Goal: Task Accomplishment & Management: Manage account settings

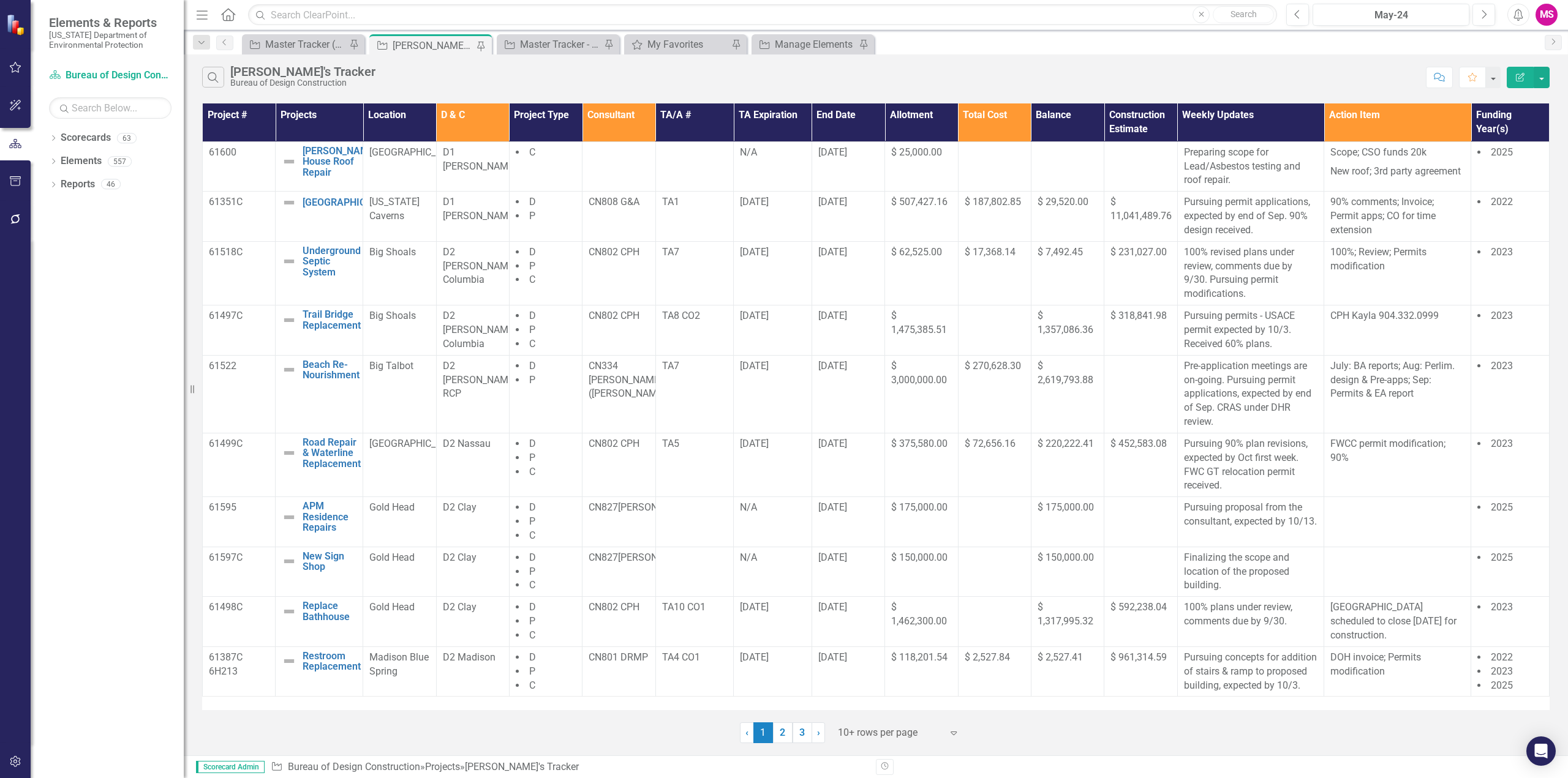
click at [205, 14] on icon "Menu" at bounding box center [202, 14] width 16 height 13
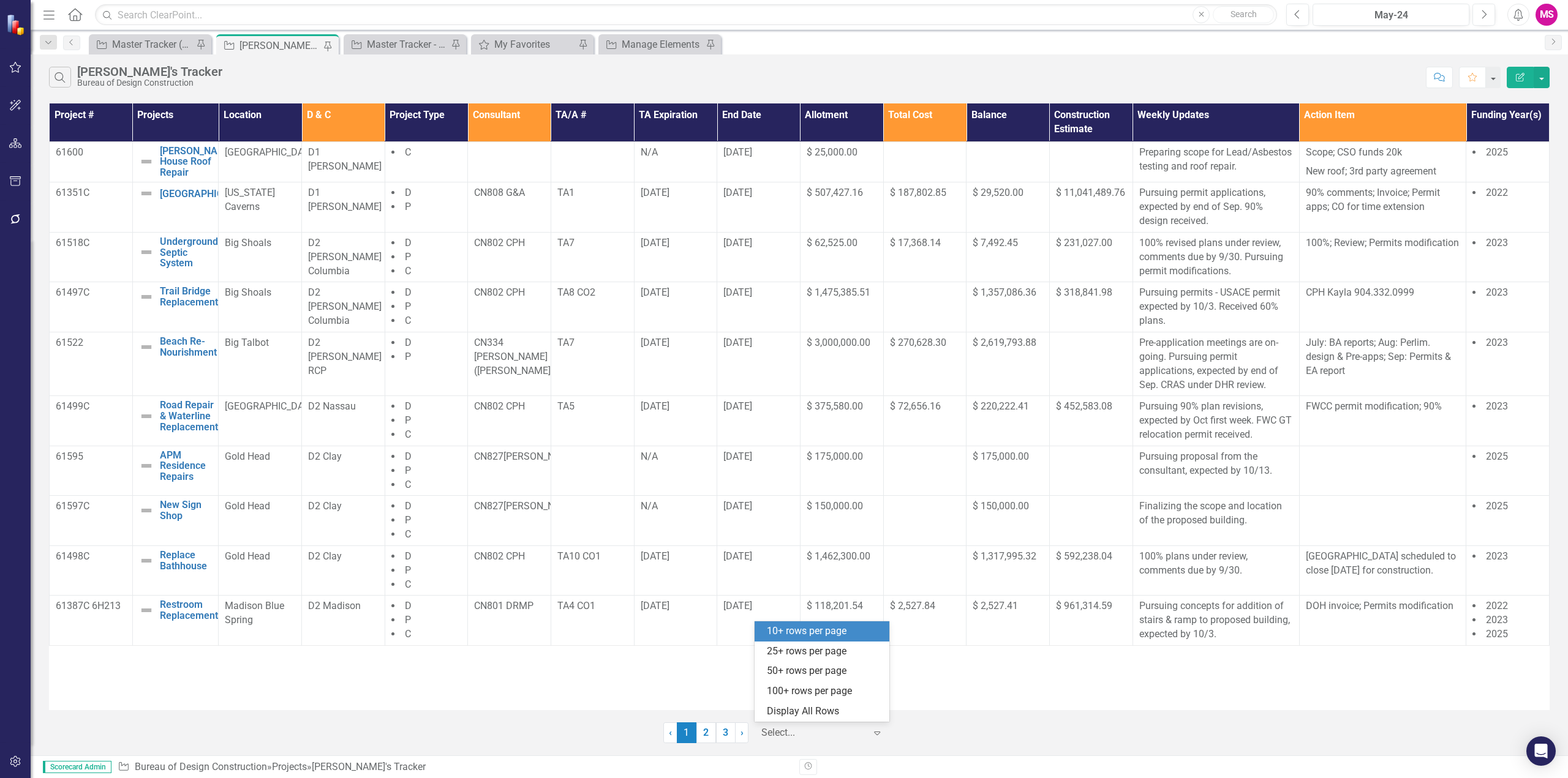
click at [792, 725] on div at bounding box center [813, 733] width 104 height 17
click at [797, 710] on div "Display All Rows" at bounding box center [824, 712] width 115 height 14
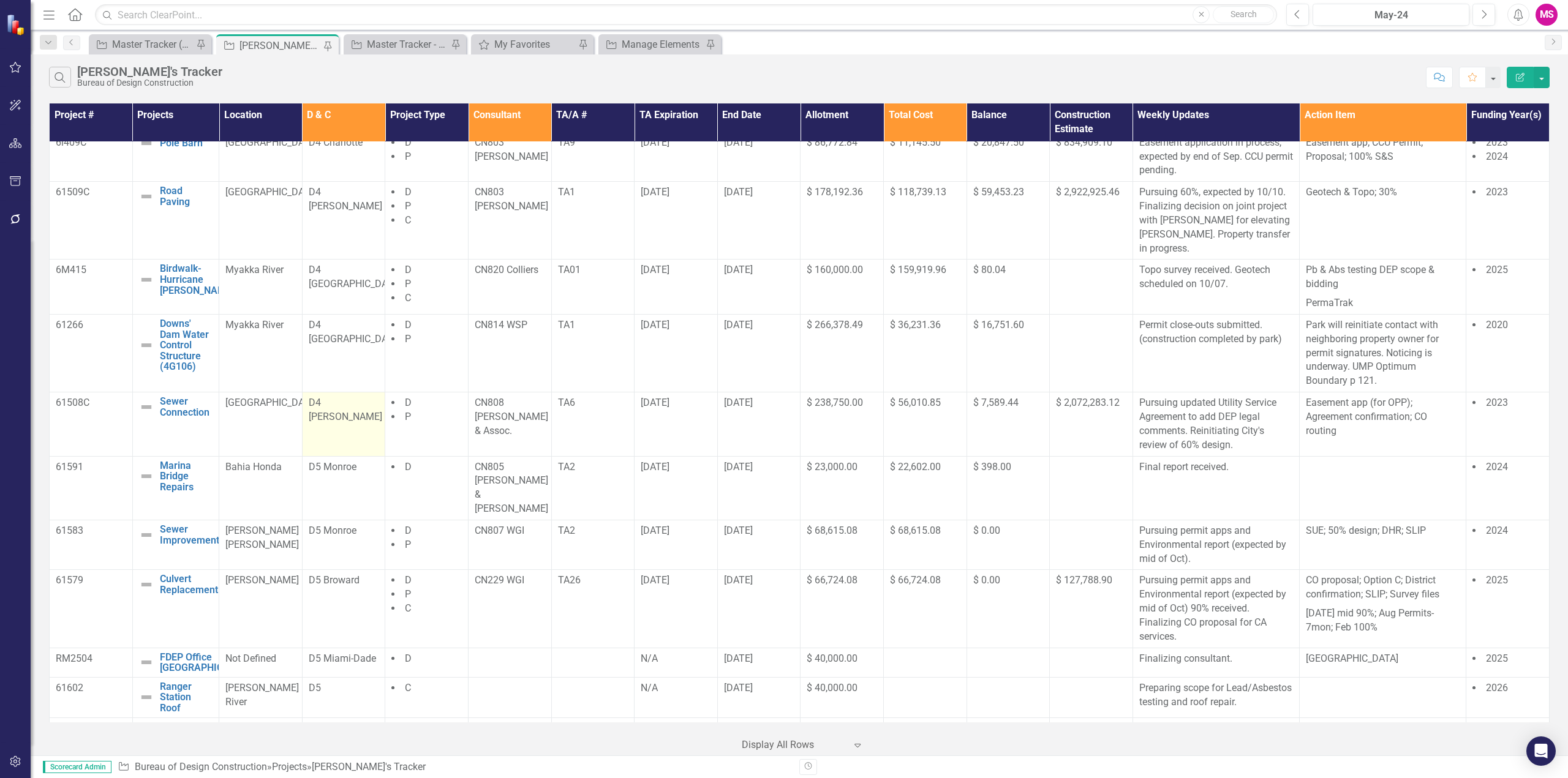
scroll to position [796, 0]
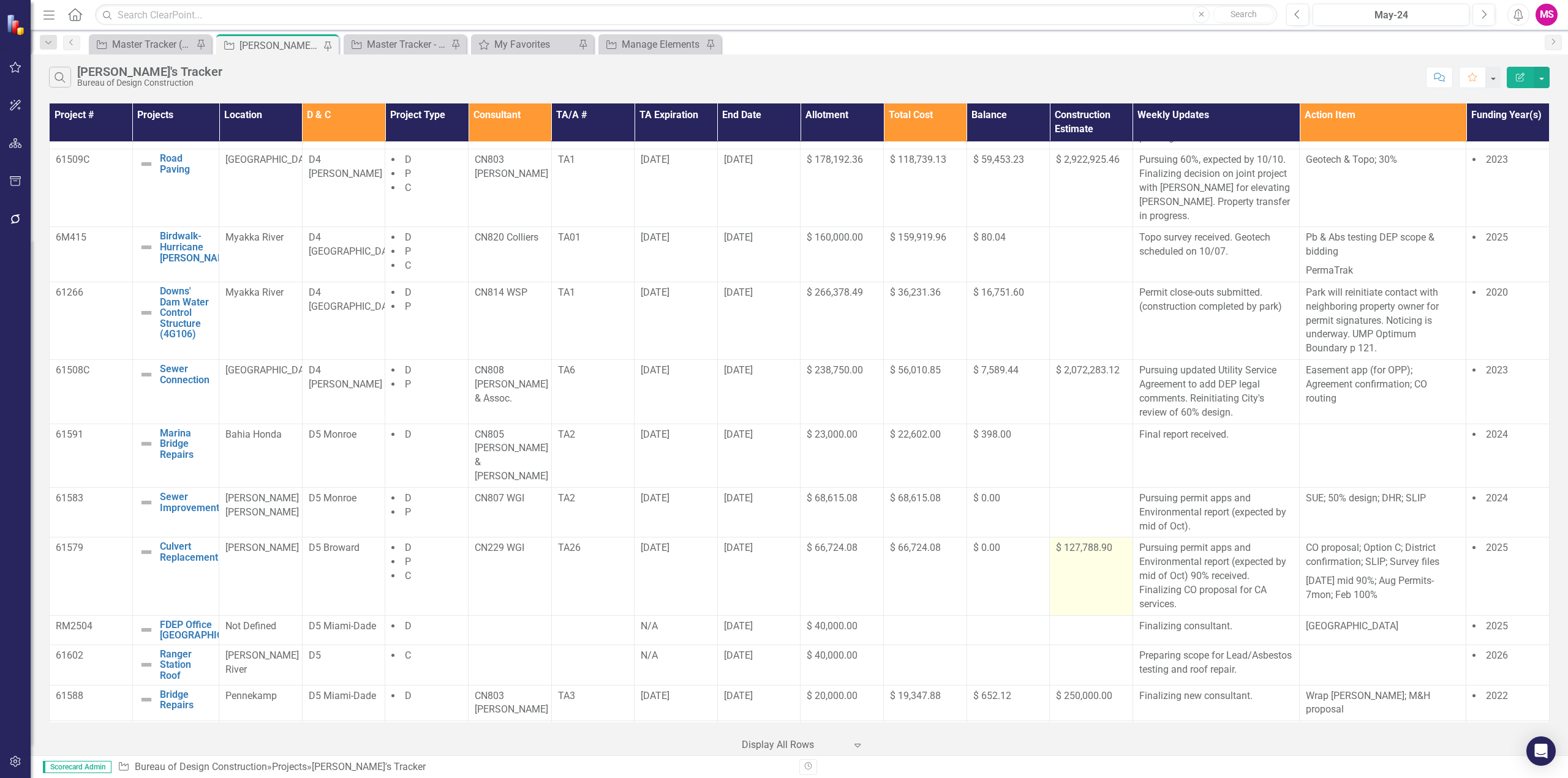
click at [1089, 538] on td "$ 127,788.90" at bounding box center [1092, 576] width 84 height 78
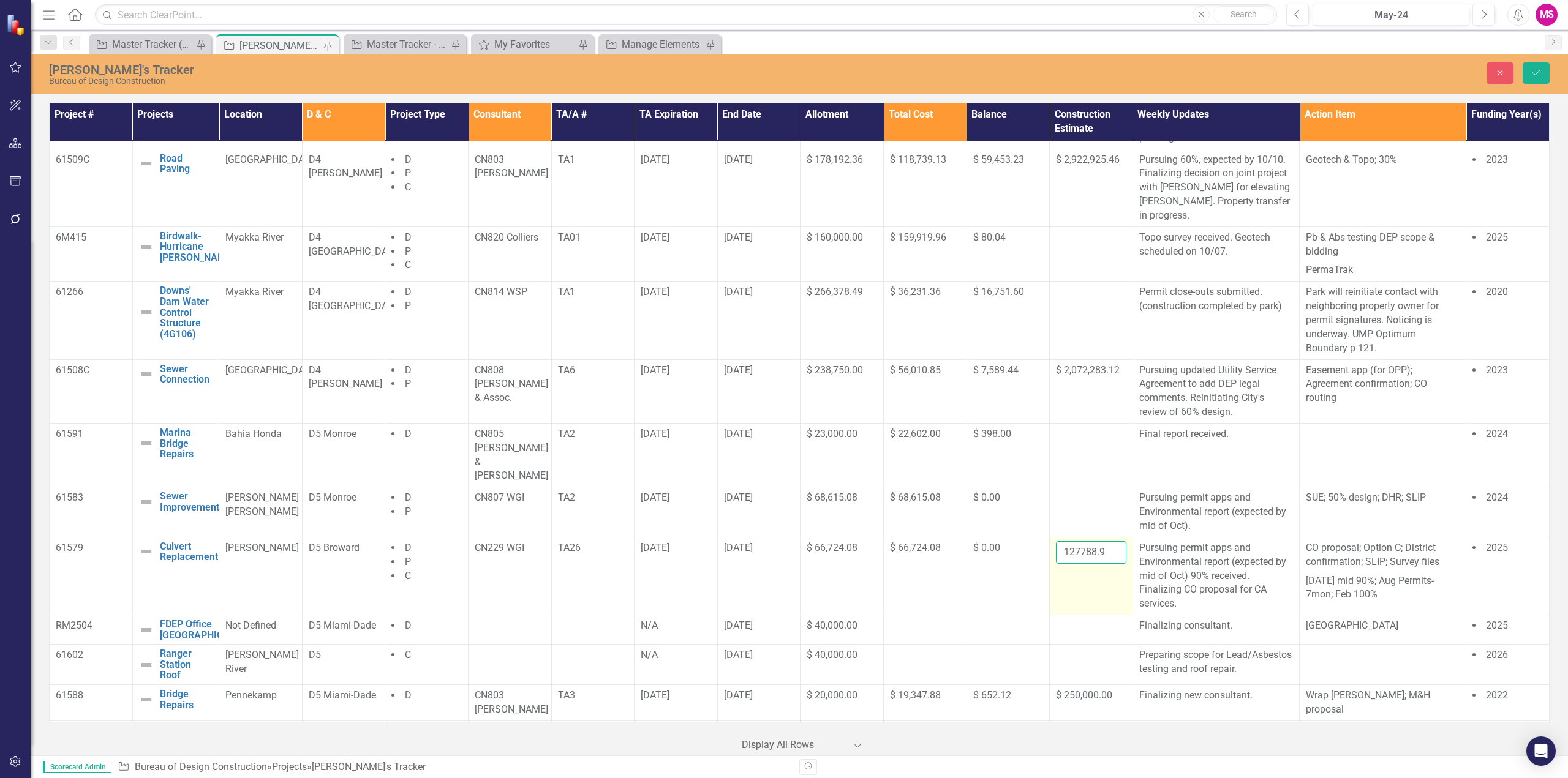
click at [1088, 541] on input "127788.9" at bounding box center [1091, 552] width 71 height 23
paste input "83825.70"
type input "183825.70"
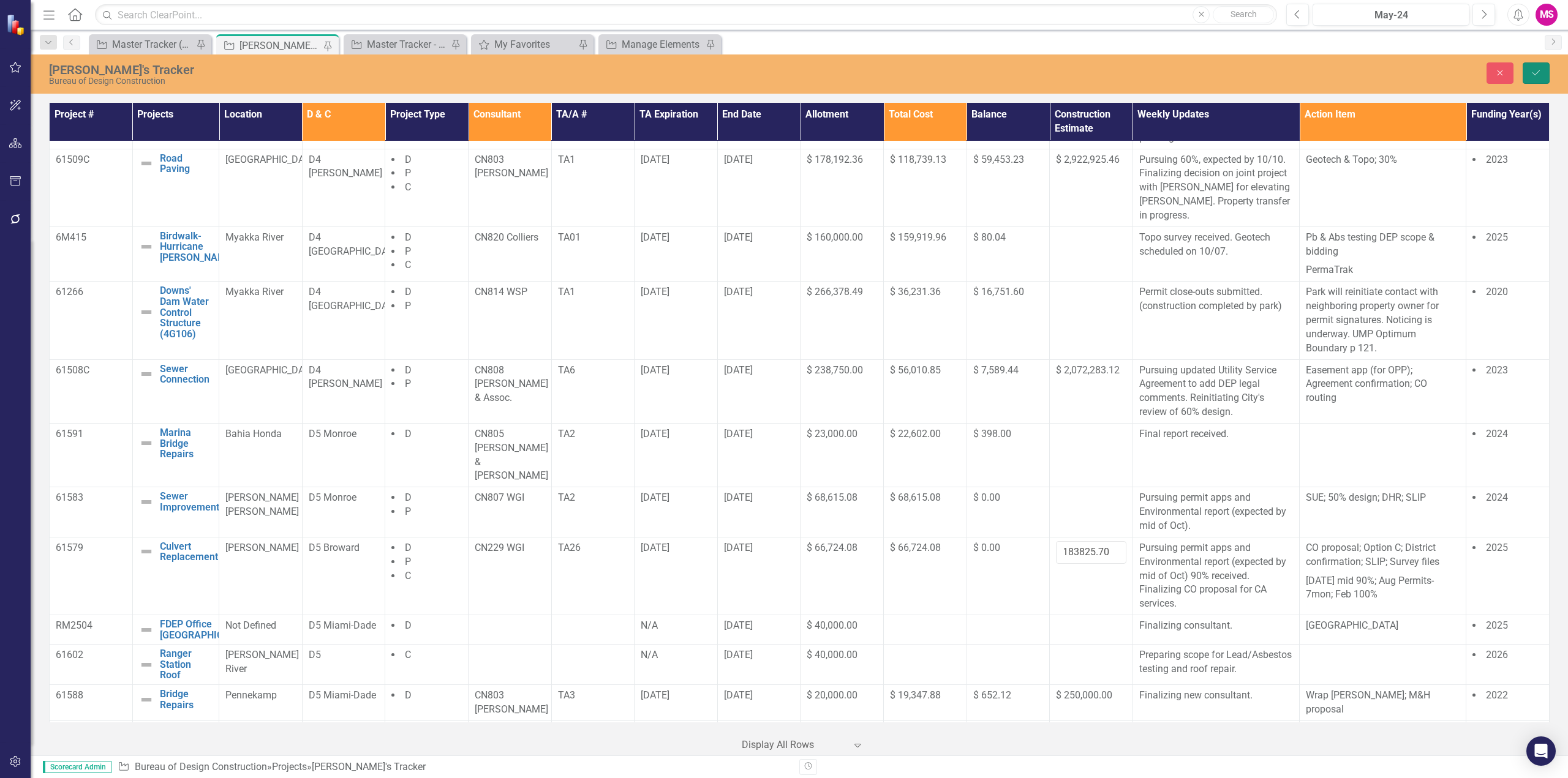
click at [1541, 73] on icon "Save" at bounding box center [1537, 72] width 11 height 9
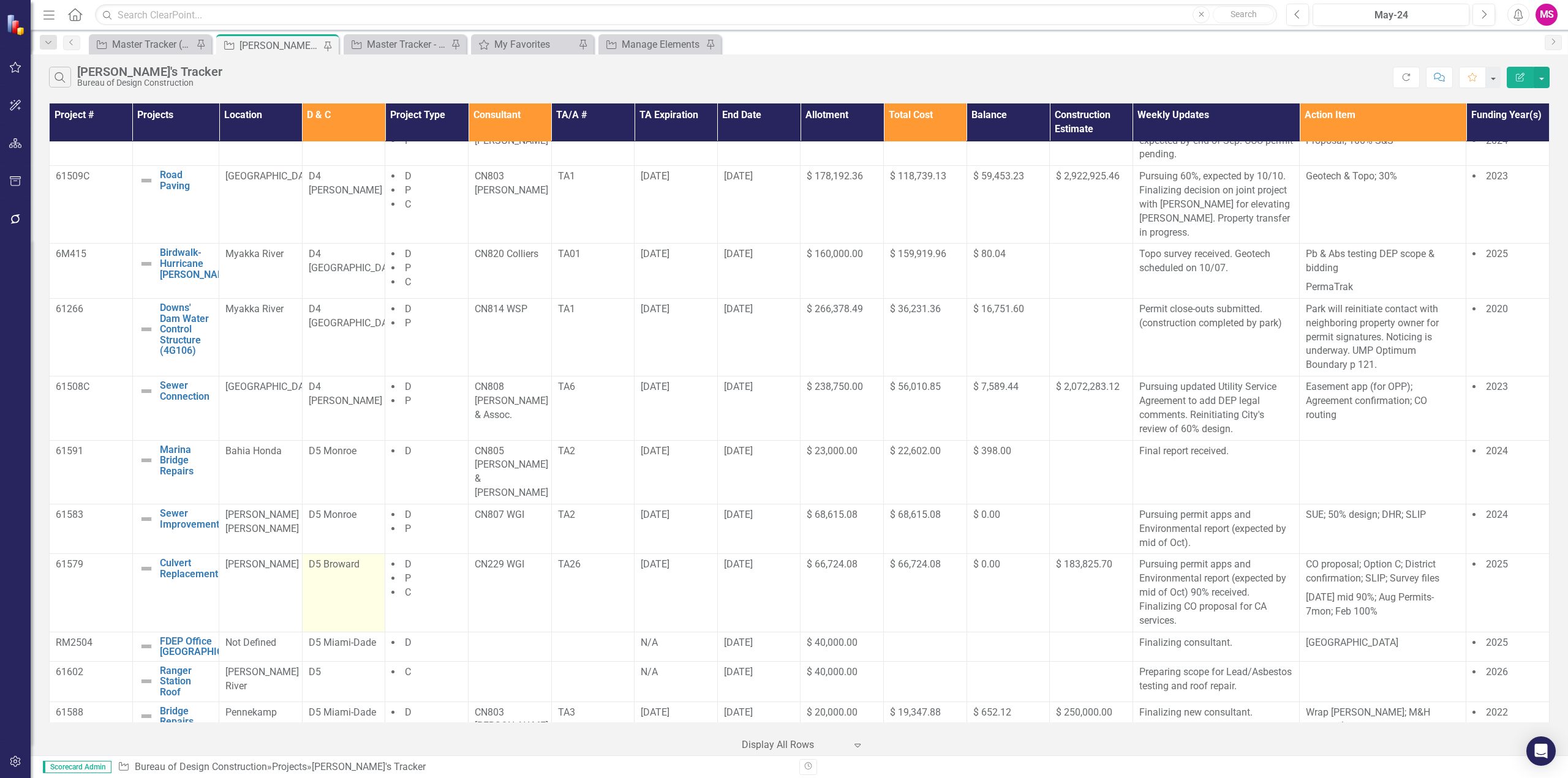
scroll to position [796, 0]
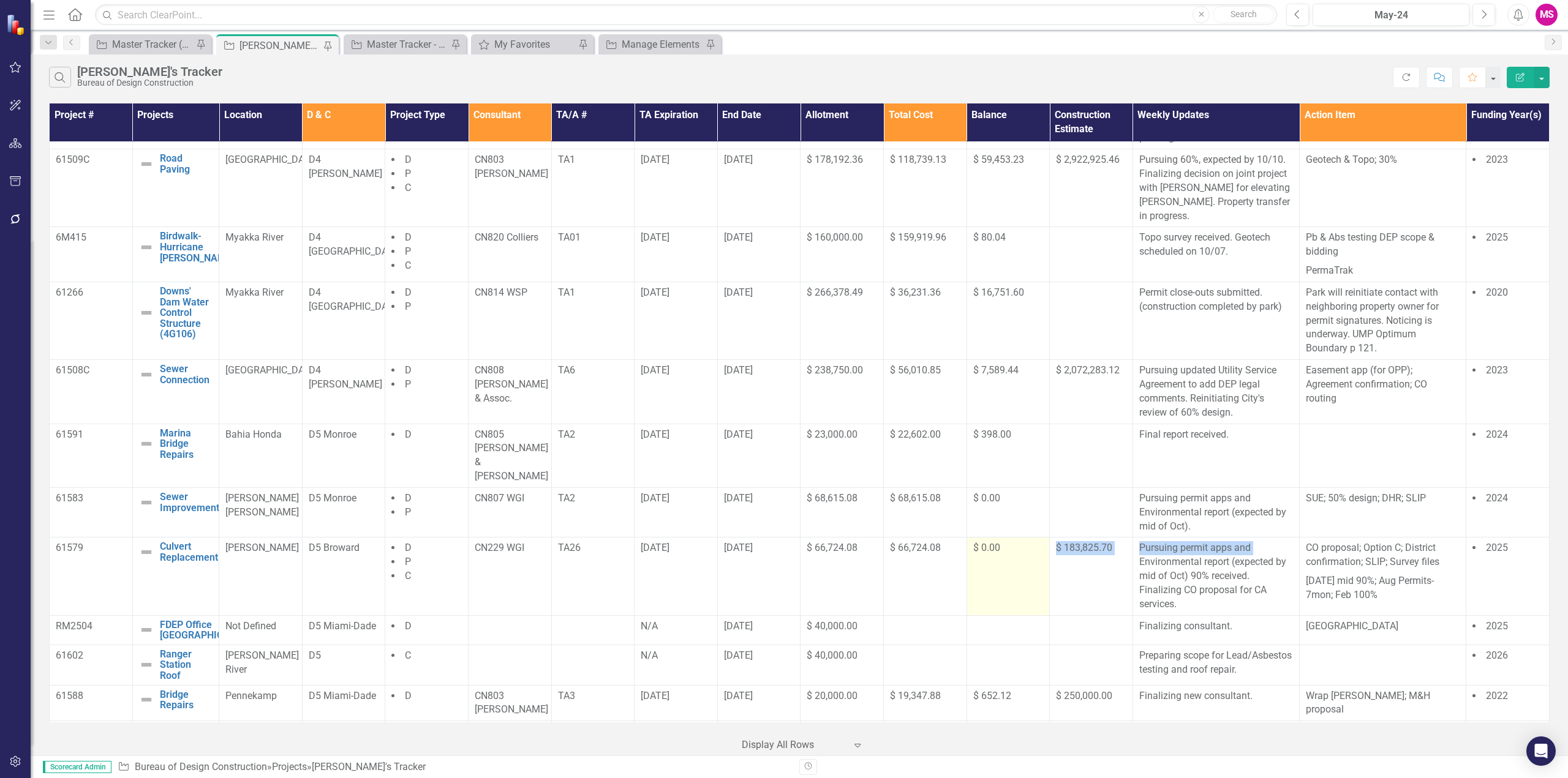
drag, startPoint x: 1128, startPoint y: 536, endPoint x: 1012, endPoint y: 547, distance: 116.5
click at [1012, 547] on tr "61579 Culvert Replacement Edit Edit Project Link Open Element [PERSON_NAME] D5 …" at bounding box center [799, 576] width 1500 height 78
click at [1114, 446] on td at bounding box center [1092, 455] width 84 height 63
click at [1056, 492] on div at bounding box center [1091, 499] width 71 height 14
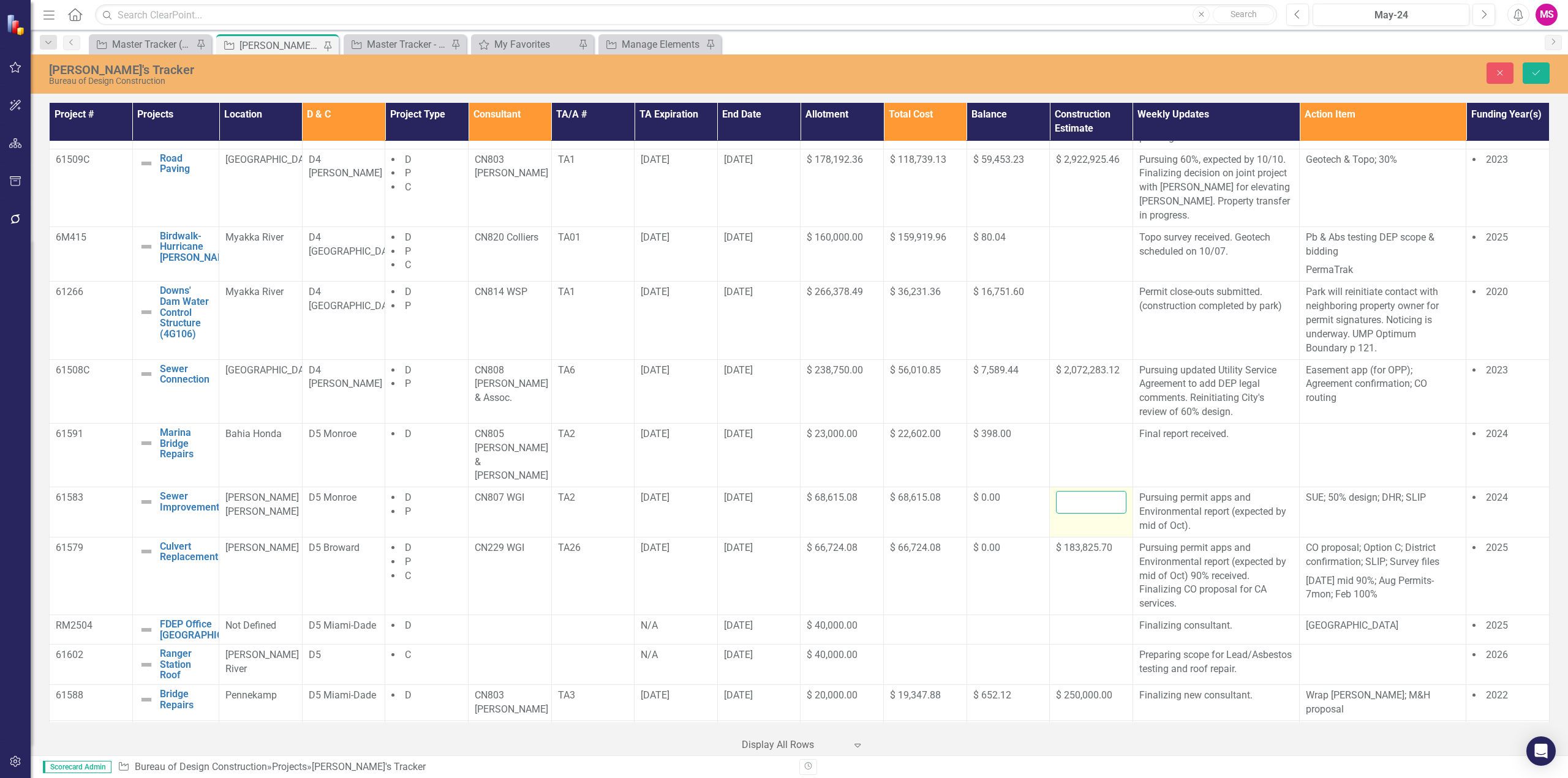
click at [1068, 491] on input "number" at bounding box center [1091, 502] width 71 height 23
click at [1077, 491] on input "number" at bounding box center [1091, 502] width 71 height 23
paste input "276903.75"
type input "276903.75"
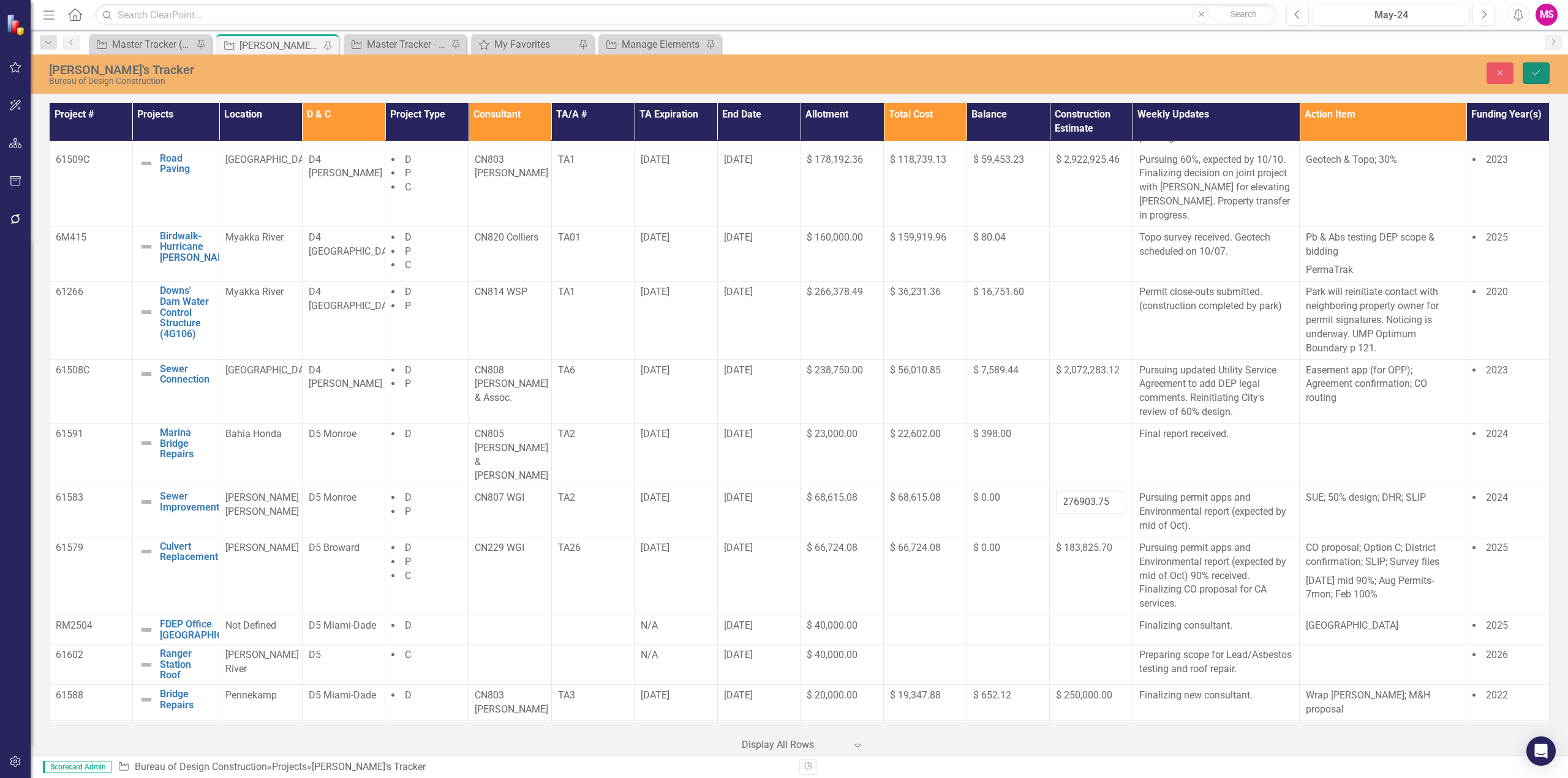
click at [1531, 71] on icon "Save" at bounding box center [1537, 72] width 11 height 9
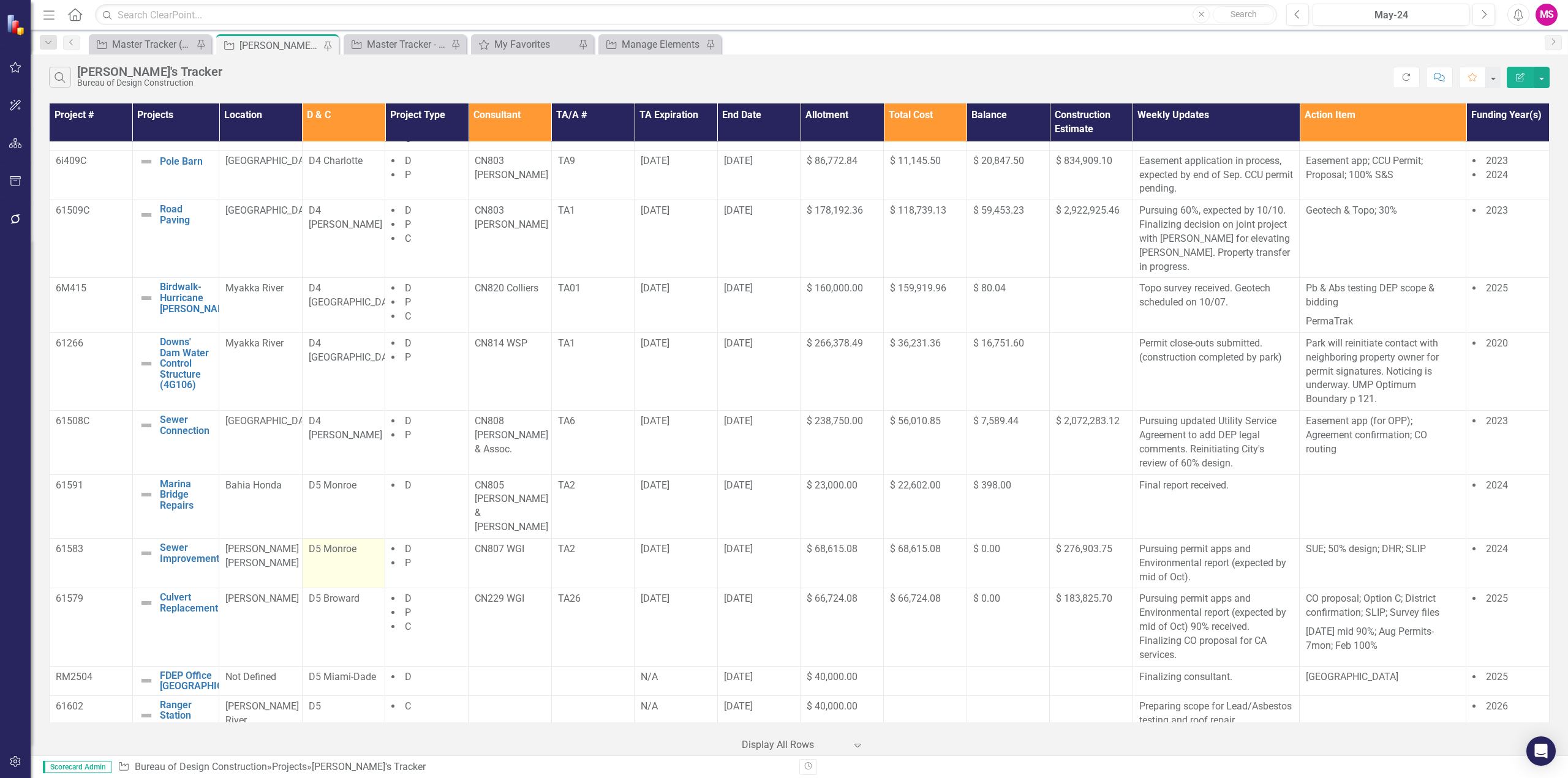
scroll to position [796, 0]
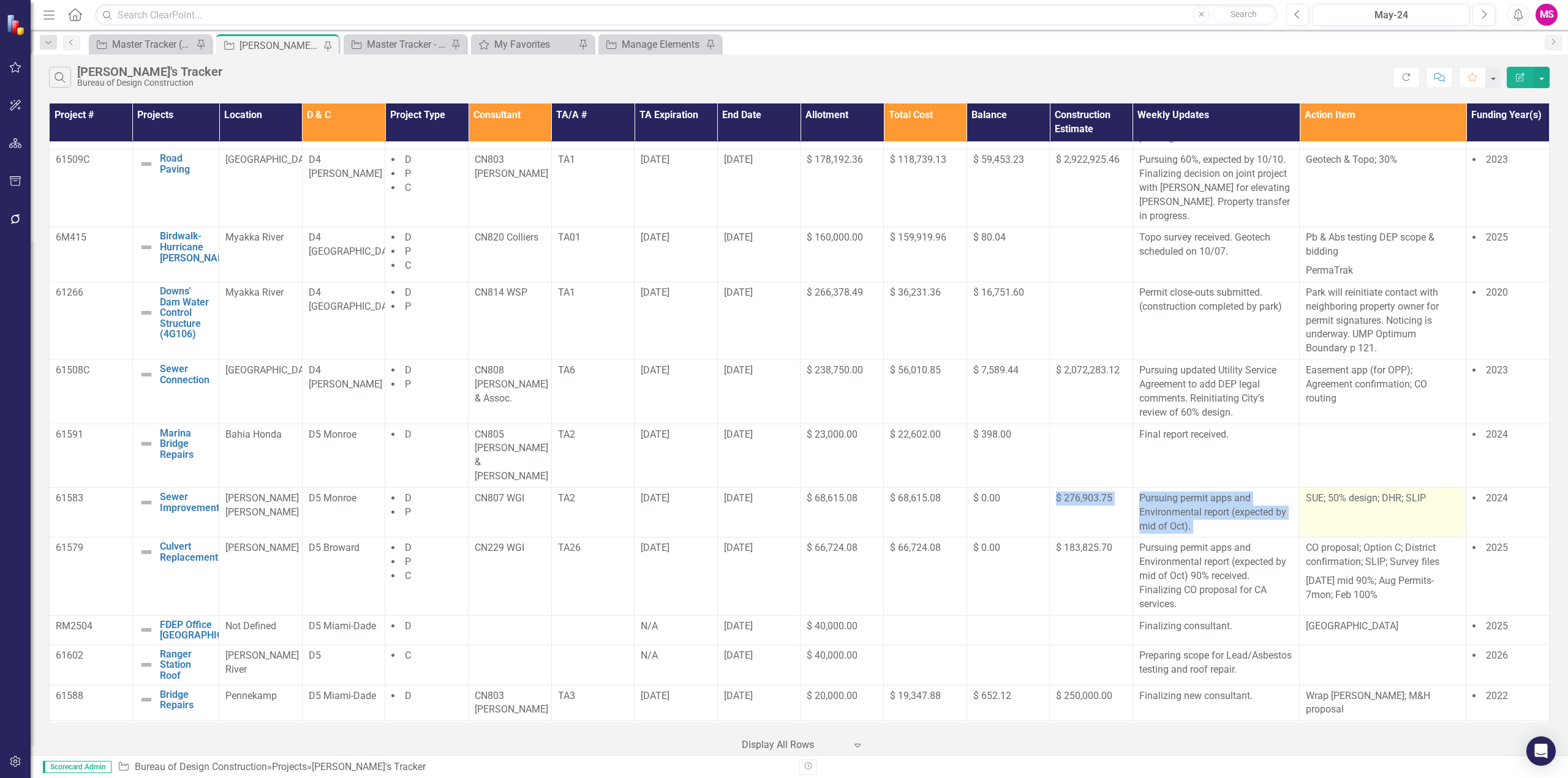
drag, startPoint x: 1041, startPoint y: 481, endPoint x: 1299, endPoint y: 494, distance: 258.3
click at [1299, 494] on tr "61583 Sewer Improvements Edit Edit Project Link Open Element [PERSON_NAME] [PER…" at bounding box center [799, 512] width 1500 height 50
click at [1371, 492] on p "SUE; 50% design; DHR; SLIP" at bounding box center [1382, 499] width 154 height 14
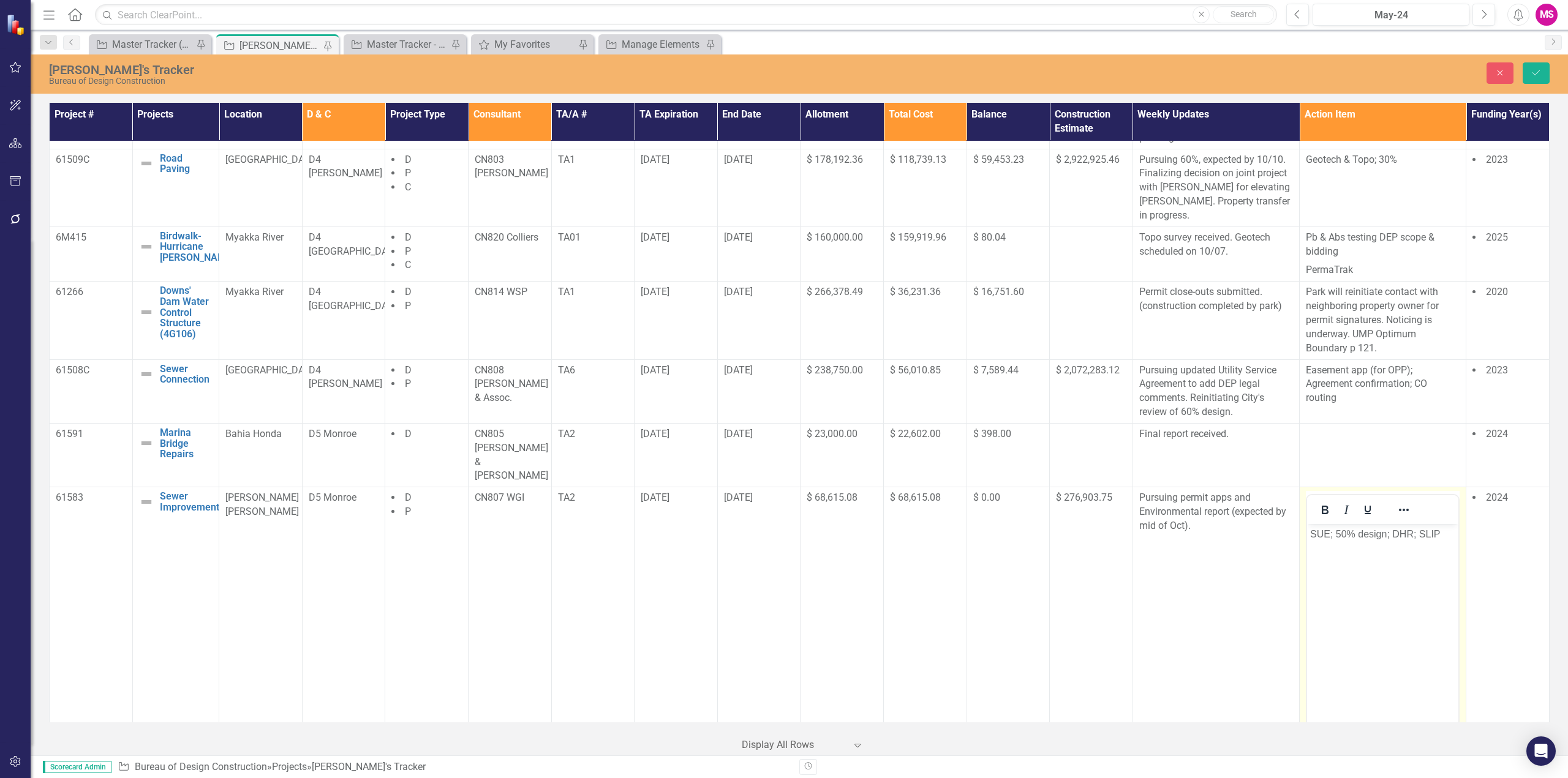
scroll to position [0, 0]
click at [1398, 530] on p "SUE; 50% design; DHR; SLIP" at bounding box center [1382, 534] width 146 height 14
drag, startPoint x: 1394, startPoint y: 534, endPoint x: 2604, endPoint y: 1037, distance: 1310.4
click at [1307, 541] on html "SUE; 50% design; SLIP" at bounding box center [1383, 616] width 151 height 184
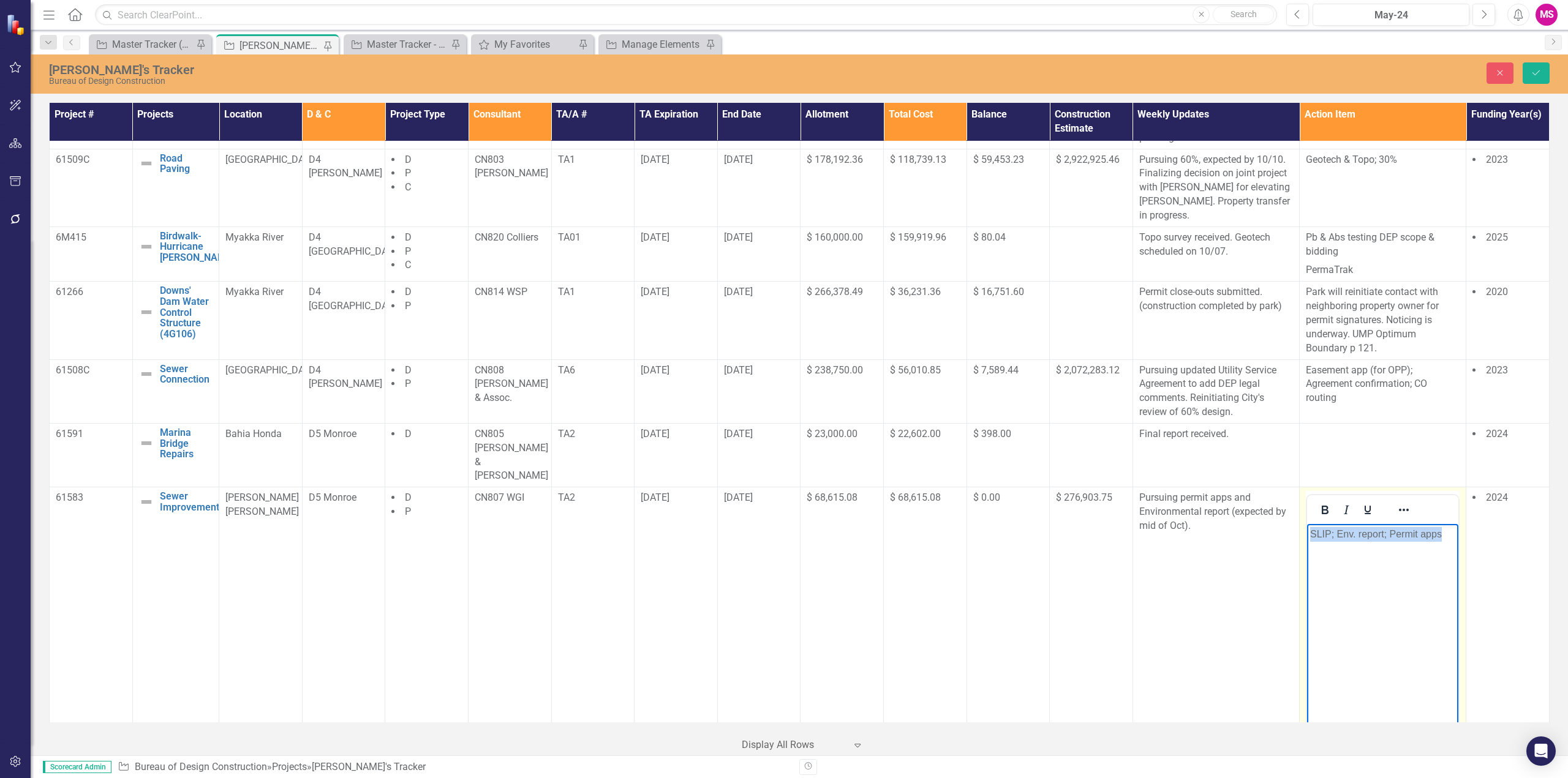
drag, startPoint x: 1449, startPoint y: 534, endPoint x: 2533, endPoint y: 1034, distance: 1193.8
click at [1307, 539] on html "SLIP; Env. report; Permit apps" at bounding box center [1383, 616] width 151 height 184
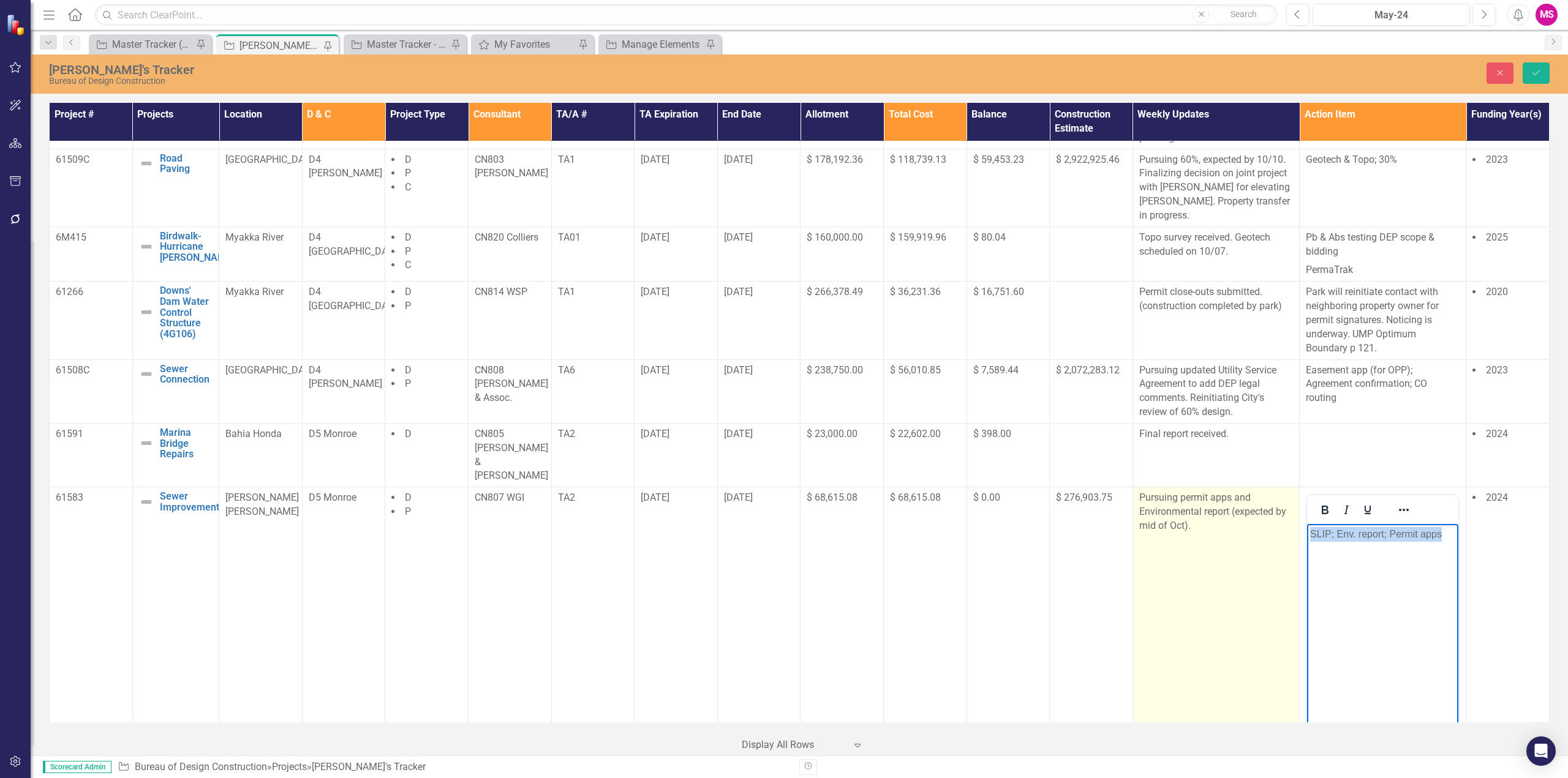
copy p "SLIP; Env. report; Permit apps"
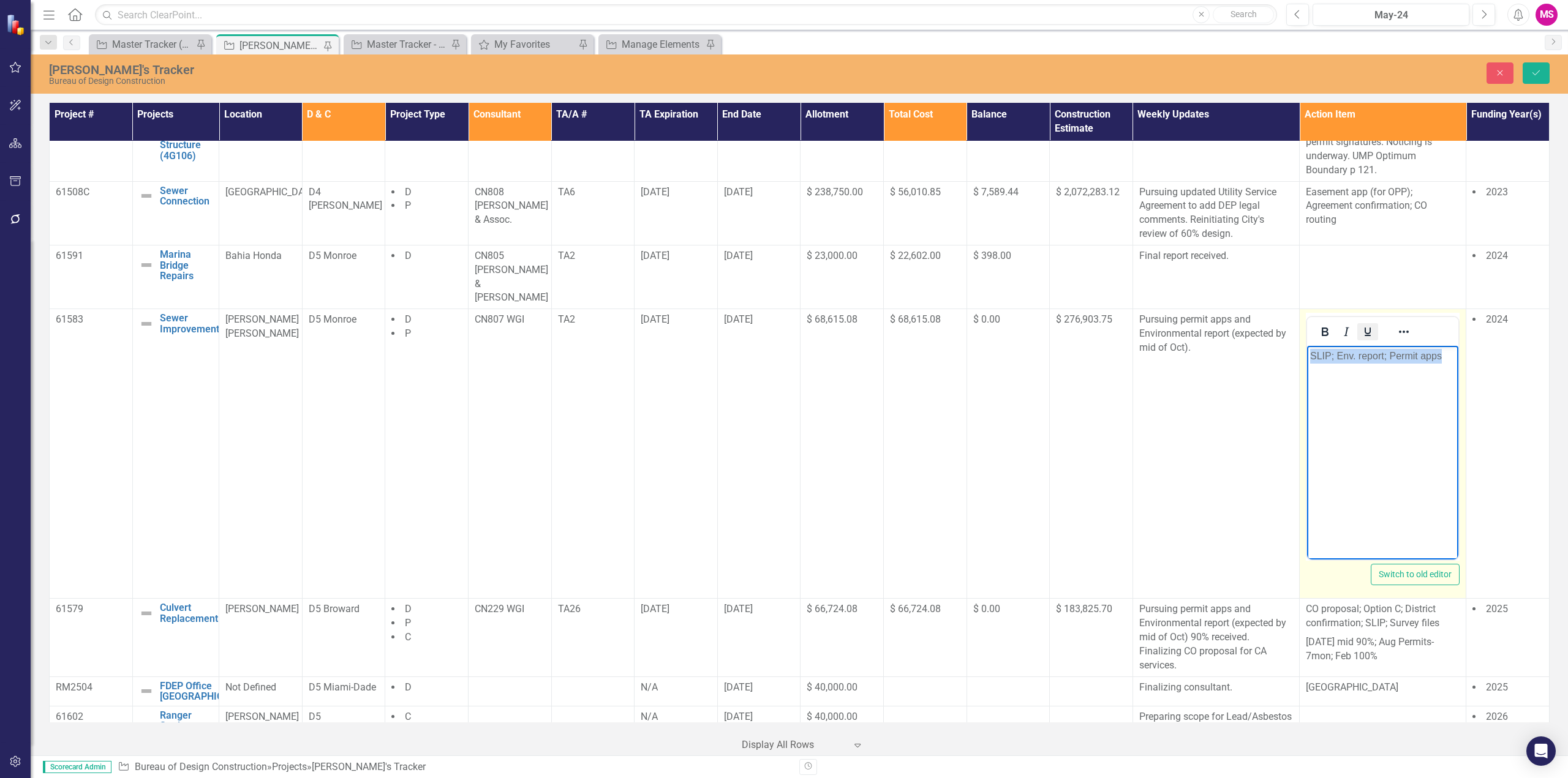
scroll to position [980, 0]
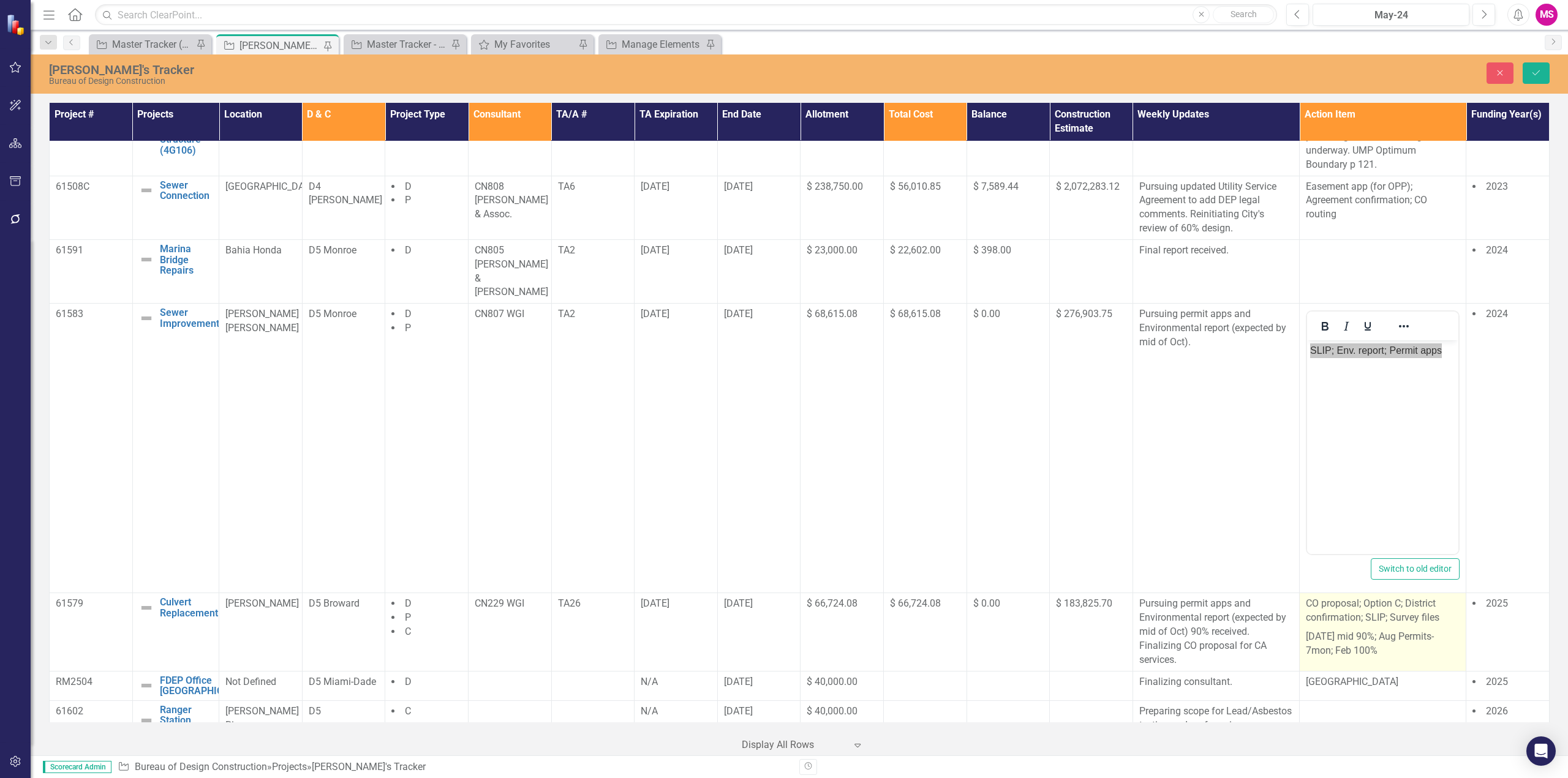
click at [1365, 628] on p "[DATE] mid 90%; Aug Permits-7mon; Feb 100%" at bounding box center [1382, 643] width 154 height 31
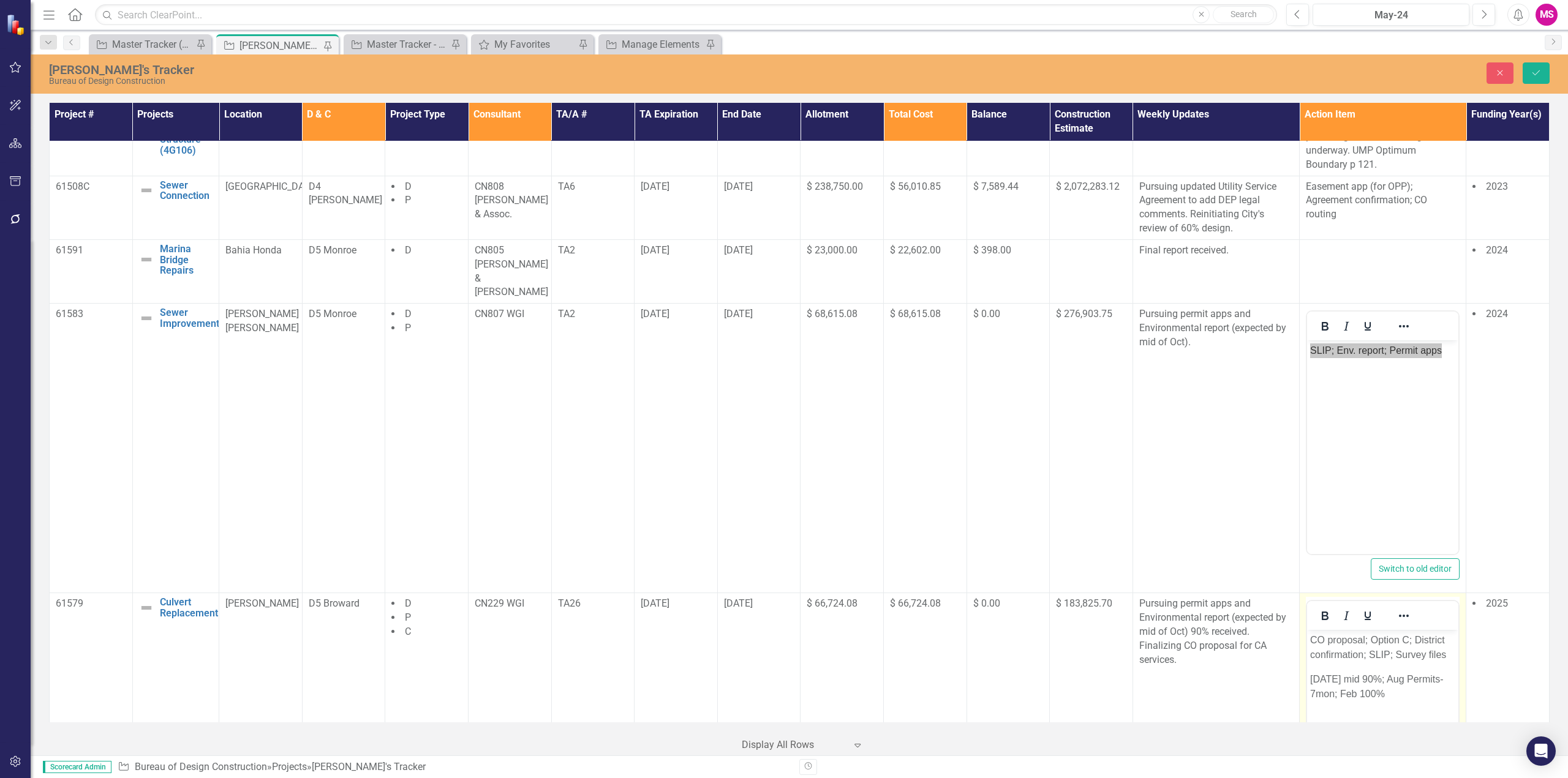
scroll to position [0, 0]
drag, startPoint x: 1372, startPoint y: 638, endPoint x: 1371, endPoint y: 653, distance: 15.0
click at [1371, 653] on p "CO proposal; Option C; District confirmation; SLIP; Survey files" at bounding box center [1382, 648] width 146 height 30
drag, startPoint x: 1398, startPoint y: 640, endPoint x: 2770, endPoint y: 1235, distance: 1495.5
click at [1459, 639] on html "CO proposal; SLIP; Survey files [DATE] mid 90%; Aug Permits-7mon; Feb 100%" at bounding box center [1383, 722] width 151 height 184
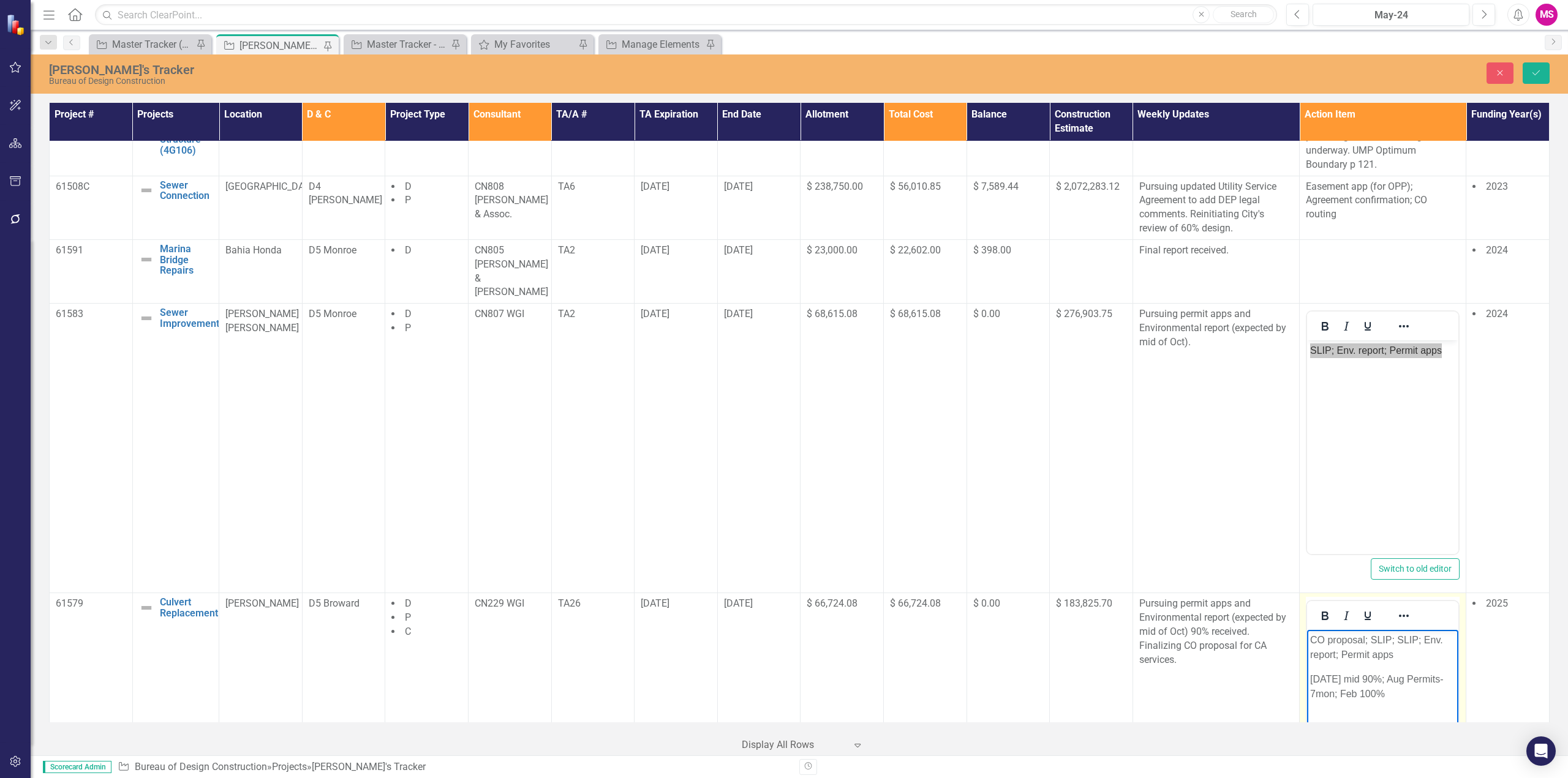
click at [1379, 638] on p "CO proposal; SLIP; SLIP; Env. report; Permit apps" at bounding box center [1382, 648] width 146 height 30
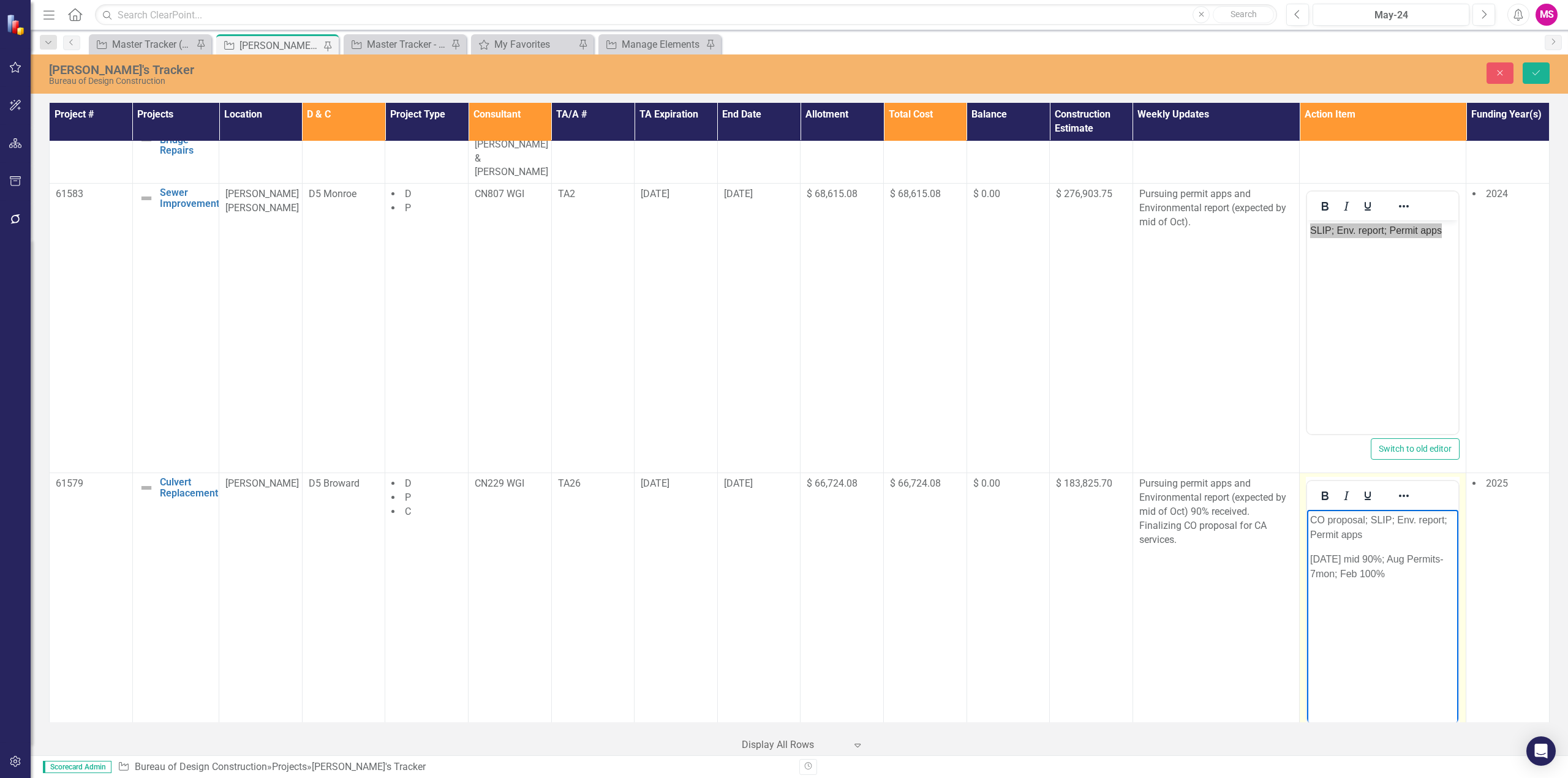
scroll to position [1163, 0]
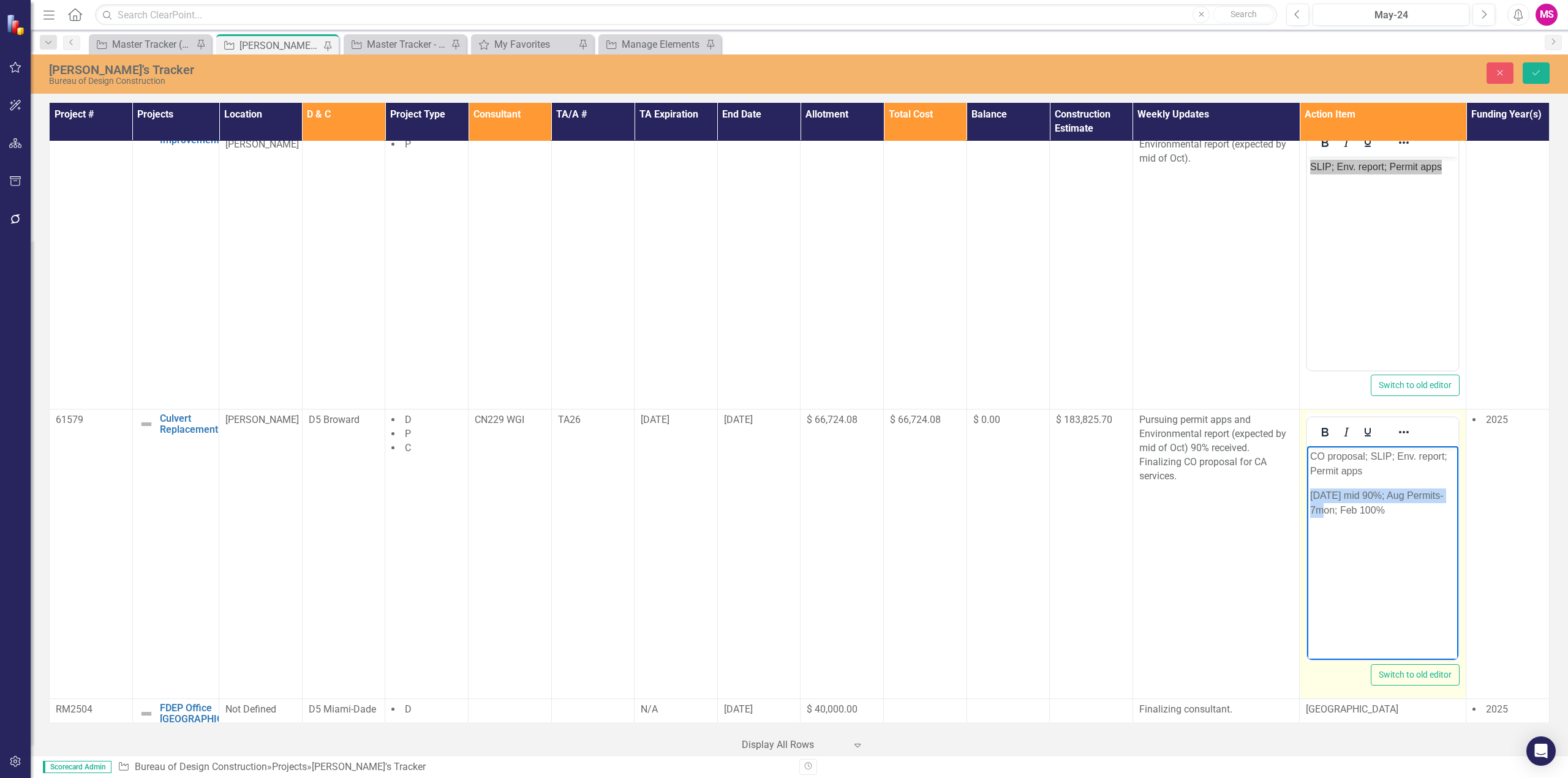
drag, startPoint x: 1453, startPoint y: 496, endPoint x: 1310, endPoint y: 494, distance: 143.0
click at [1310, 494] on p "[DATE] mid 90%; Aug Permits-7mon; Feb 100%" at bounding box center [1382, 503] width 146 height 30
click at [1387, 514] on p "[DATE] mid 90%; Aug Permits-7mon; Feb 100%" at bounding box center [1382, 503] width 146 height 30
drag, startPoint x: 1368, startPoint y: 494, endPoint x: 1274, endPoint y: 493, distance: 94.0
click at [1307, 493] on html "CO proposal; SLIP; Env. report; Permit apps [DATE] mid 90%; Aug Permits-7mon; F…" at bounding box center [1383, 538] width 151 height 184
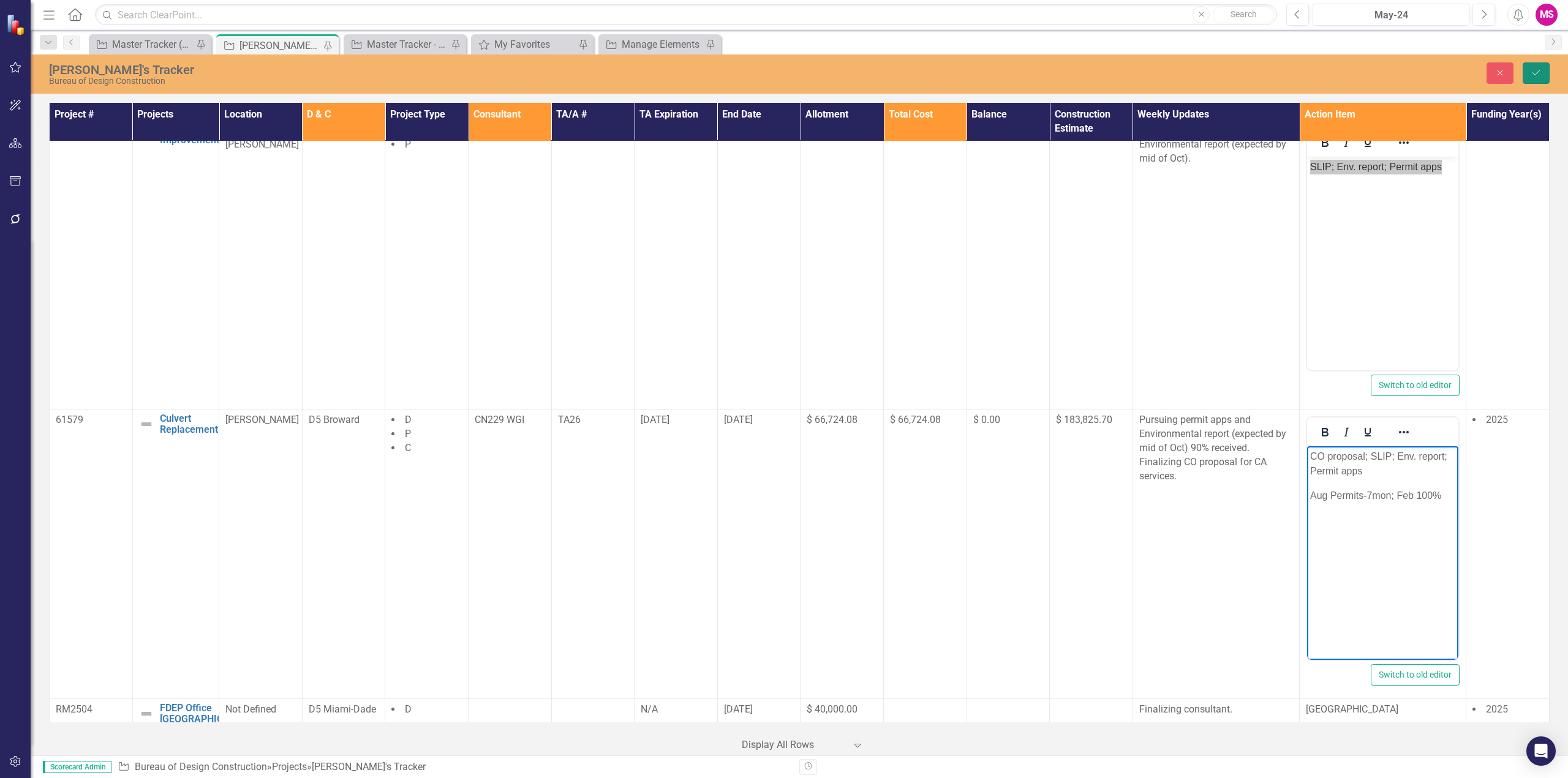
click at [1534, 67] on button "Save" at bounding box center [1537, 73] width 27 height 22
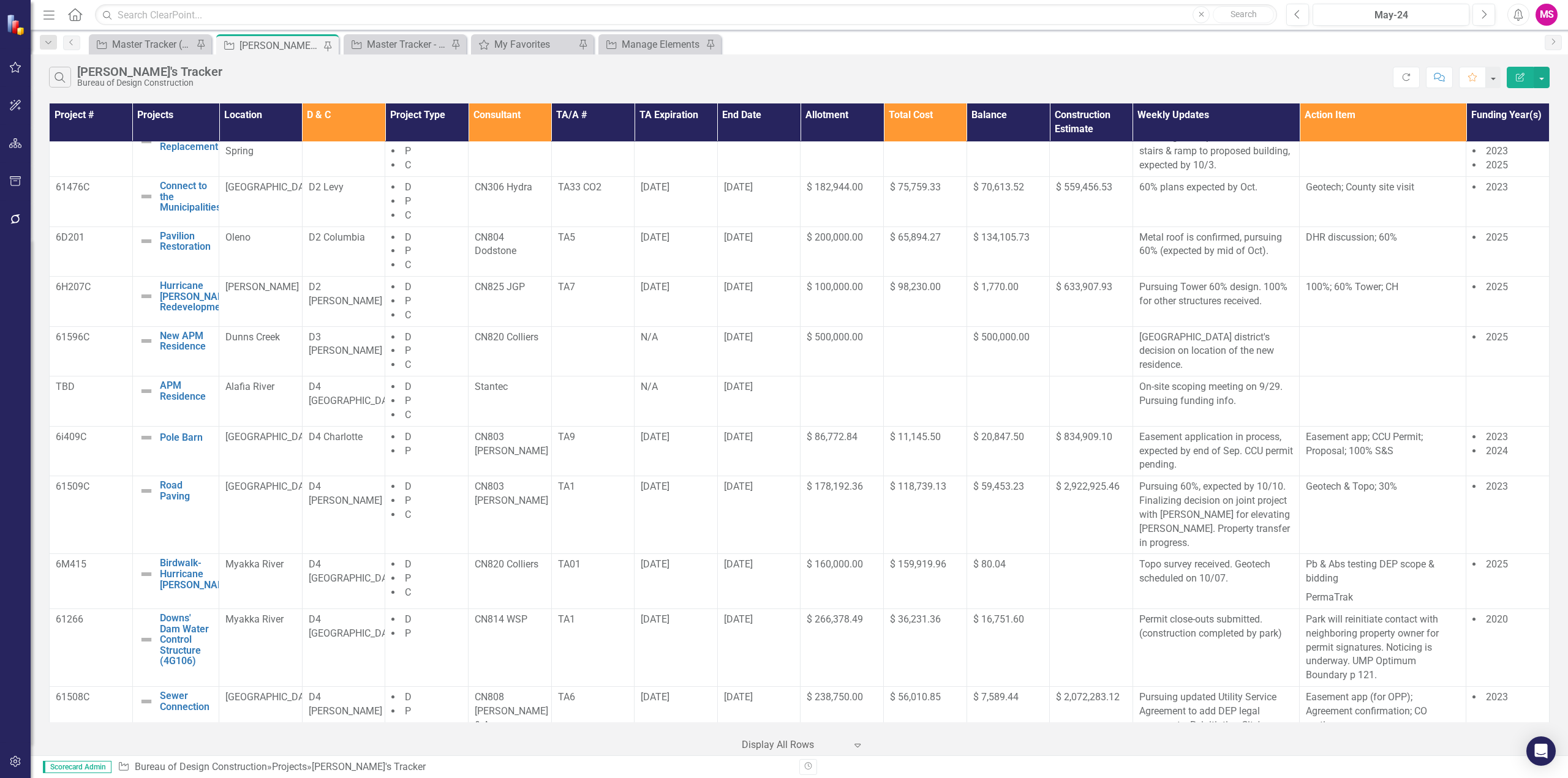
scroll to position [463, 0]
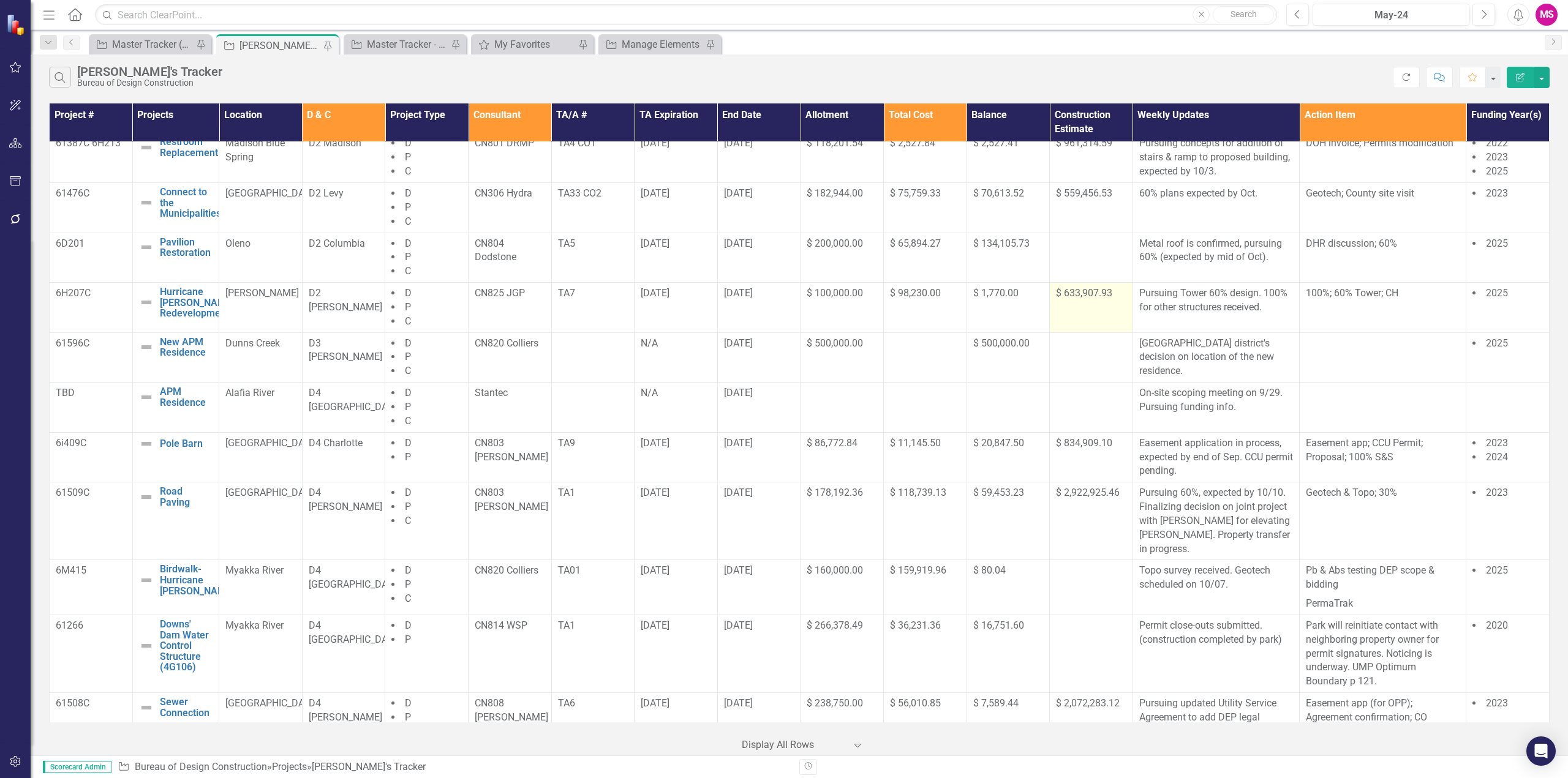
click at [1083, 301] on div "$ 633,907.93" at bounding box center [1091, 293] width 71 height 14
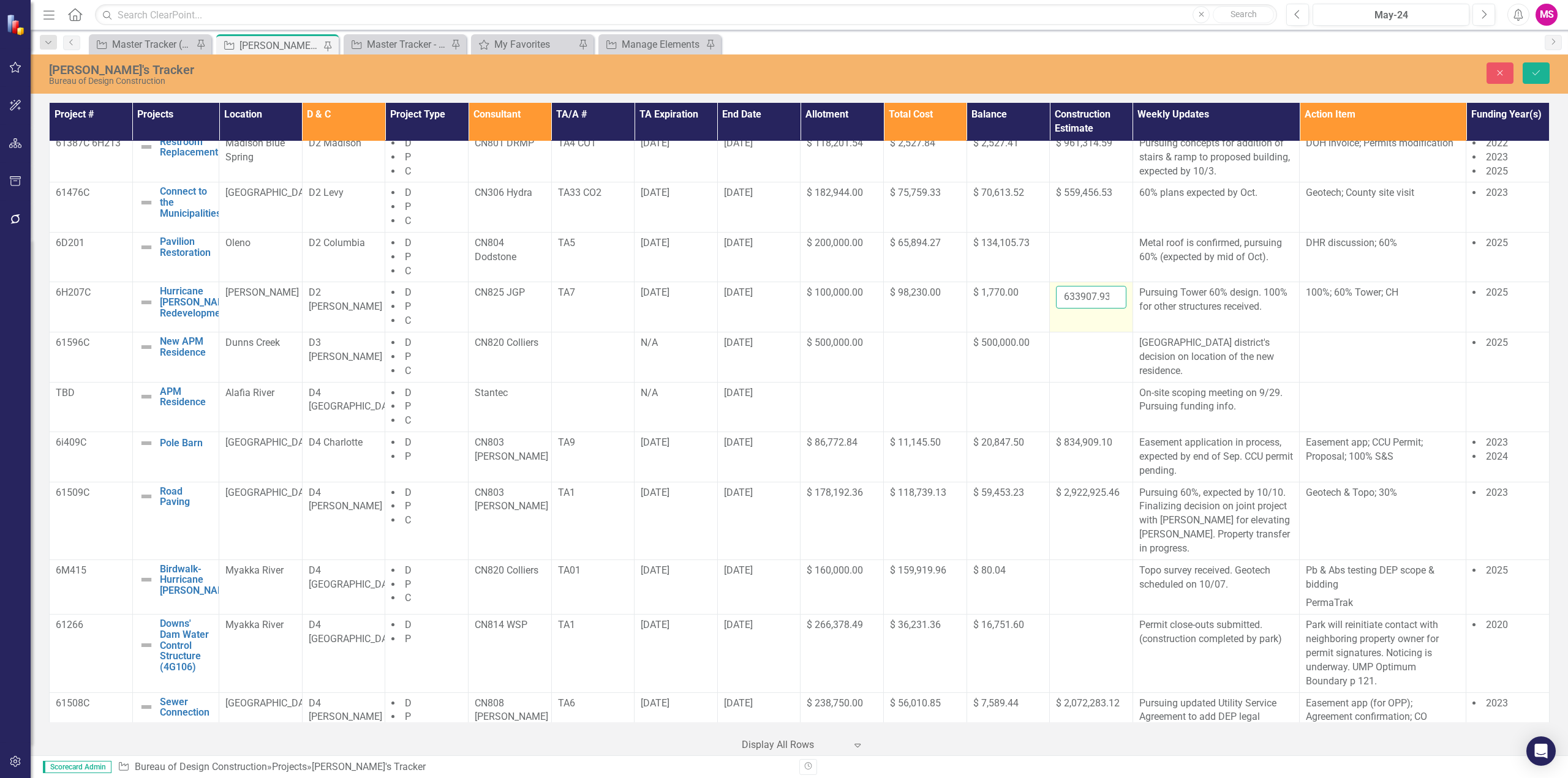
click at [1086, 307] on input "633907.93" at bounding box center [1091, 297] width 71 height 23
paste input "761771.57"
type input "761771.57"
click at [1538, 67] on button "Save" at bounding box center [1537, 73] width 27 height 22
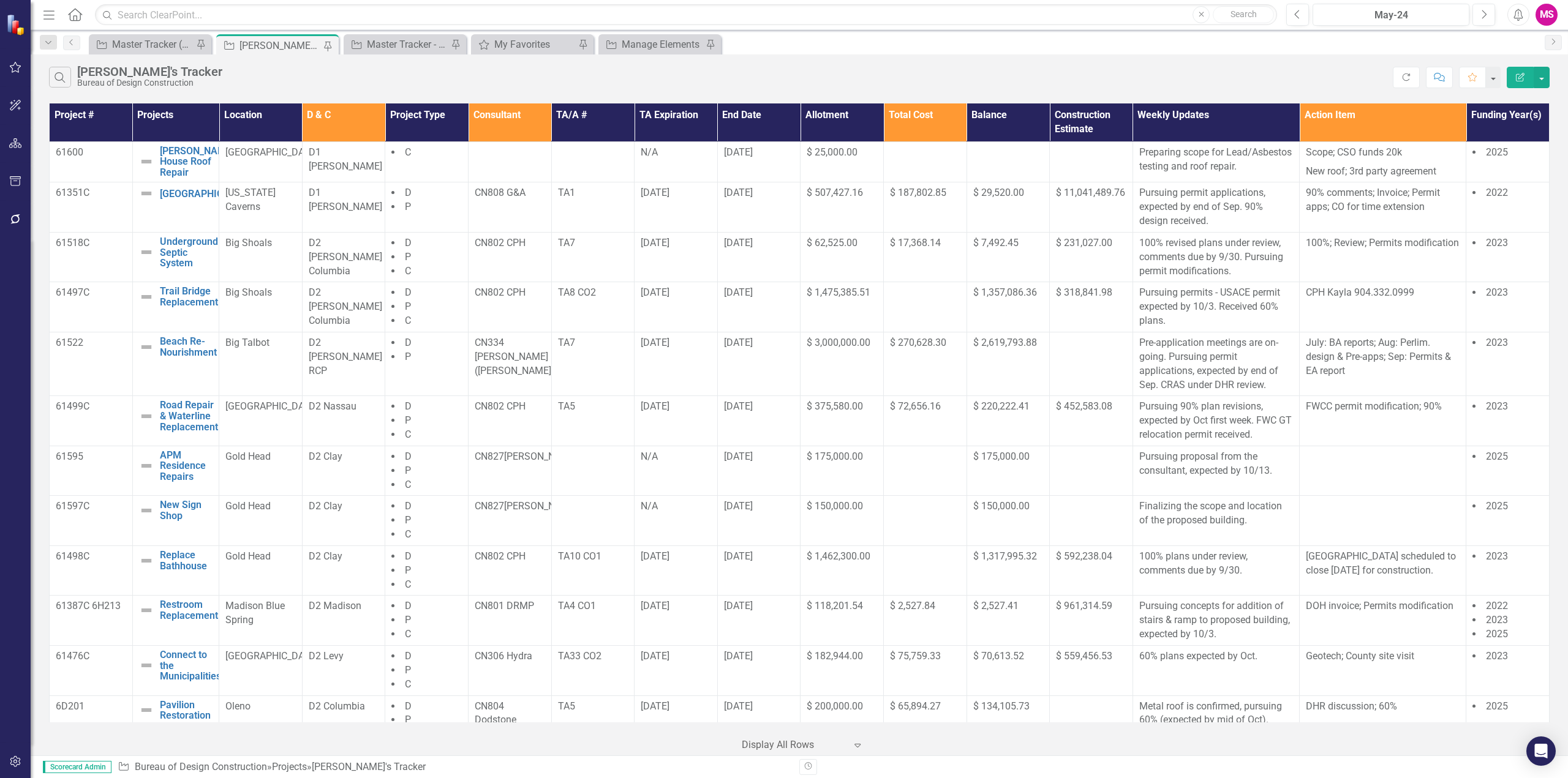
scroll to position [245, 0]
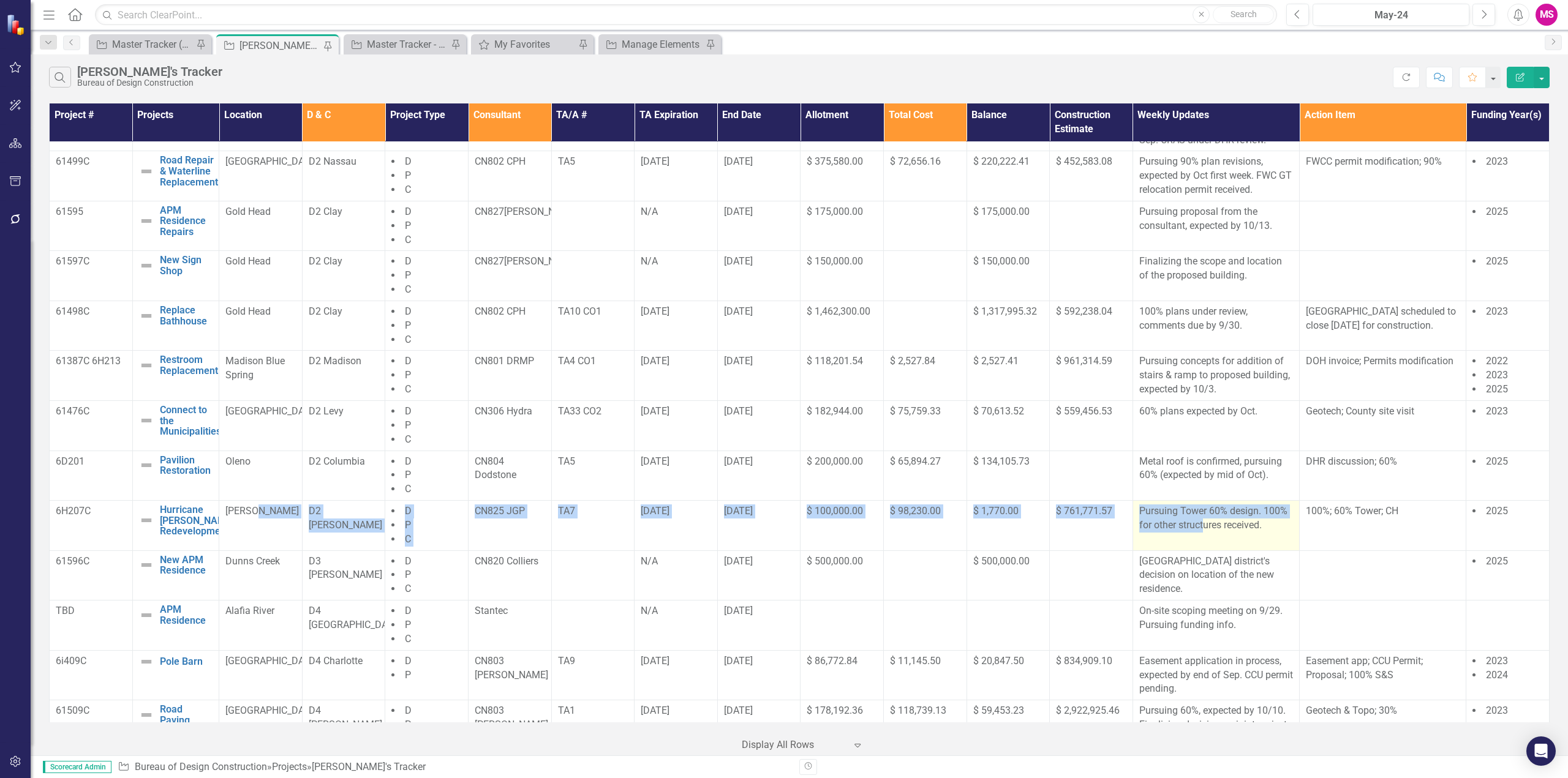
drag, startPoint x: 896, startPoint y: 537, endPoint x: 1199, endPoint y: 536, distance: 303.0
click at [1199, 536] on tr "6H207C Hurricane [PERSON_NAME] Redevelopment Edit Edit Project Link Open Elemen…" at bounding box center [799, 526] width 1500 height 50
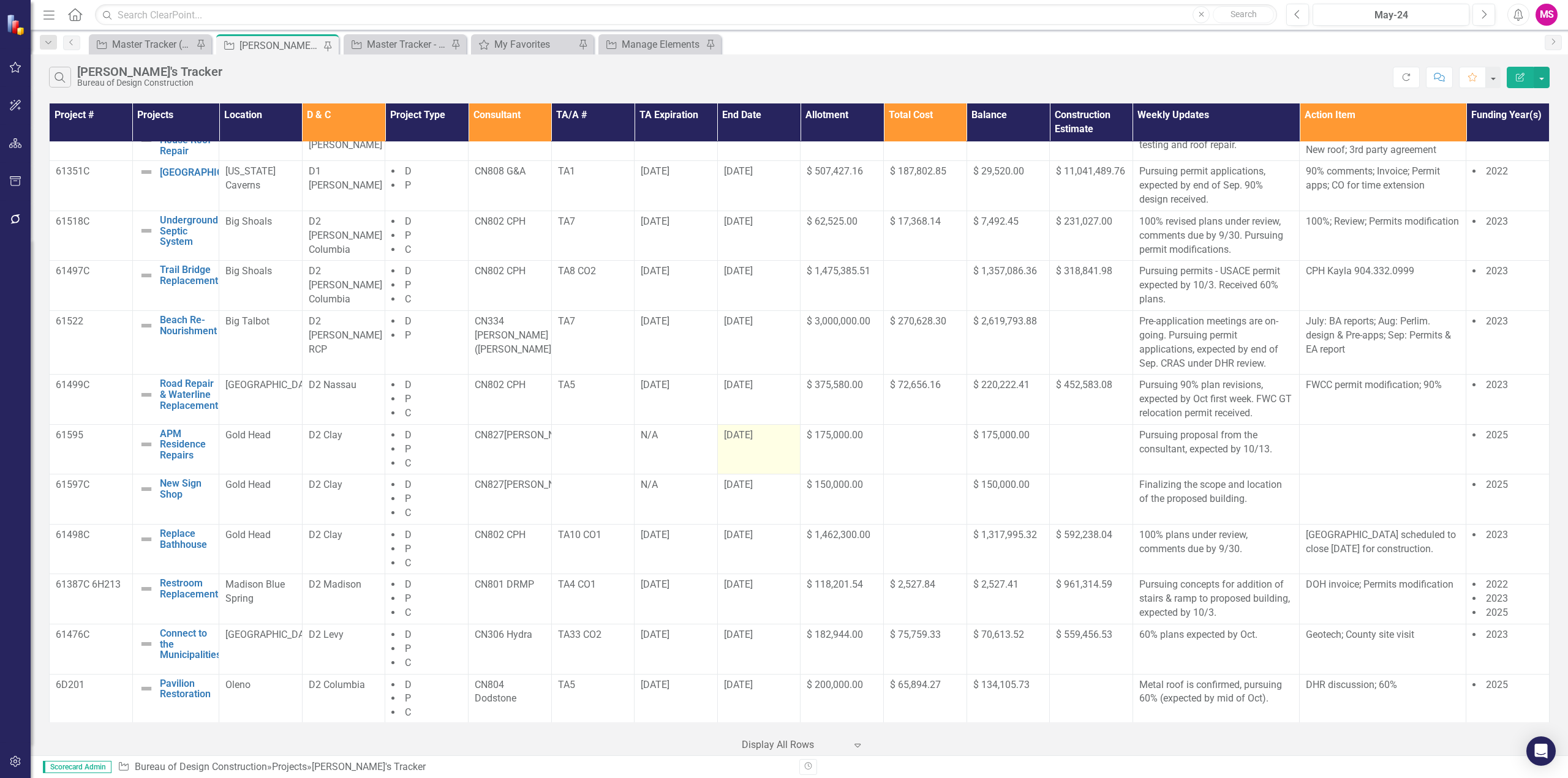
scroll to position [0, 0]
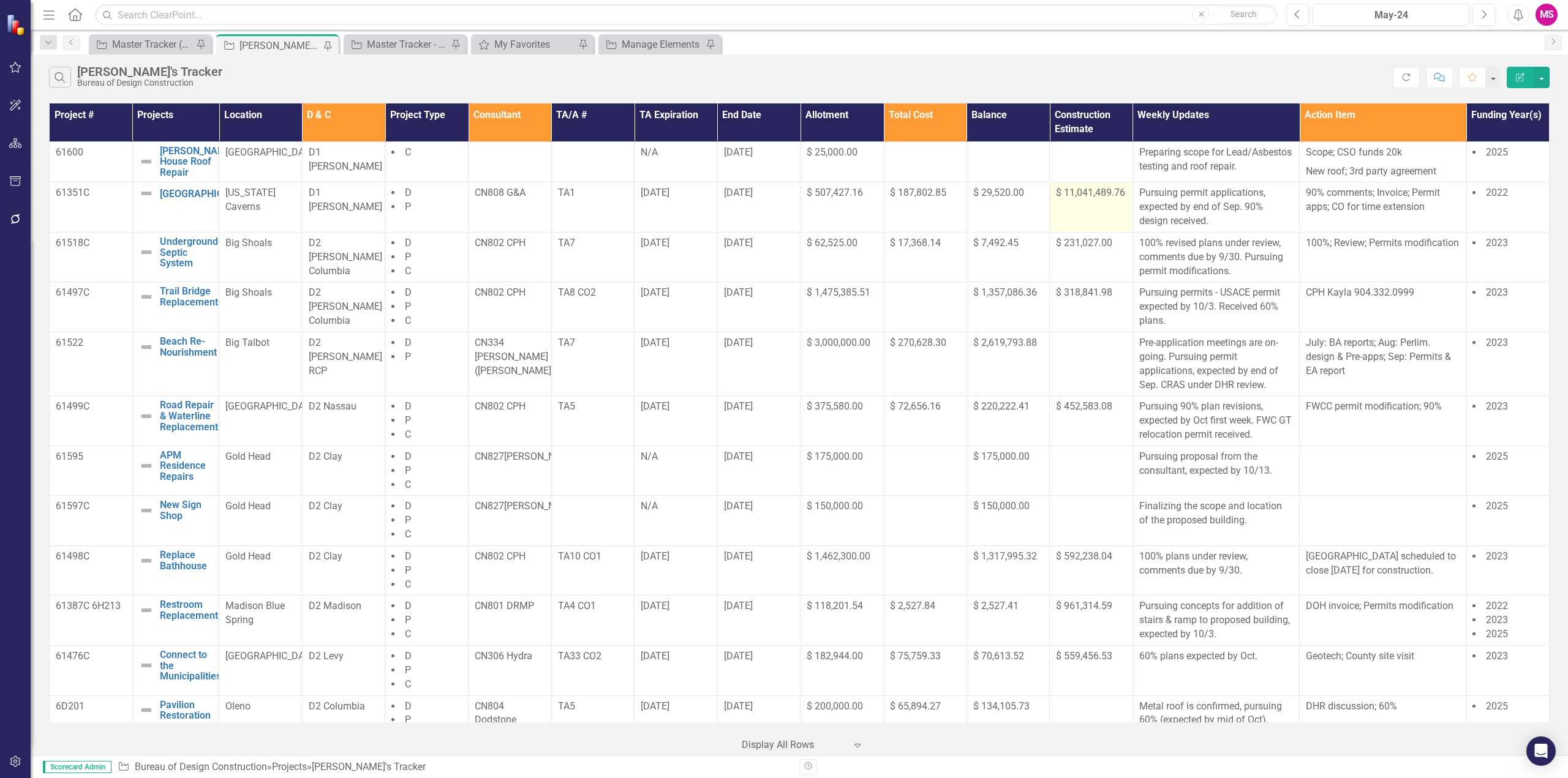
click at [1080, 199] on span "$ 11,041,489.76" at bounding box center [1090, 192] width 69 height 11
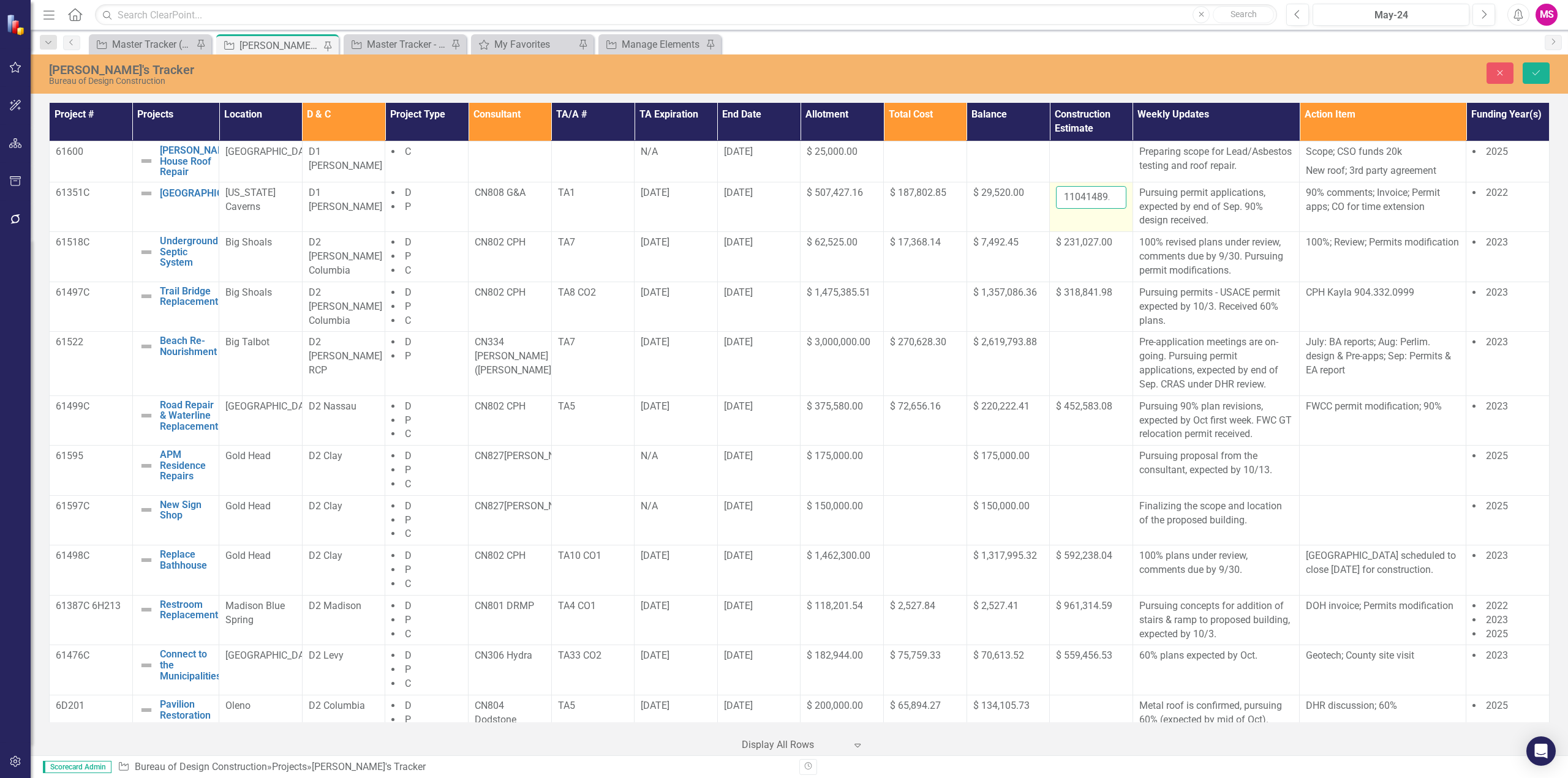
click at [1082, 207] on input "11041489.76" at bounding box center [1091, 198] width 71 height 23
paste input "9016628"
type input "9016628.76"
click at [1534, 77] on button "Save" at bounding box center [1537, 73] width 27 height 22
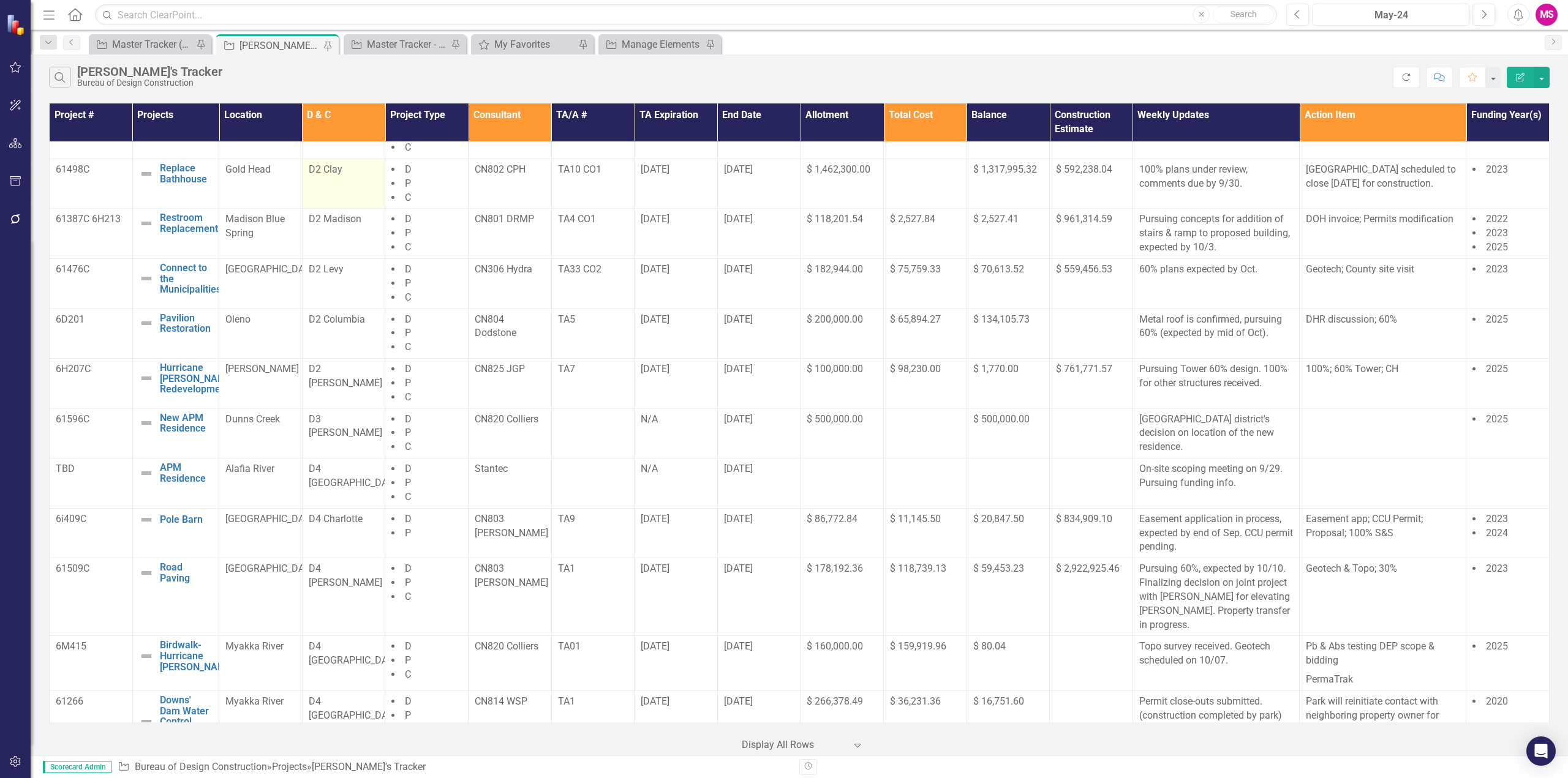
scroll to position [367, 0]
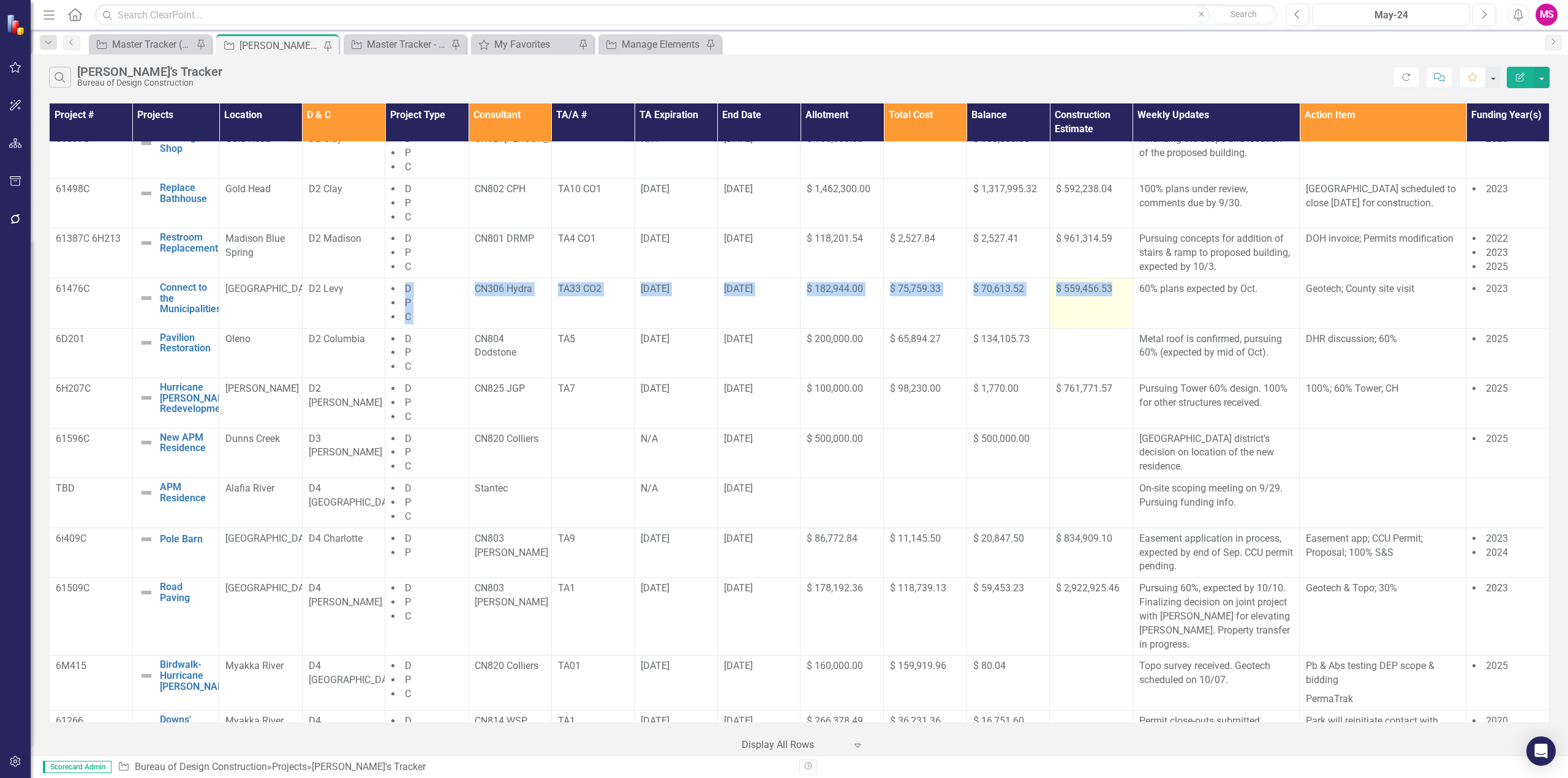
drag, startPoint x: 356, startPoint y: 306, endPoint x: 1116, endPoint y: 320, distance: 760.1
click at [1116, 320] on tr "61476C Connect to the Municipalities Edit Edit Project Link Open Element Manate…" at bounding box center [799, 304] width 1500 height 50
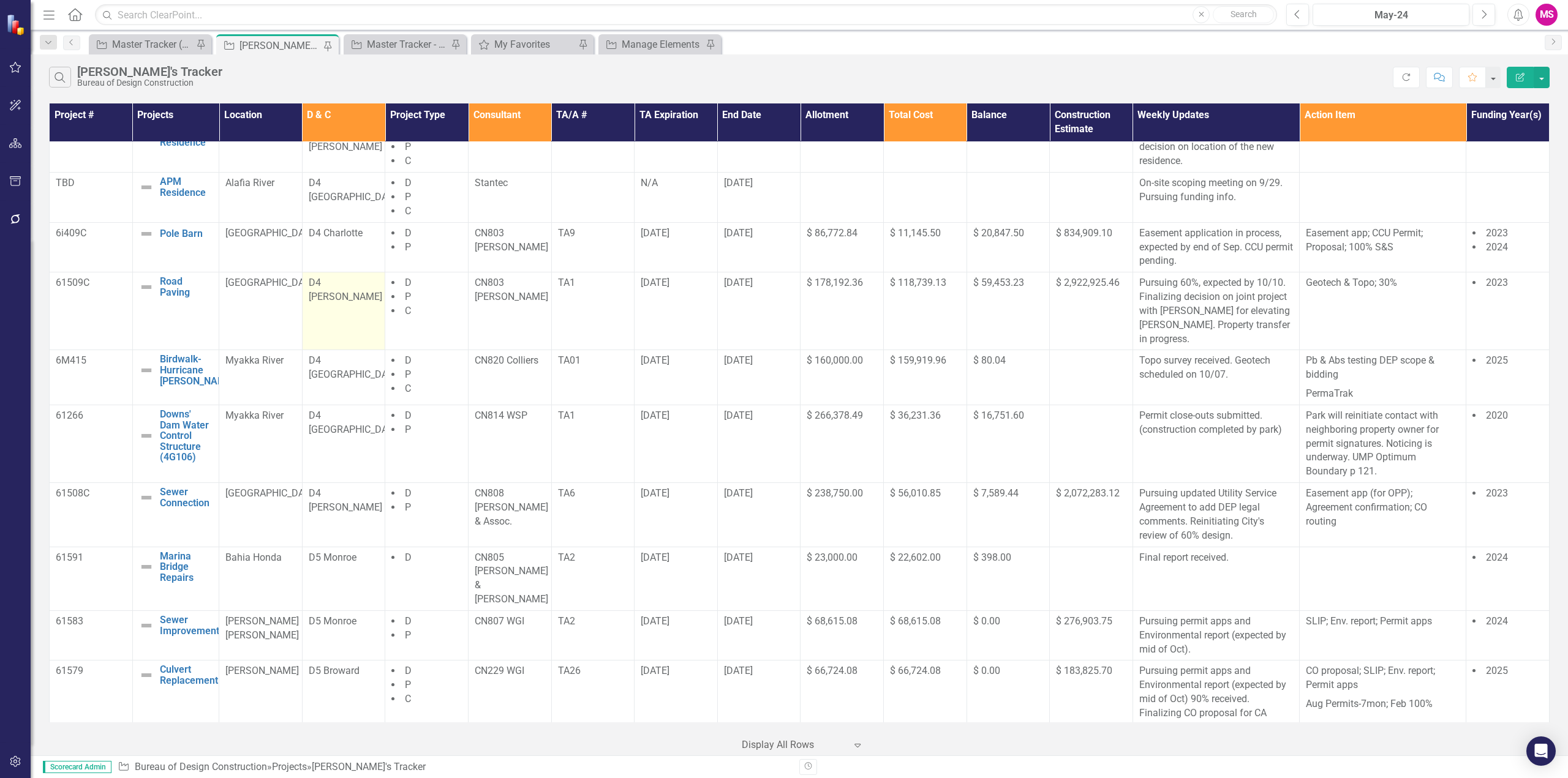
scroll to position [830, 0]
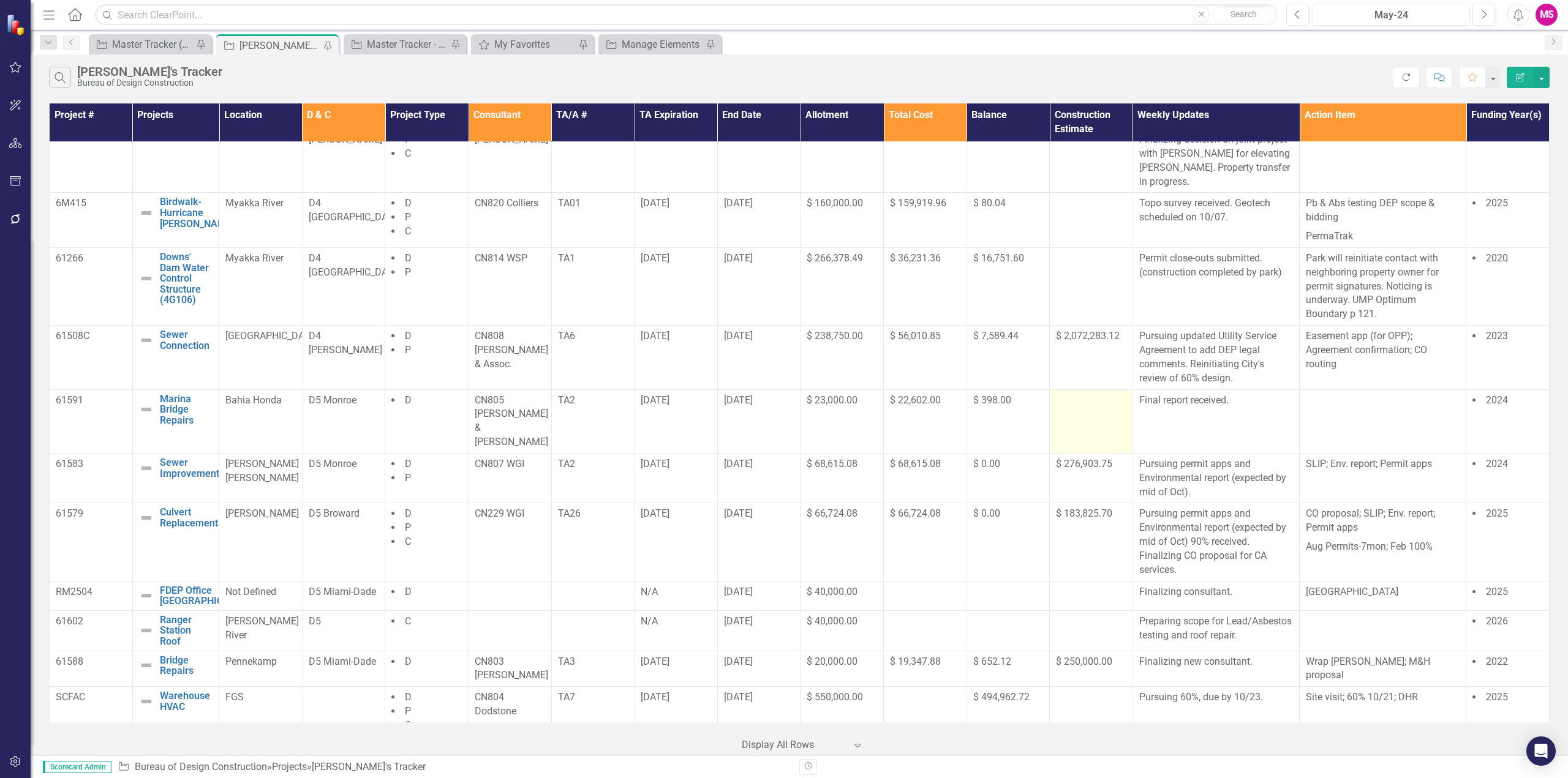
click at [1078, 394] on div at bounding box center [1091, 401] width 71 height 14
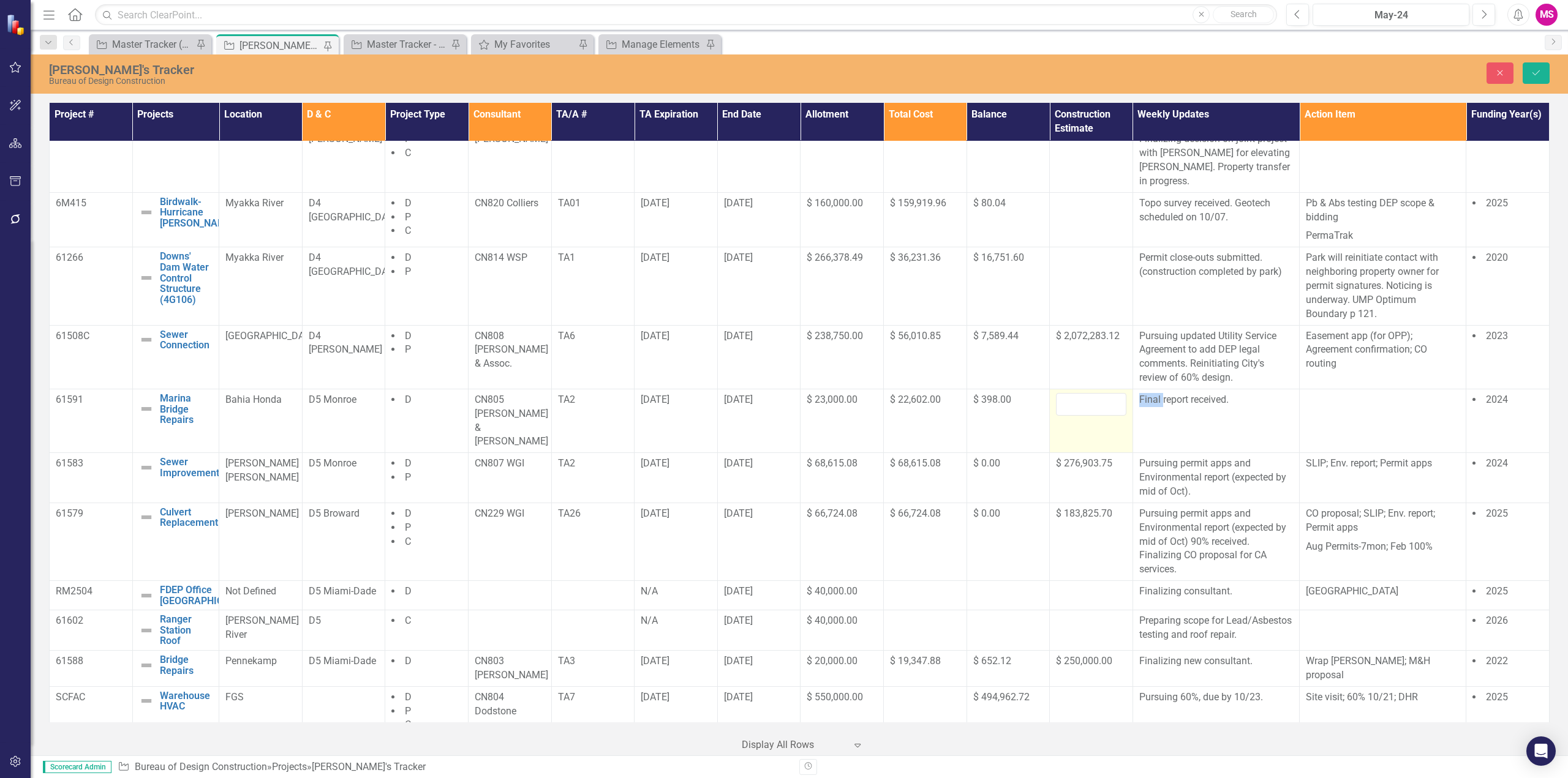
scroll to position [829, 0]
click at [1082, 405] on input "number" at bounding box center [1091, 405] width 71 height 23
click at [1076, 397] on input "number" at bounding box center [1091, 405] width 71 height 23
type input "150000"
click at [1530, 68] on button "Save" at bounding box center [1537, 73] width 27 height 22
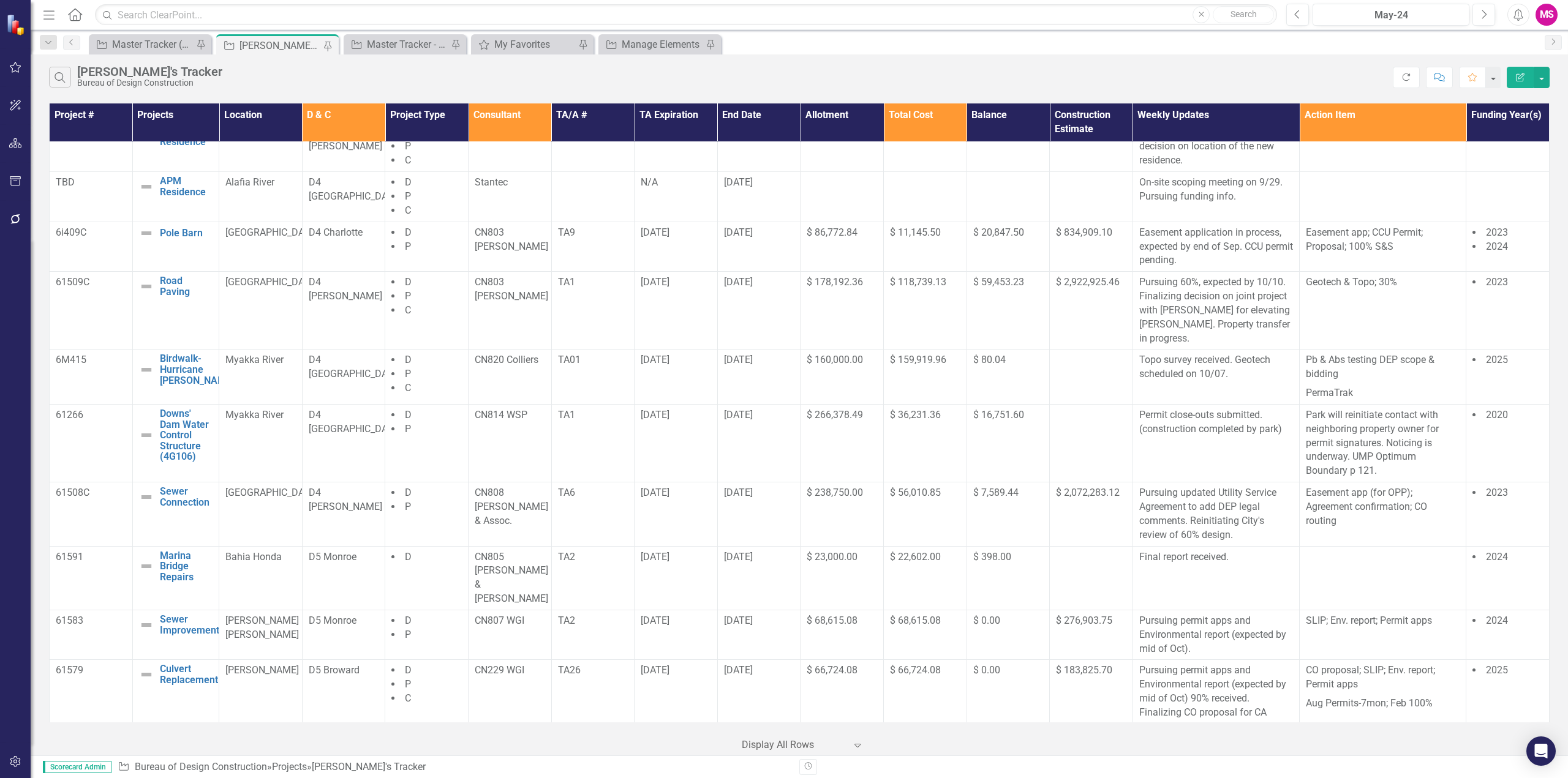
scroll to position [830, 0]
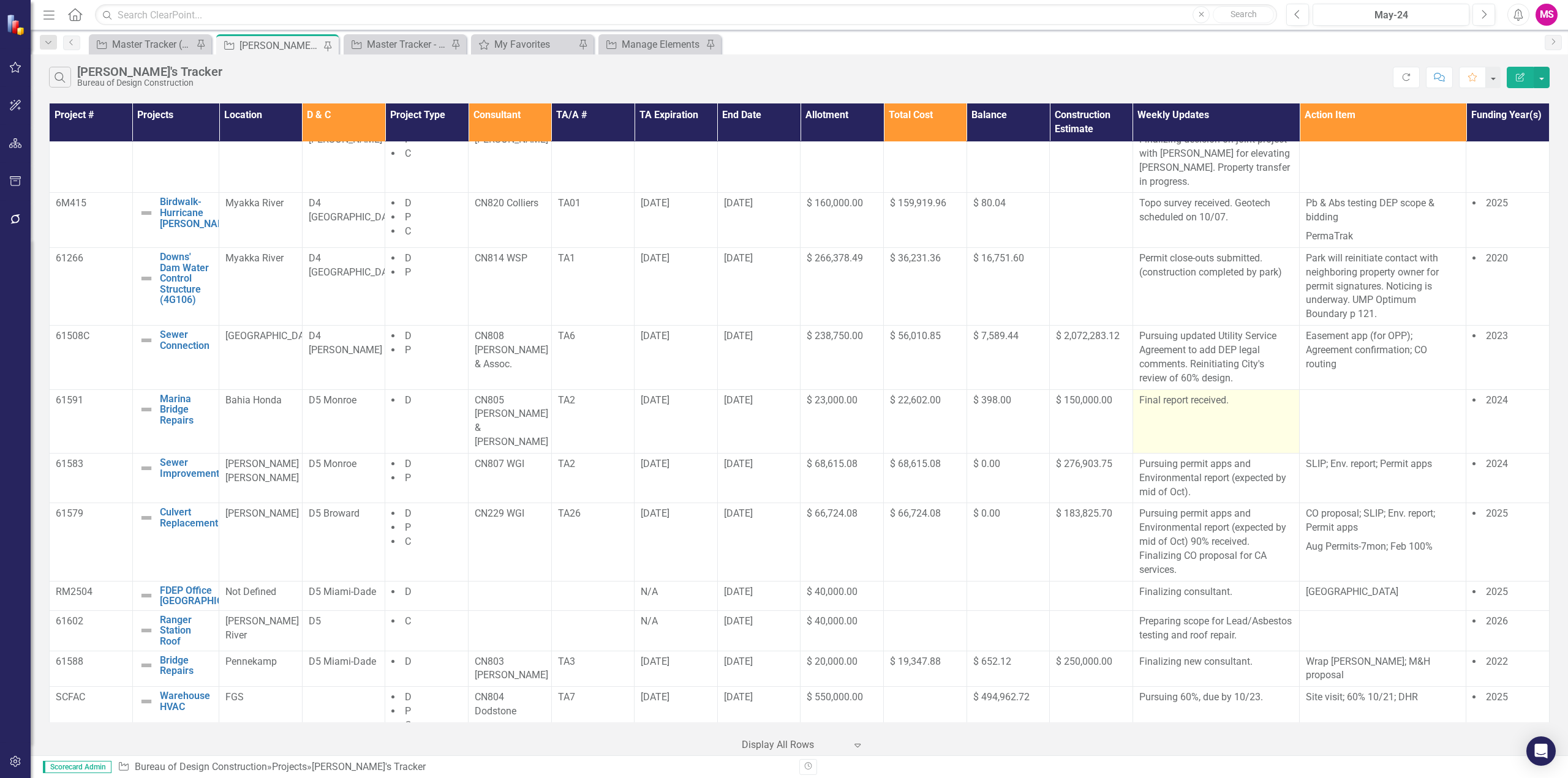
click at [1197, 406] on td "Final report received." at bounding box center [1215, 420] width 166 height 63
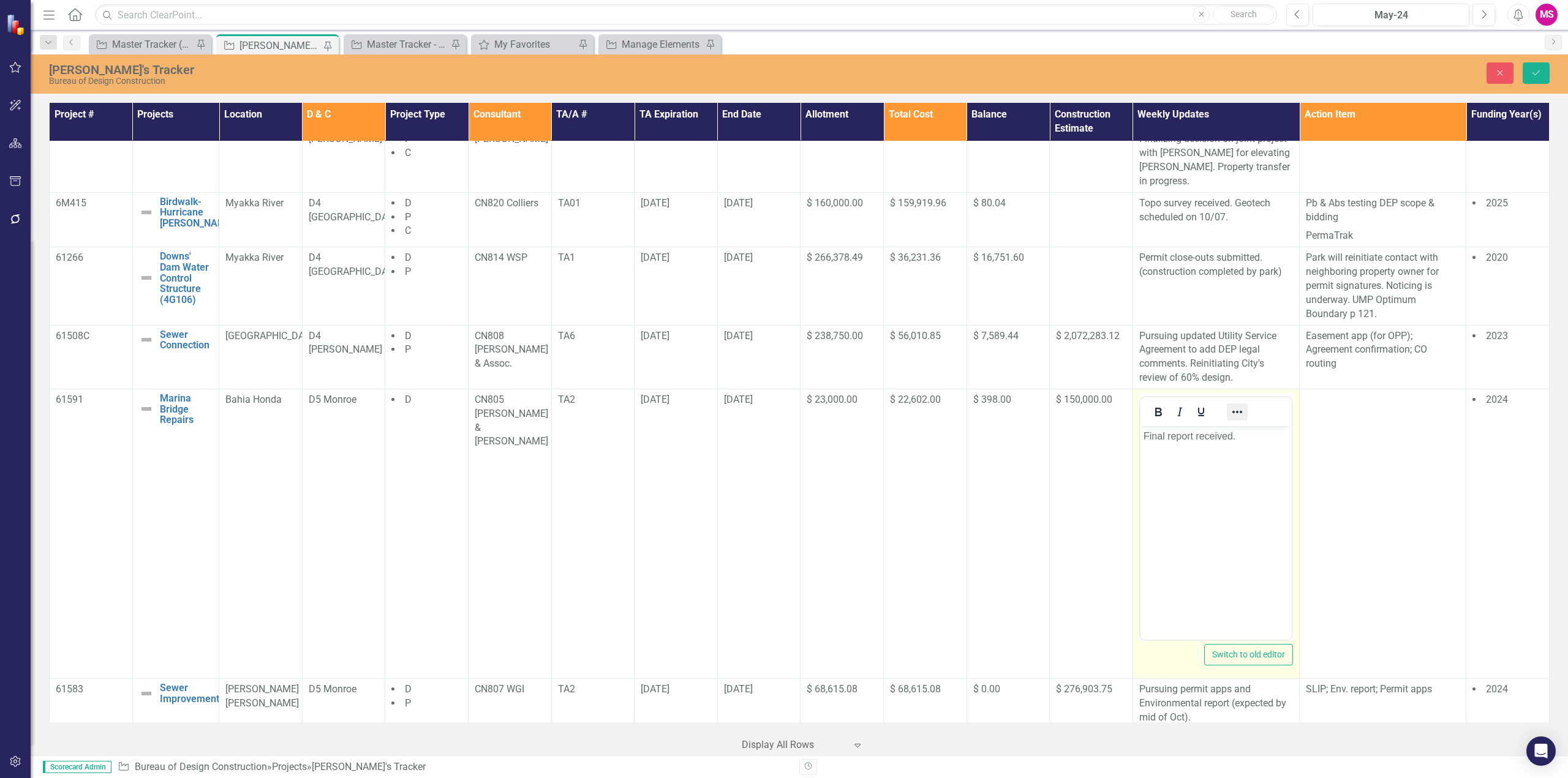
scroll to position [0, 0]
drag, startPoint x: 1231, startPoint y: 434, endPoint x: 2244, endPoint y: 864, distance: 1100.5
click at [1140, 443] on html "Final report received." at bounding box center [1216, 517] width 151 height 184
click at [1233, 448] on p "Consultant's recommendation of precast/ prestressed ." at bounding box center [1215, 443] width 146 height 30
click at [1153, 436] on p "Consultant's recommendation of precast/ prestressed conc. slab beam full bridge…" at bounding box center [1215, 457] width 146 height 59
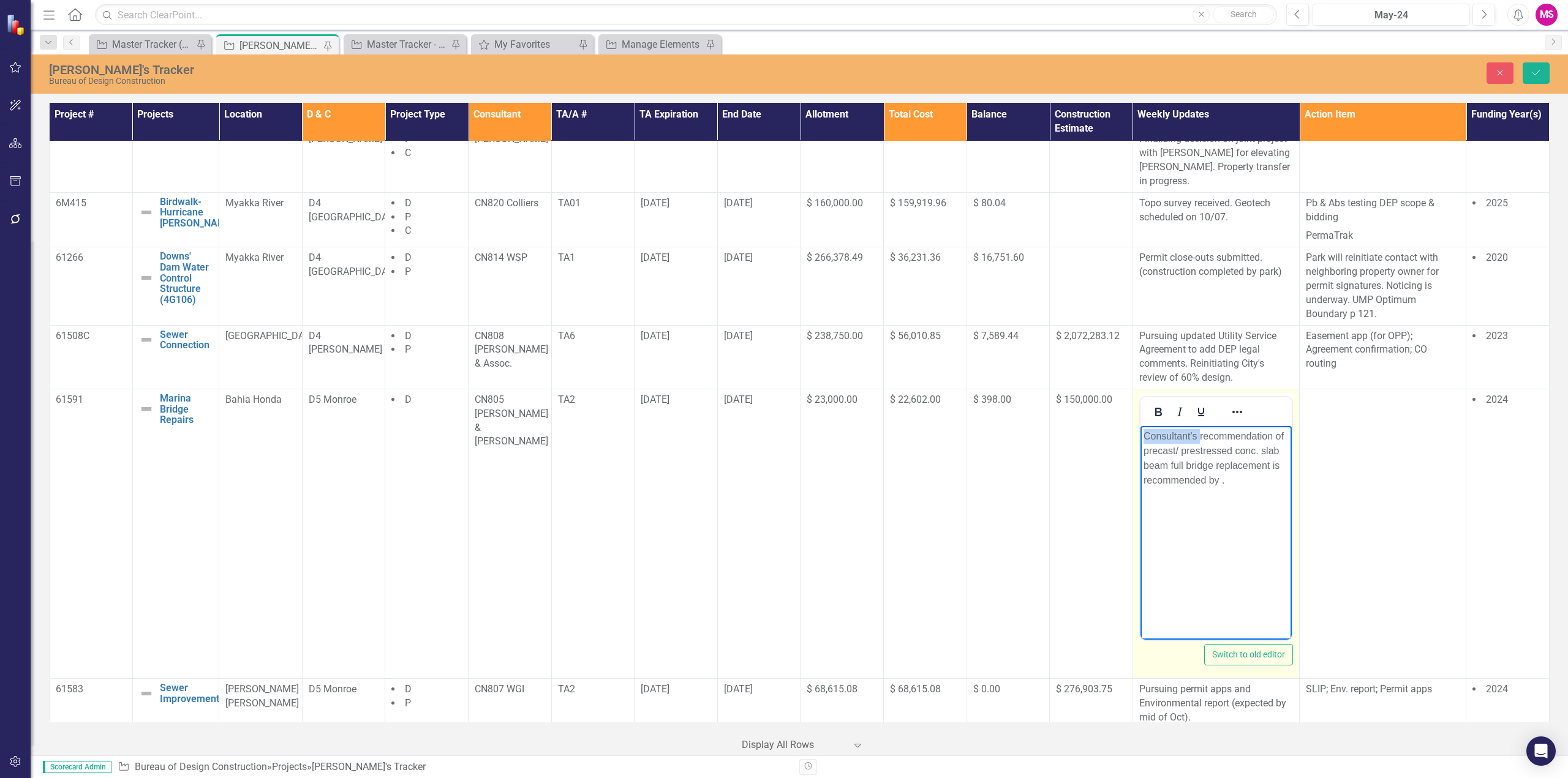
click at [1153, 436] on p "Consultant's recommendation of precast/ prestressed conc. slab beam full bridge…" at bounding box center [1215, 457] width 146 height 59
click at [1220, 468] on p "Precast/ prestressed conc. slab beam full bridge replacement is recommended by ." at bounding box center [1215, 450] width 146 height 44
click at [1225, 462] on p "Precast/ prestressed conc. slab beam full bridge replacement is recommended by …" at bounding box center [1215, 450] width 146 height 44
drag, startPoint x: 1262, startPoint y: 435, endPoint x: 1168, endPoint y: 451, distance: 95.4
click at [1168, 451] on p "Precast/ prestressed conc. slab beam full bridge replacement is recommended by …" at bounding box center [1215, 450] width 146 height 44
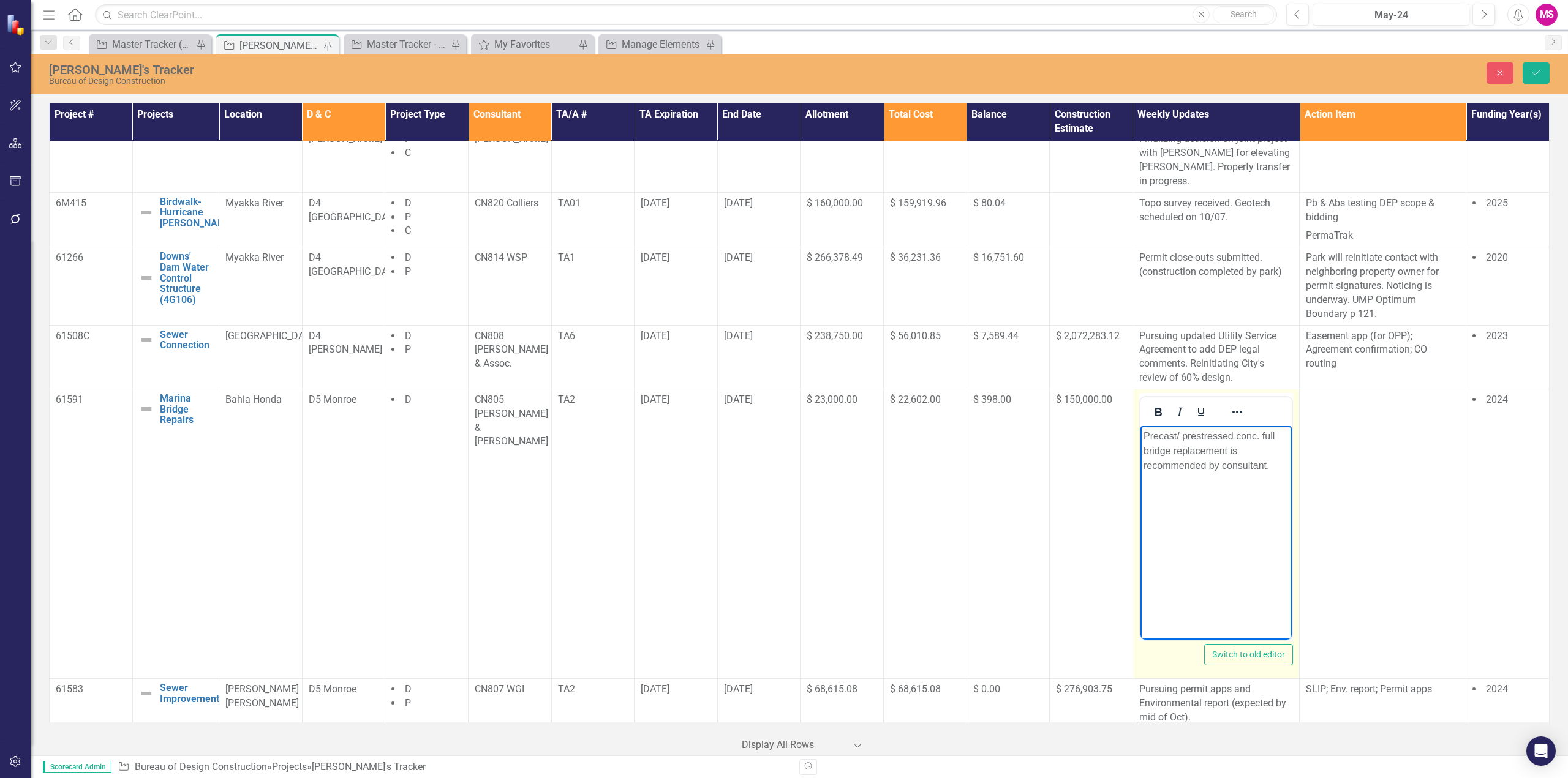
click at [1274, 464] on p "Precast/ prestressed conc. full bridge replacement is recommended by consultant." at bounding box center [1215, 450] width 146 height 44
click at [1143, 432] on p "Precast/ prestressed conc. full bridge replacement is recommended by consultant." at bounding box center [1215, 450] width 146 height 44
click at [1534, 71] on icon "Save" at bounding box center [1537, 72] width 11 height 9
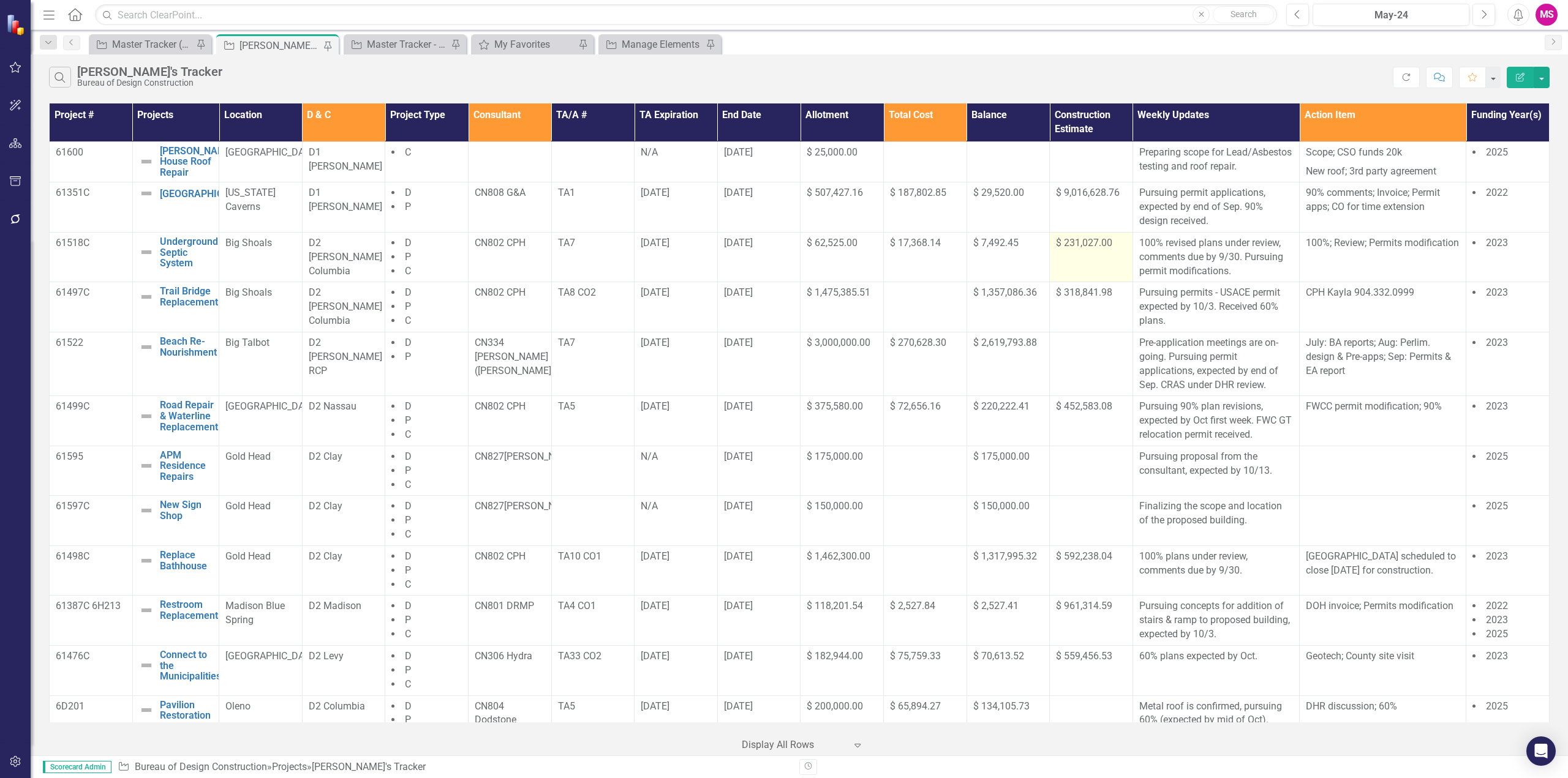
click at [1086, 248] on span "$ 231,027.00" at bounding box center [1084, 243] width 56 height 11
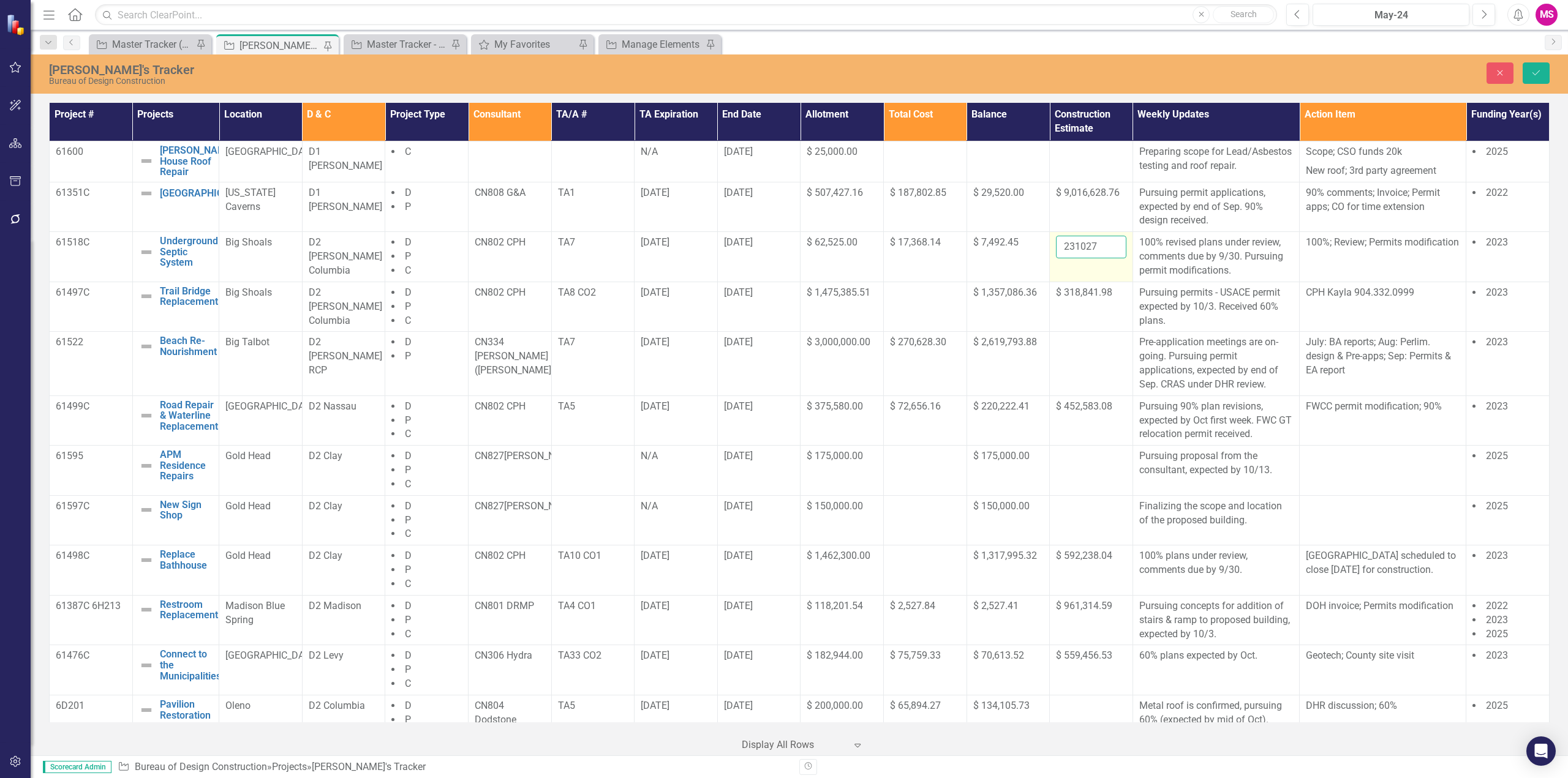
click at [1086, 256] on input "231027" at bounding box center [1091, 247] width 71 height 23
click at [1076, 251] on input "number" at bounding box center [1091, 247] width 71 height 23
paste input "236878.20"
type input "236878.20"
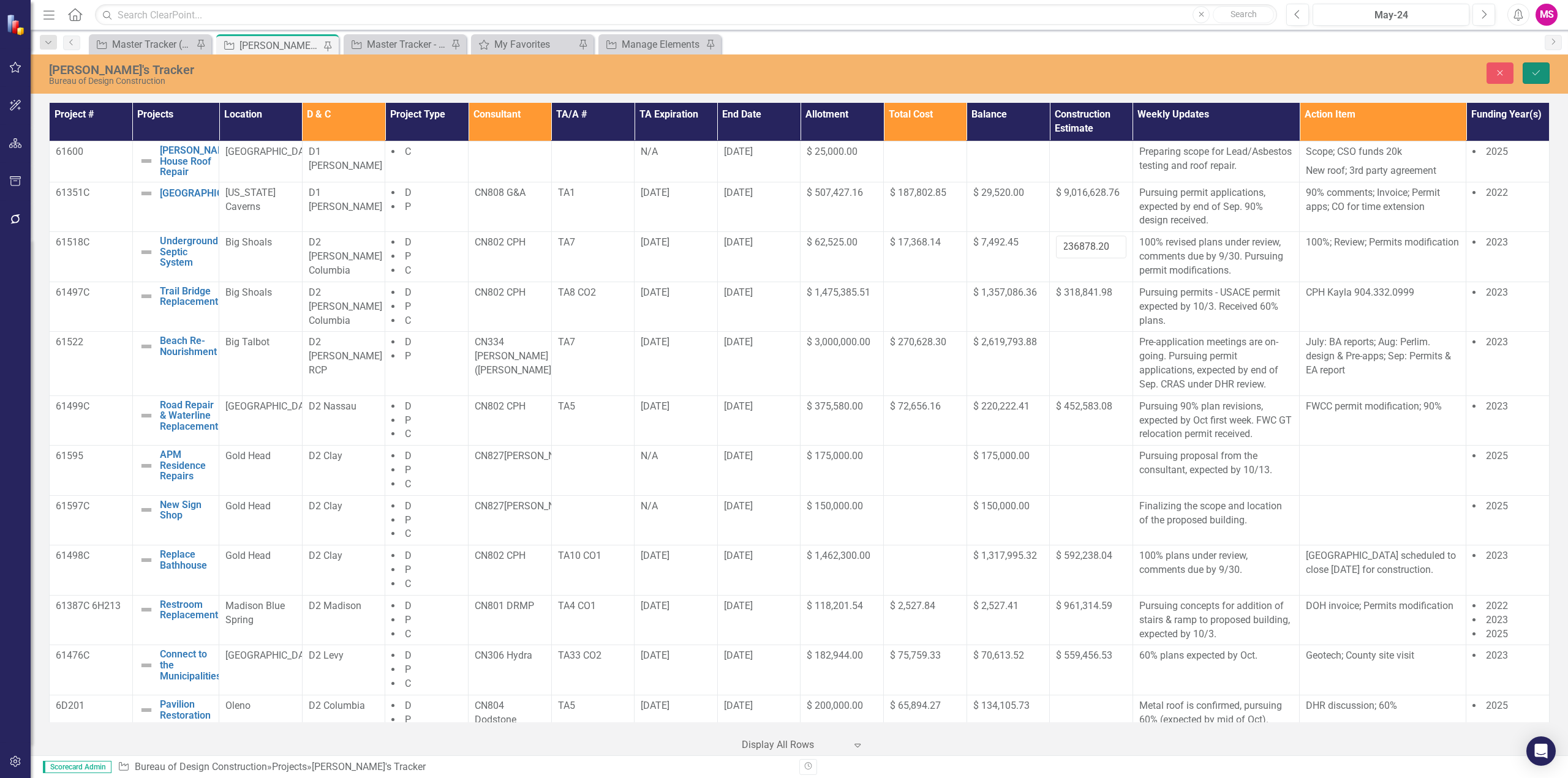
click at [1533, 66] on button "Save" at bounding box center [1537, 73] width 27 height 22
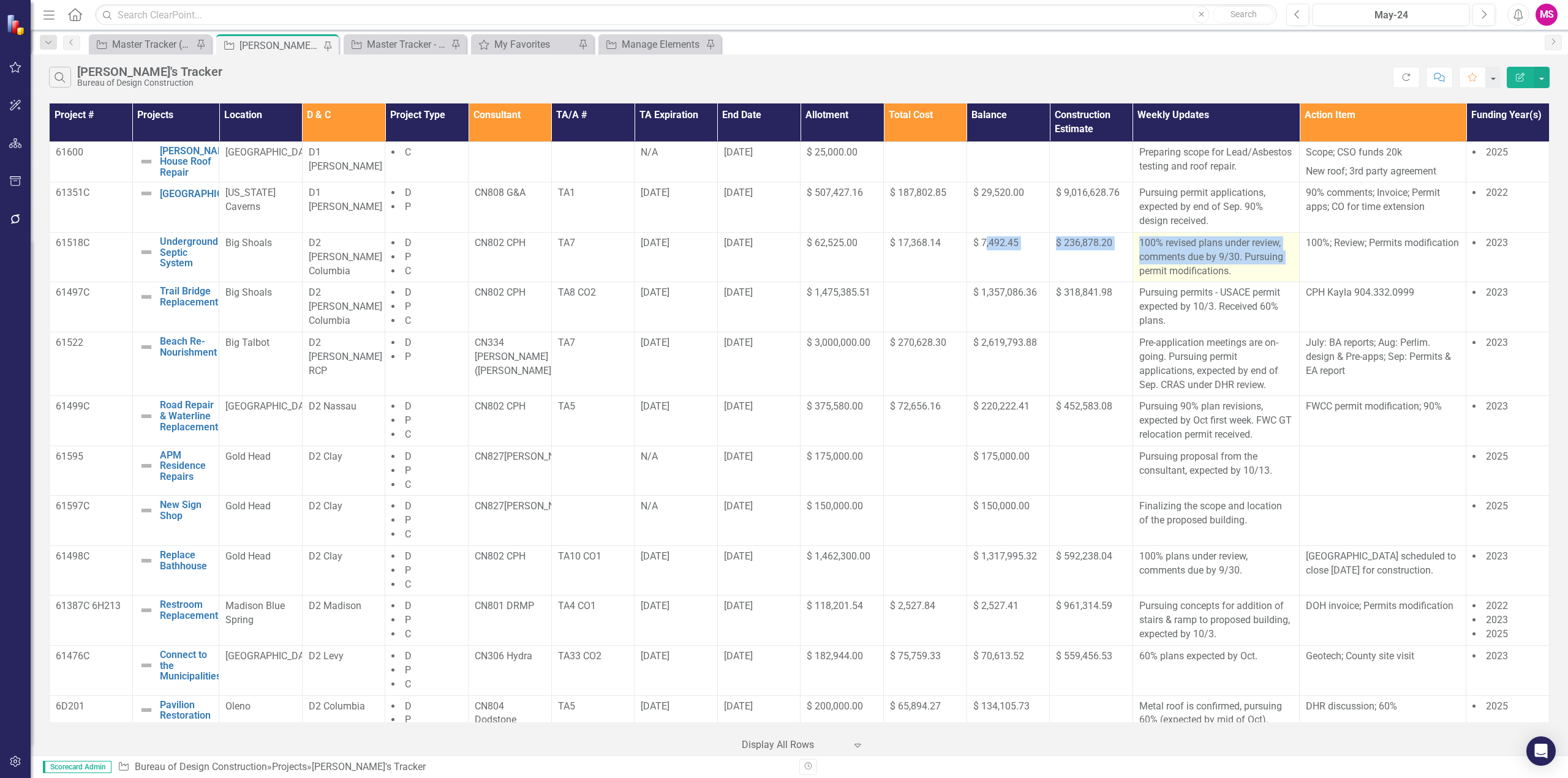
drag, startPoint x: 978, startPoint y: 263, endPoint x: 1132, endPoint y: 275, distance: 154.5
click at [1132, 275] on tr "61518C Underground Septic System Edit Edit Project Link Open Element Big Shoals…" at bounding box center [799, 257] width 1500 height 50
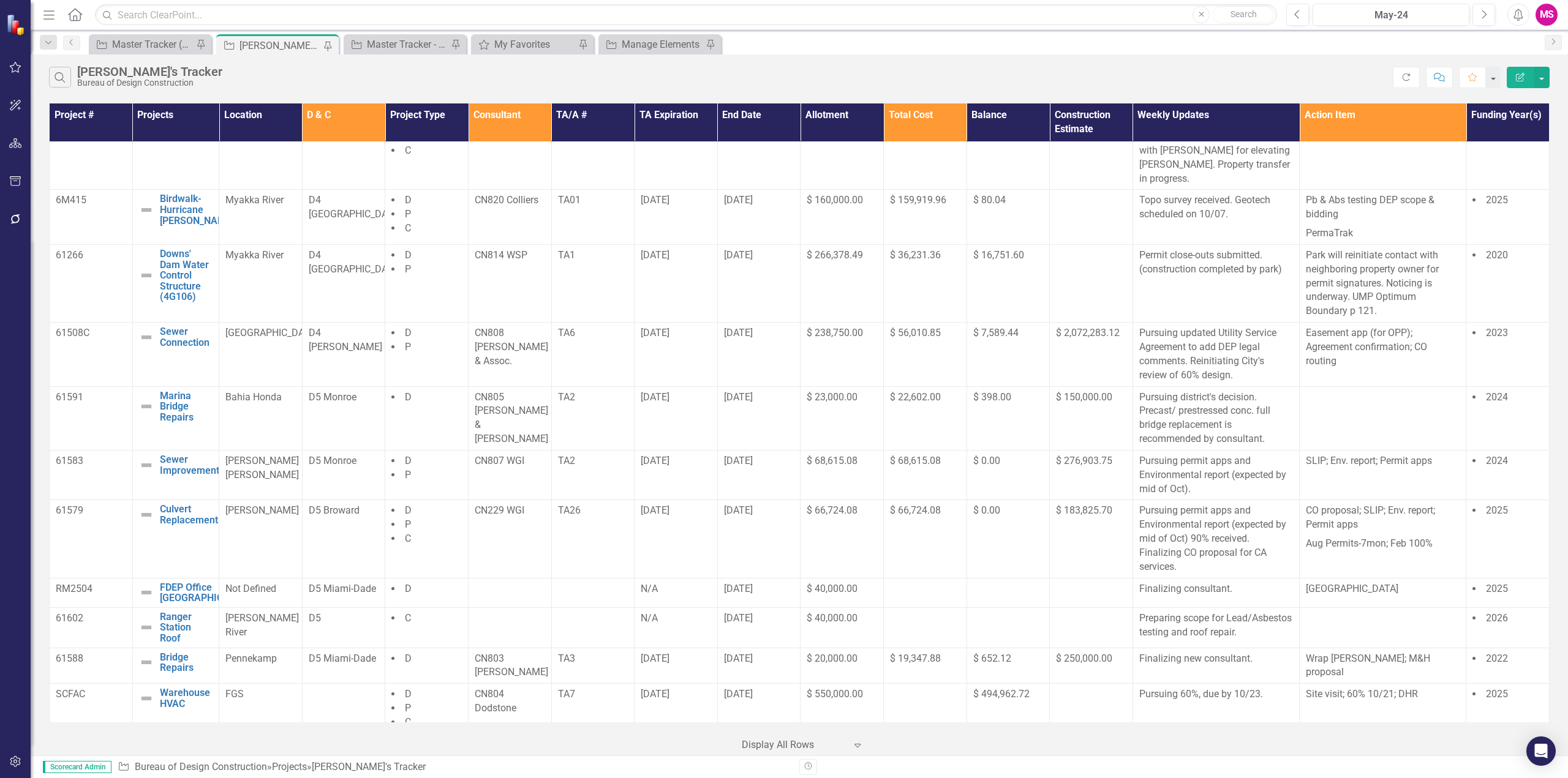
scroll to position [854, 0]
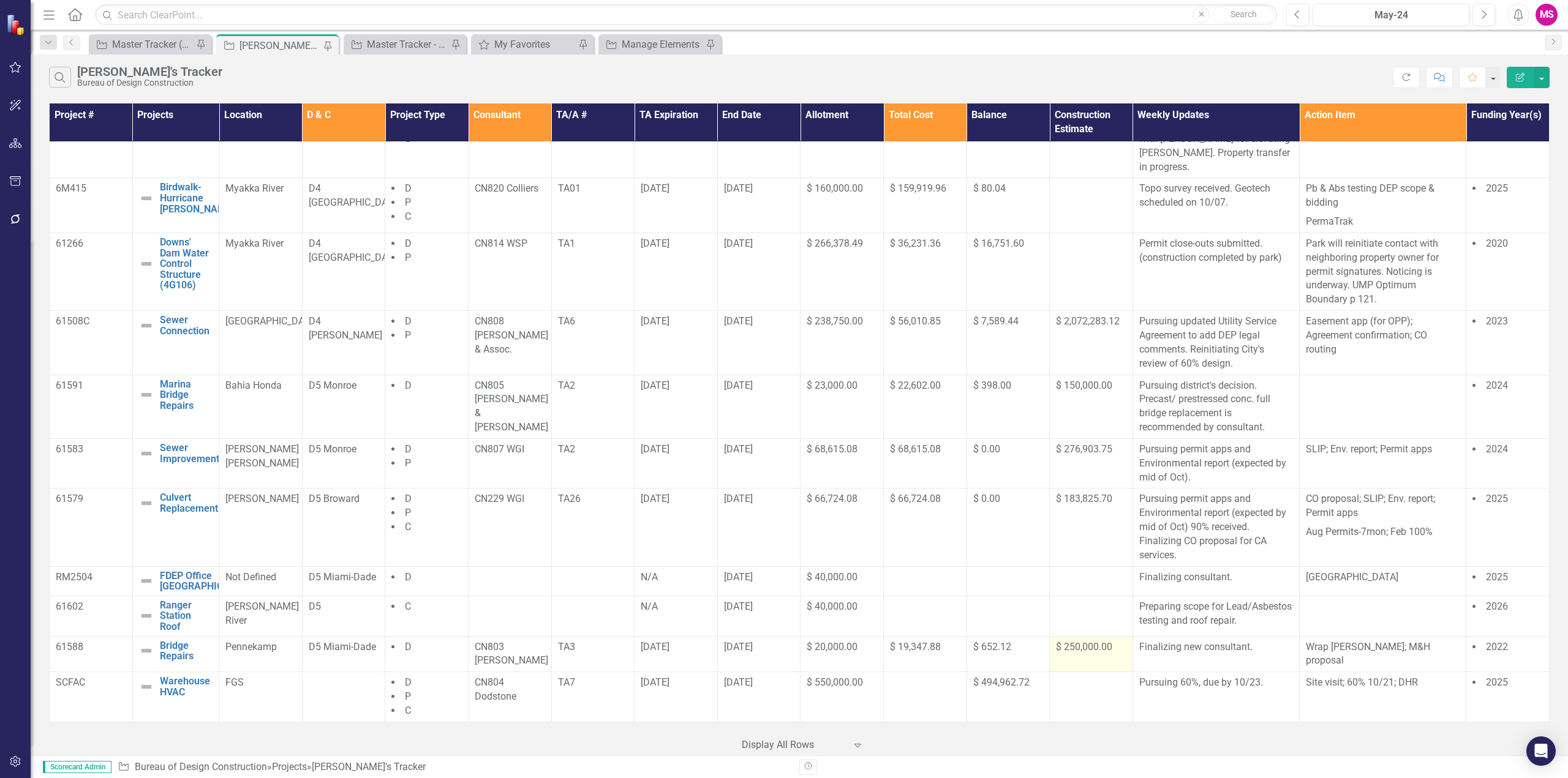
click at [1088, 653] on span "$ 250,000.00" at bounding box center [1084, 647] width 56 height 11
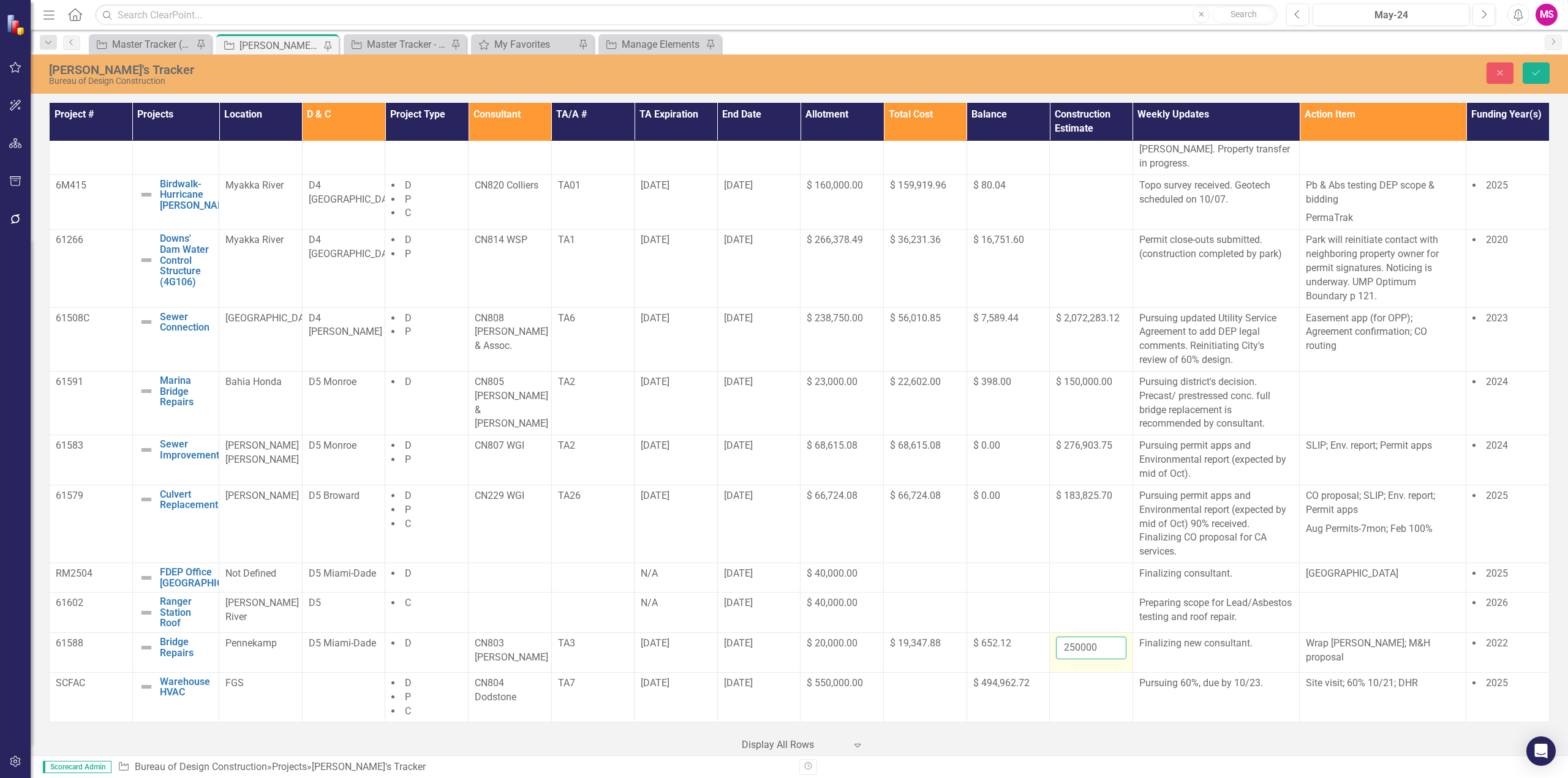
drag, startPoint x: 1084, startPoint y: 652, endPoint x: 1090, endPoint y: 651, distance: 6.1
click at [1086, 651] on input "250000" at bounding box center [1091, 648] width 71 height 23
click at [1093, 659] on input "number" at bounding box center [1091, 648] width 71 height 23
paste input "849518.51"
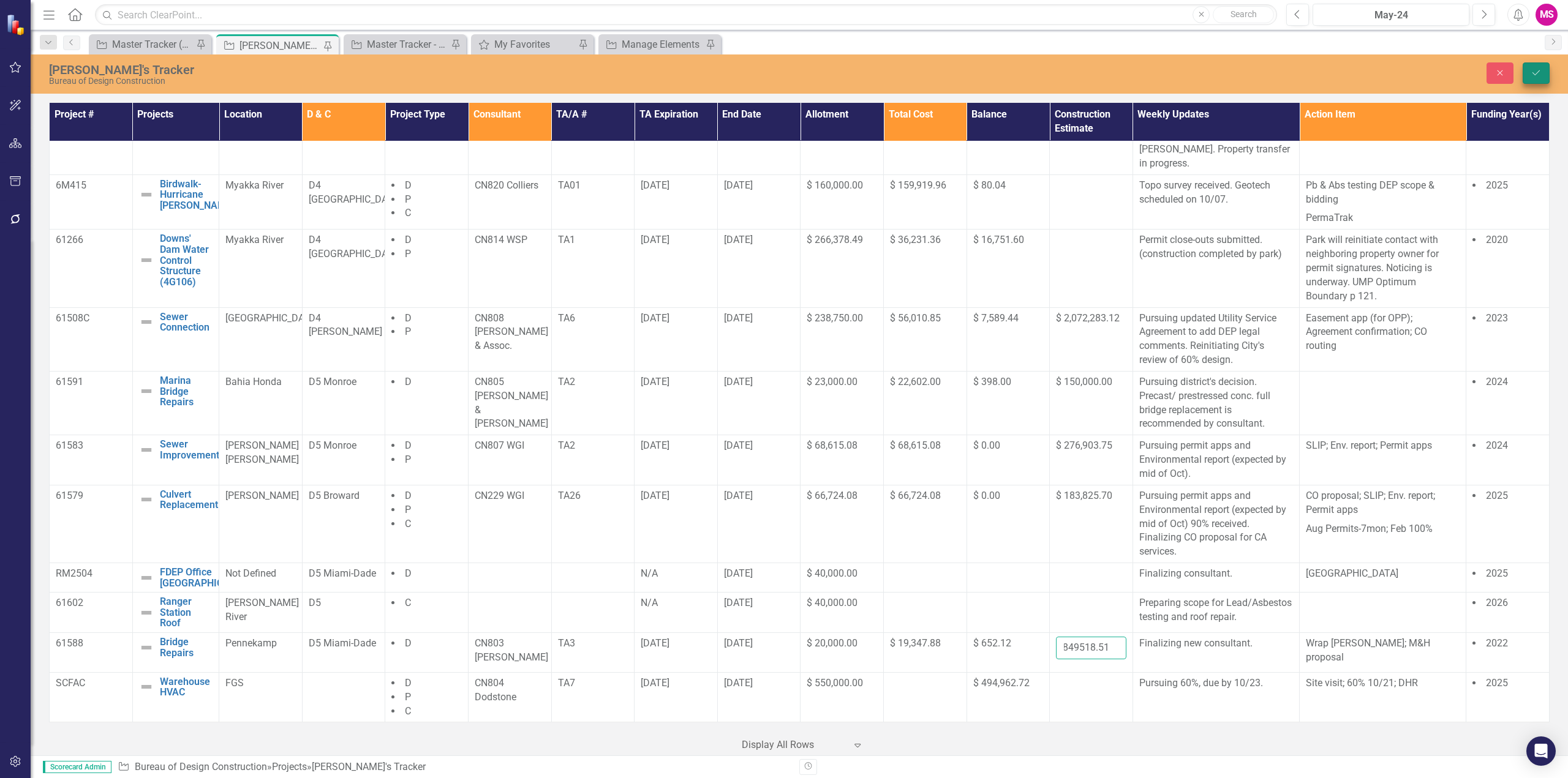
type input "849518.51"
click at [1538, 76] on icon "Save" at bounding box center [1537, 72] width 11 height 9
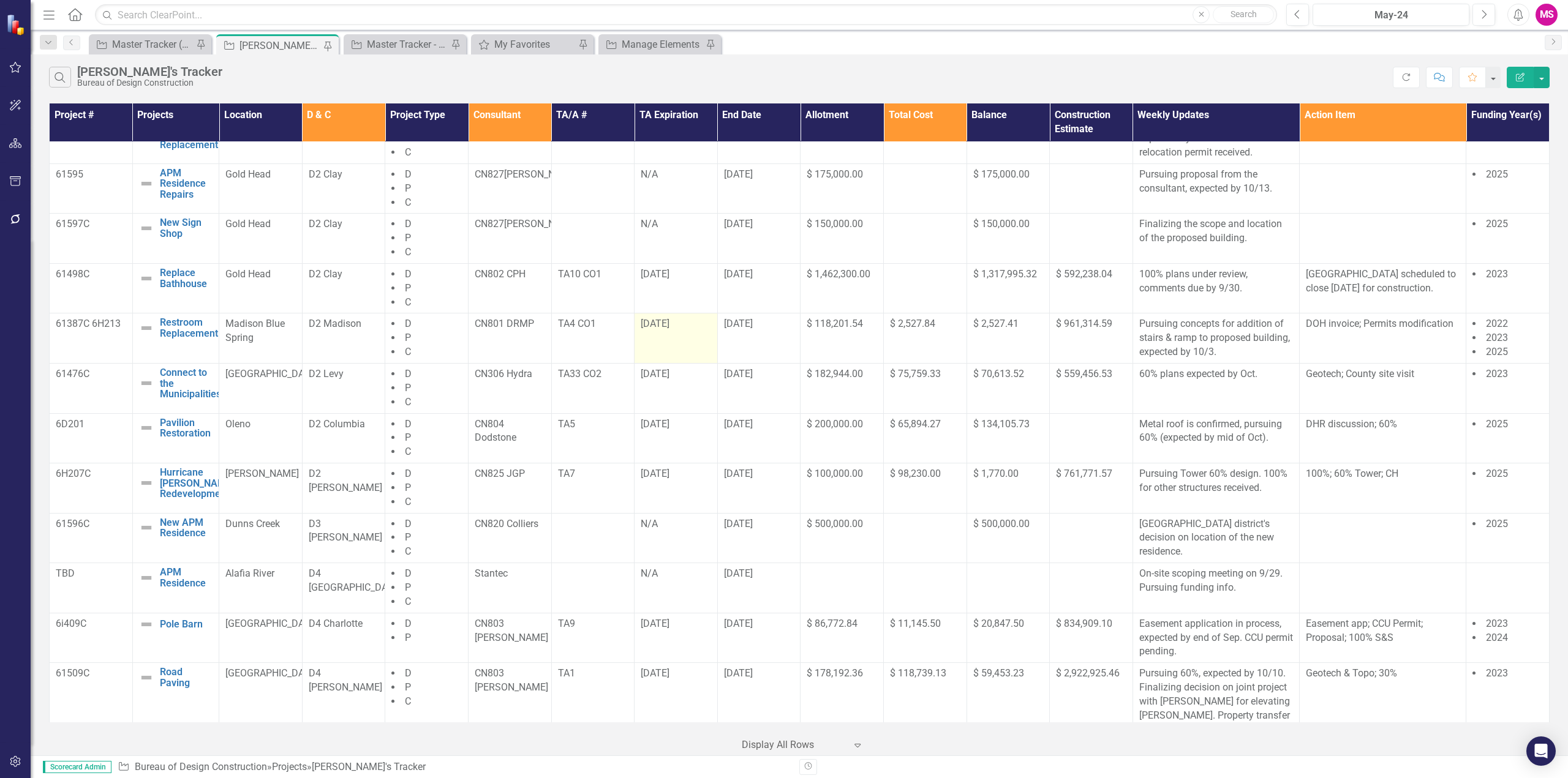
scroll to position [303, 0]
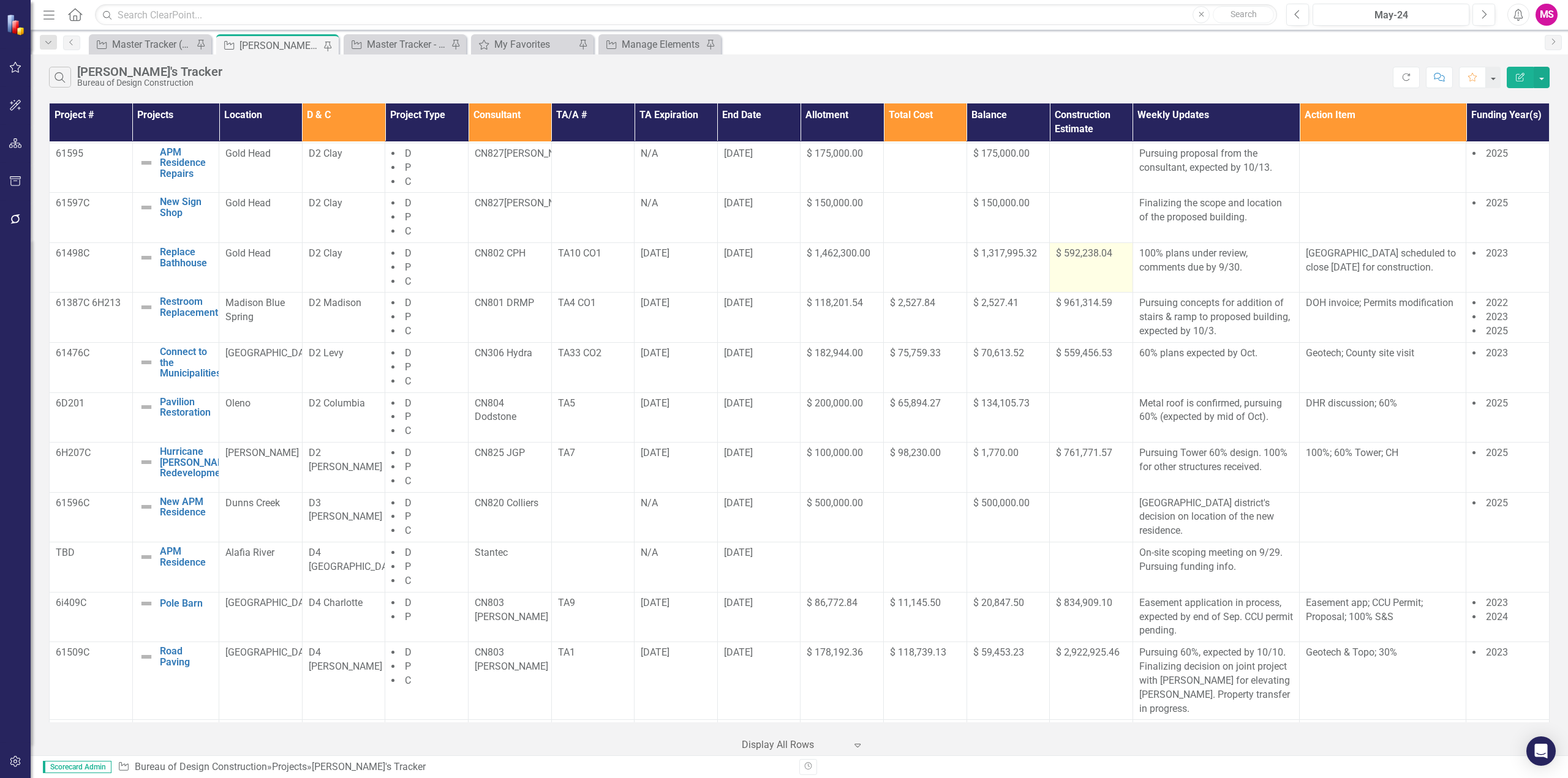
drag, startPoint x: 1089, startPoint y: 269, endPoint x: 1082, endPoint y: 270, distance: 7.1
click at [1089, 260] on div "$ 592,238.04" at bounding box center [1091, 254] width 71 height 14
click at [1076, 259] on span "$ 592,238.04" at bounding box center [1084, 253] width 56 height 11
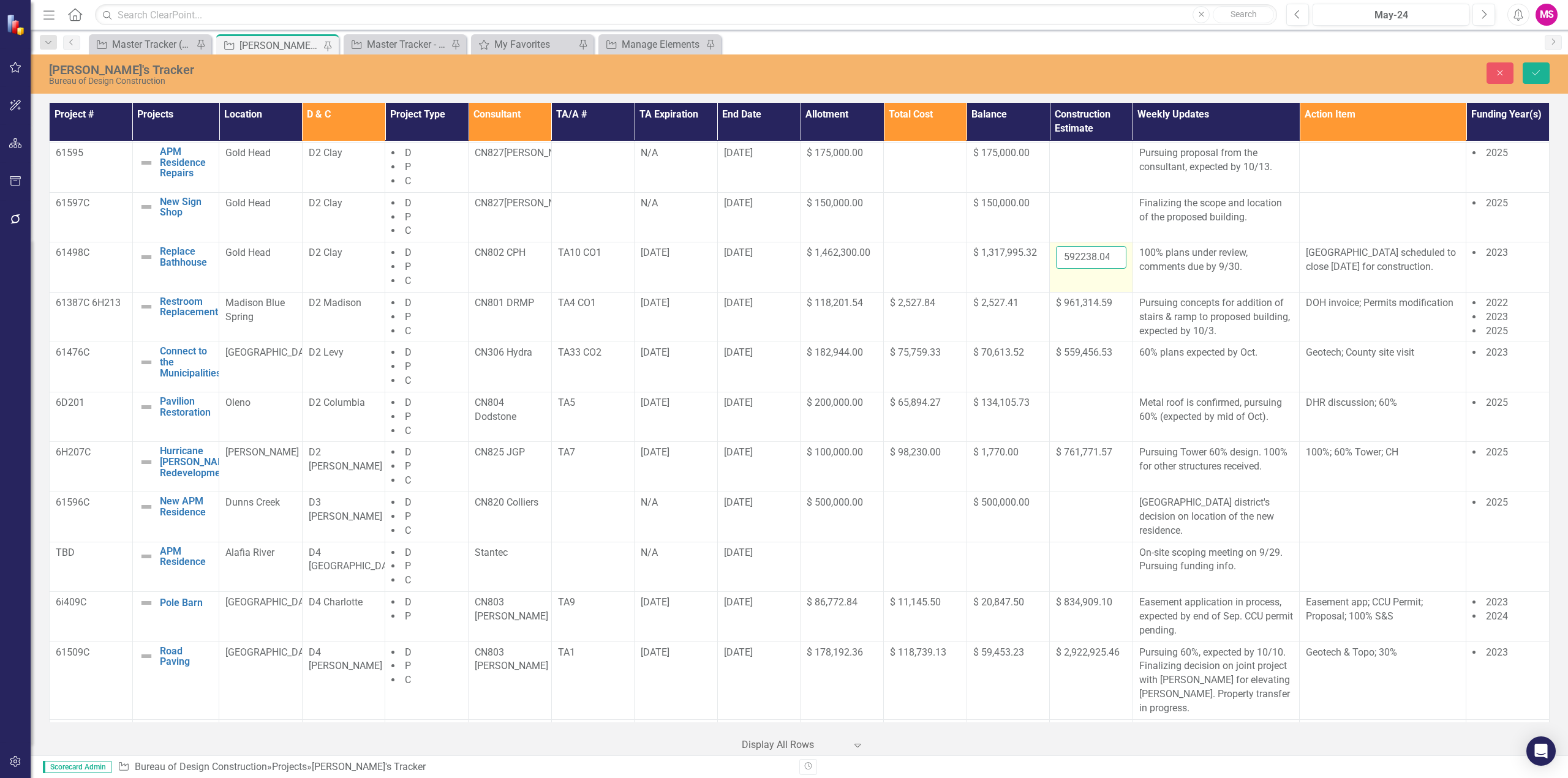
click at [1083, 264] on input "592238.04" at bounding box center [1091, 257] width 71 height 23
paste input "78507.3"
type input "578507.34"
click at [1529, 66] on button "Save" at bounding box center [1537, 73] width 27 height 22
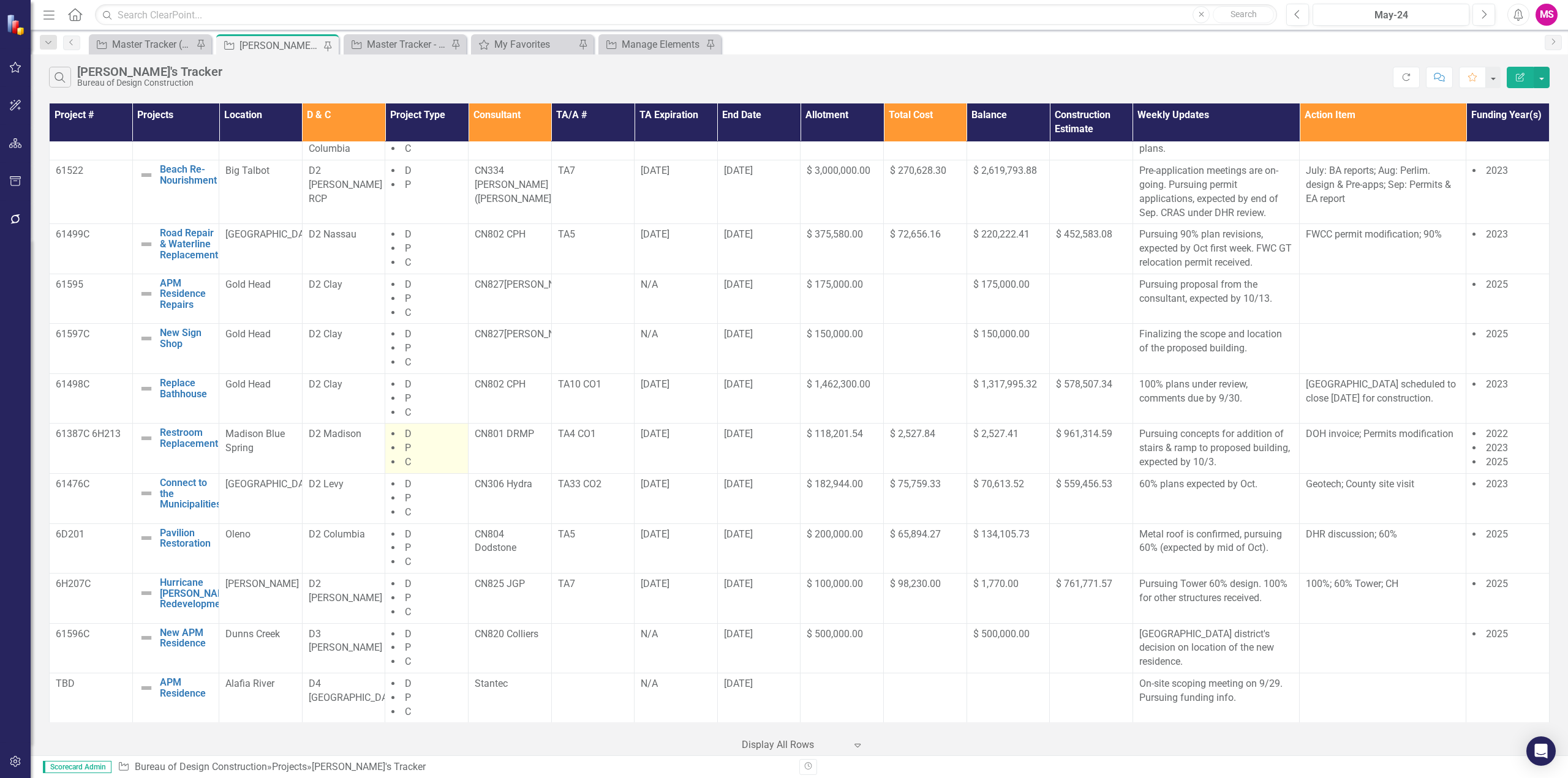
scroll to position [184, 0]
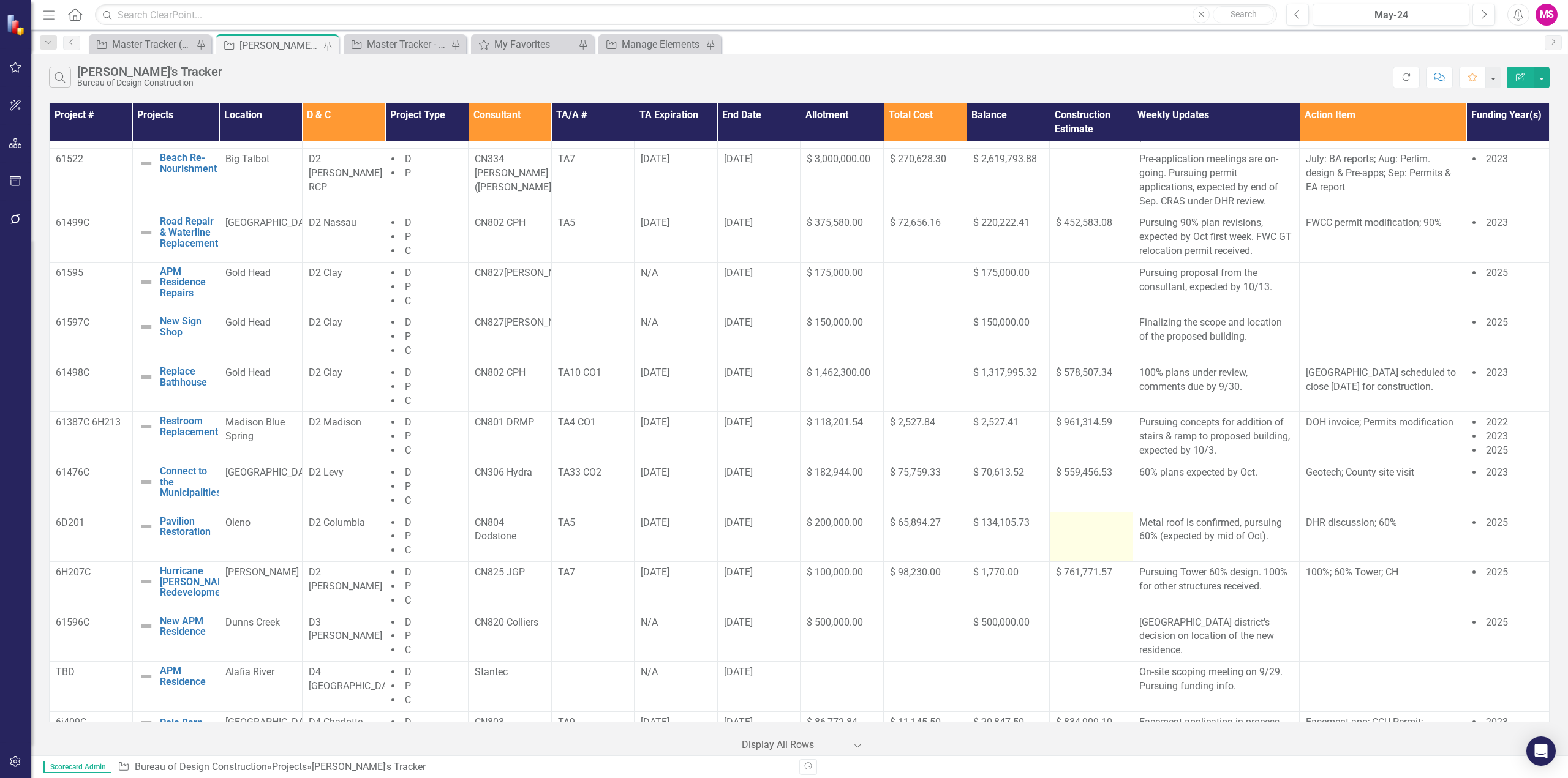
click at [1074, 530] on div at bounding box center [1091, 523] width 71 height 14
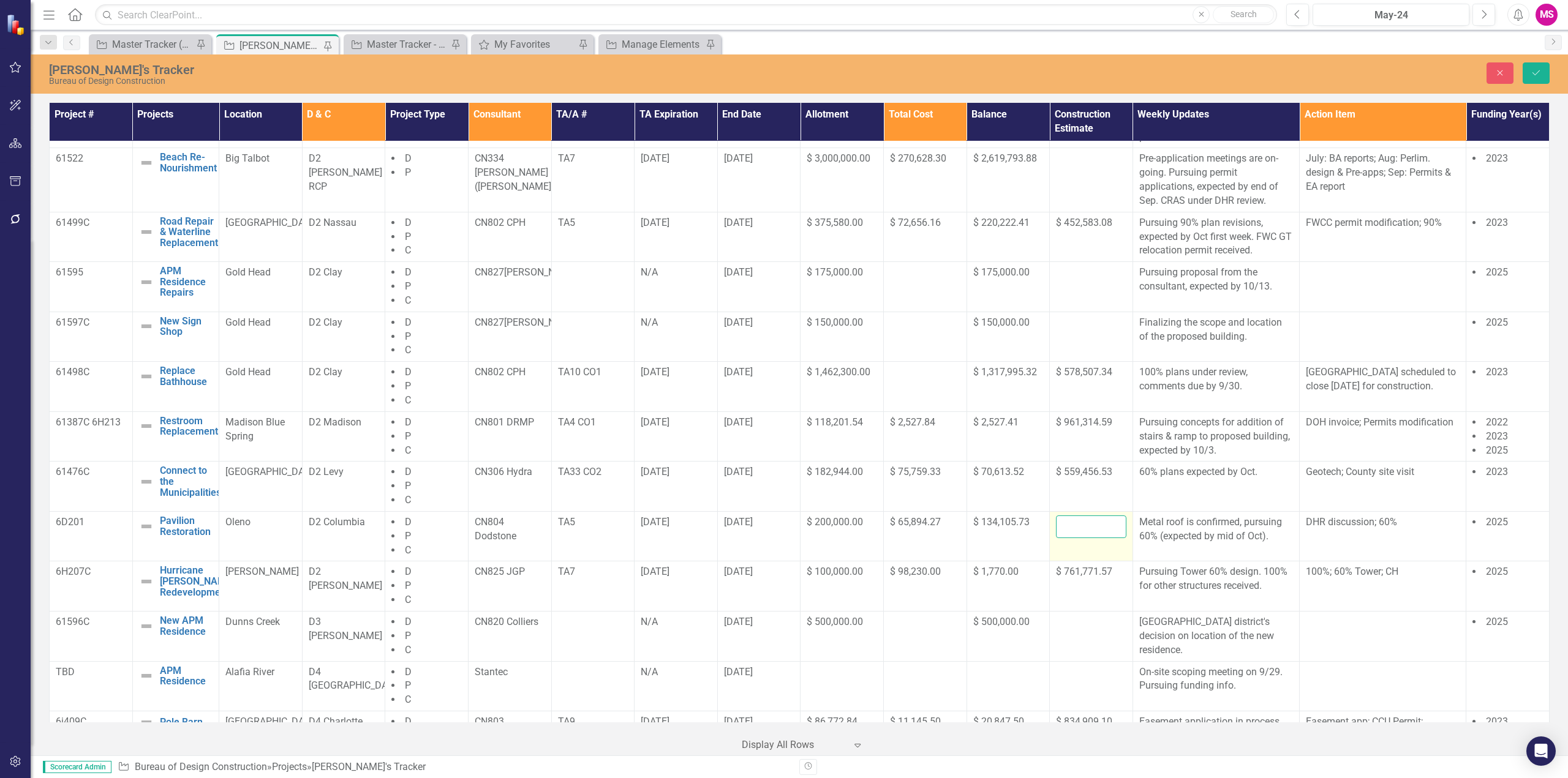
click at [1073, 538] on input "number" at bounding box center [1091, 526] width 71 height 23
type input "55000"
click at [1537, 71] on icon "Save" at bounding box center [1537, 72] width 11 height 9
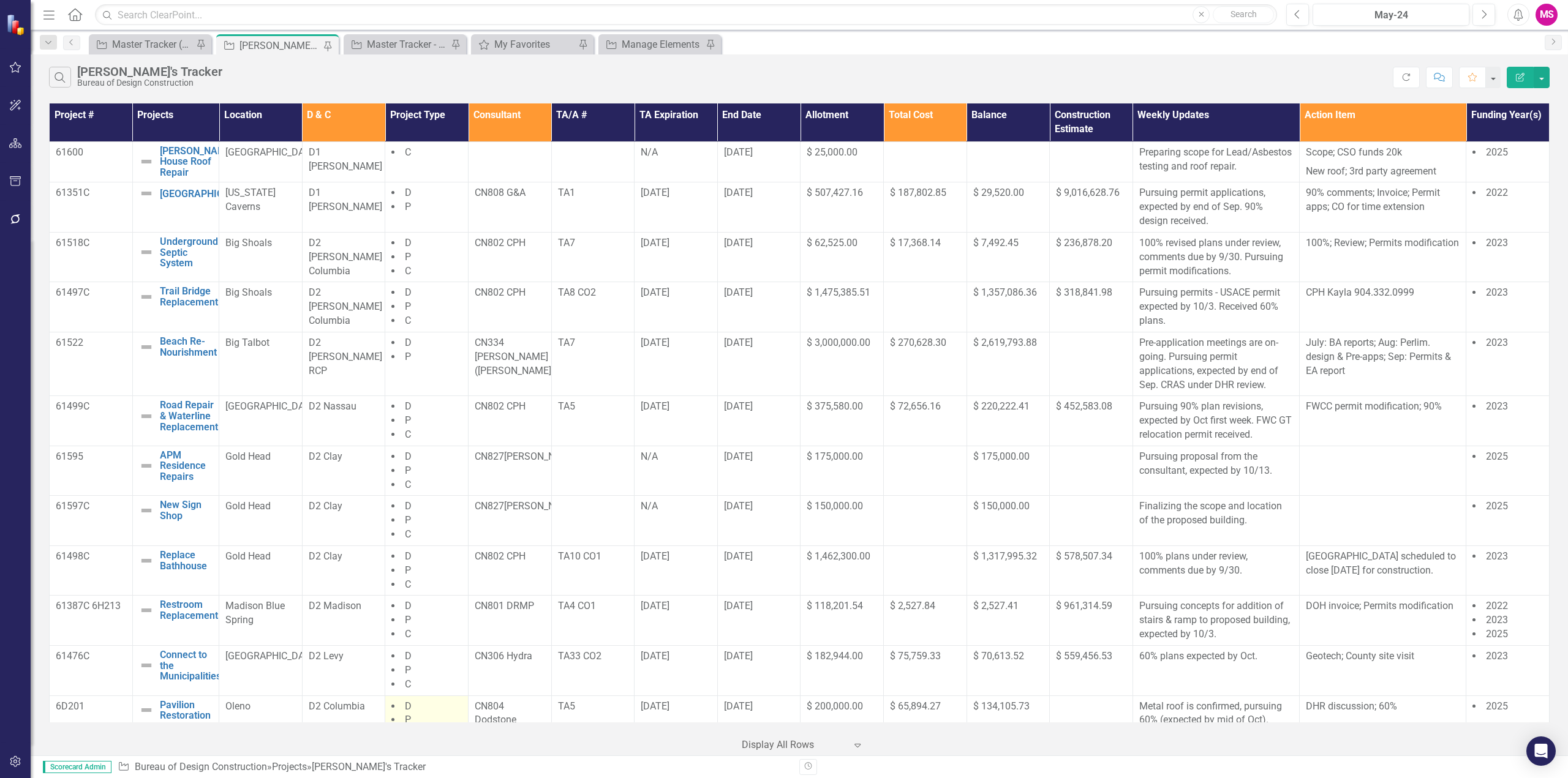
scroll to position [306, 0]
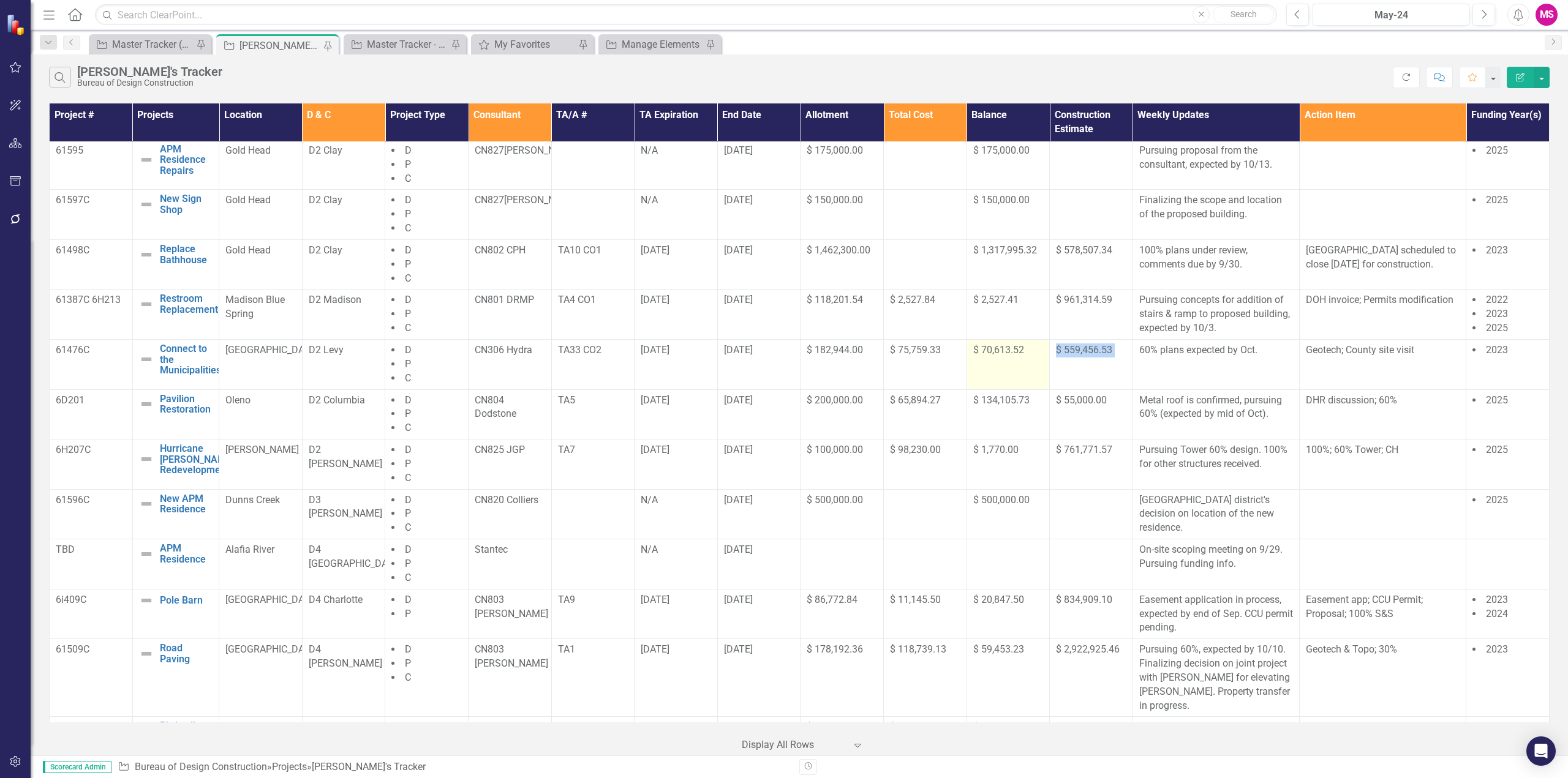
drag, startPoint x: 1127, startPoint y: 371, endPoint x: 1023, endPoint y: 376, distance: 104.1
click at [1023, 376] on tr "61476C Connect to the Municipalities Edit Edit Project Link Open Element Manate…" at bounding box center [799, 365] width 1500 height 50
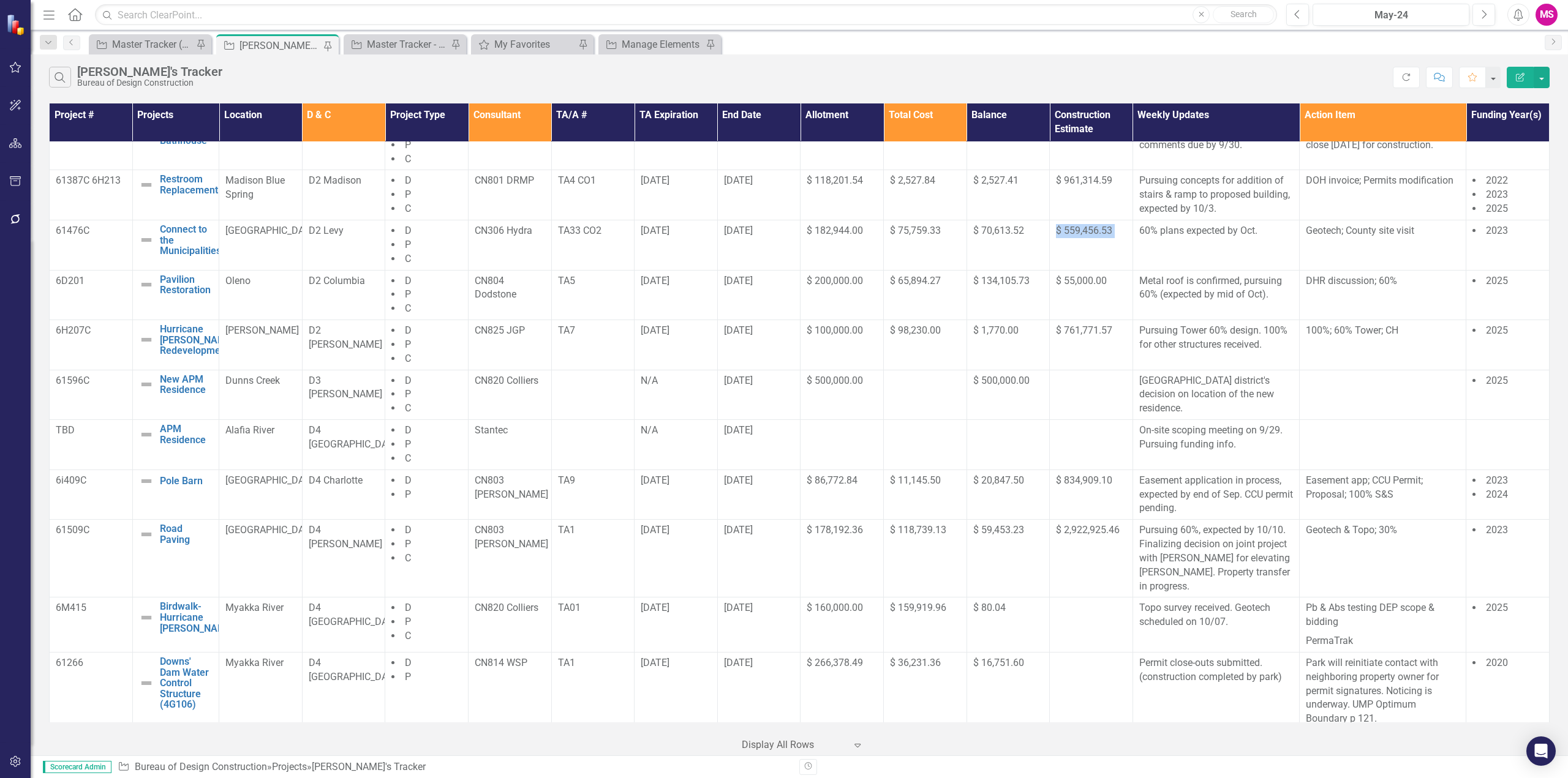
scroll to position [364, 0]
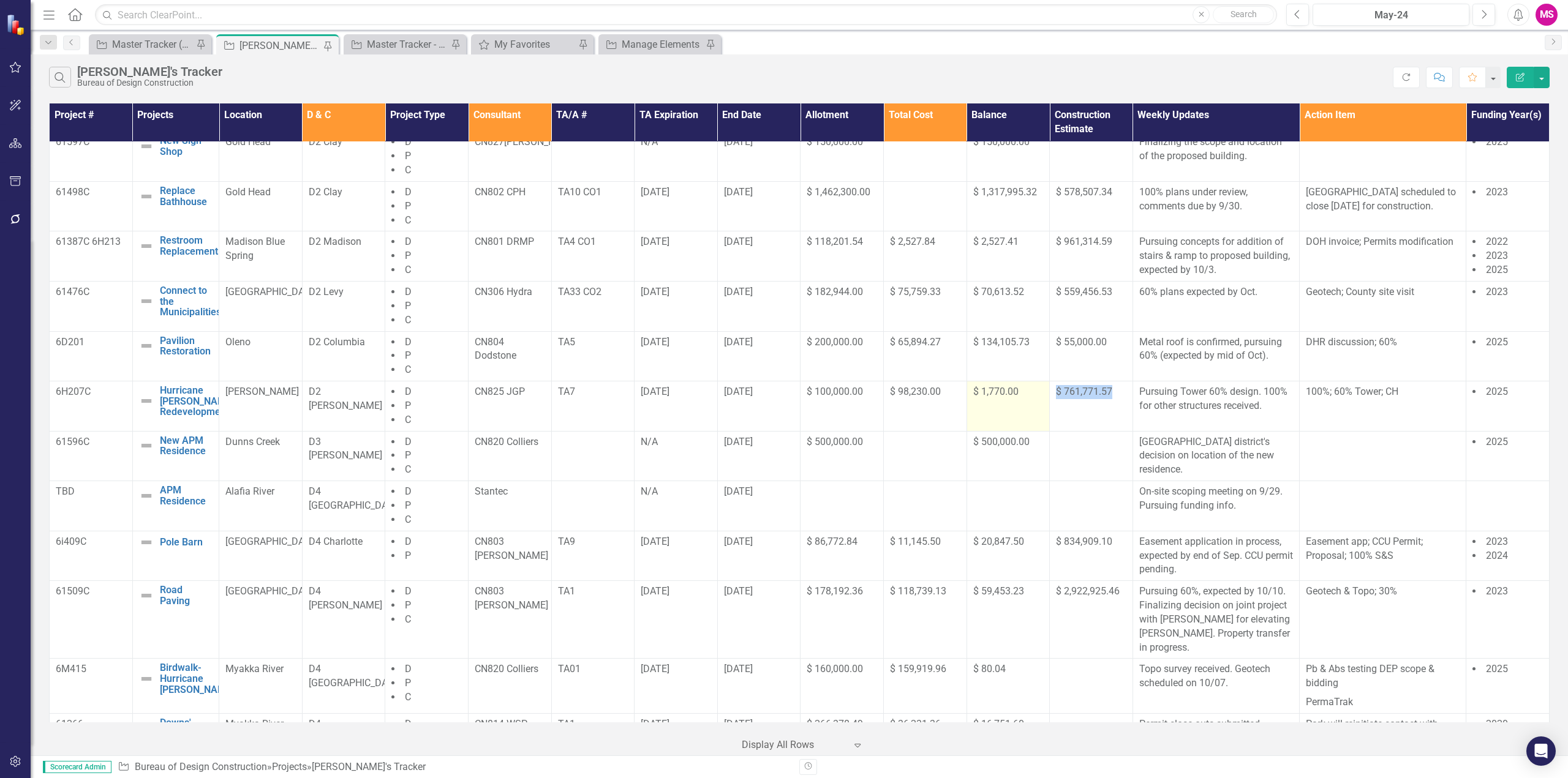
drag, startPoint x: 1122, startPoint y: 417, endPoint x: 1022, endPoint y: 418, distance: 100.0
click at [1022, 418] on tr "6H207C Hurricane [PERSON_NAME] Redevelopment Edit Edit Project Link Open Elemen…" at bounding box center [799, 407] width 1500 height 50
